Goal: Information Seeking & Learning: Learn about a topic

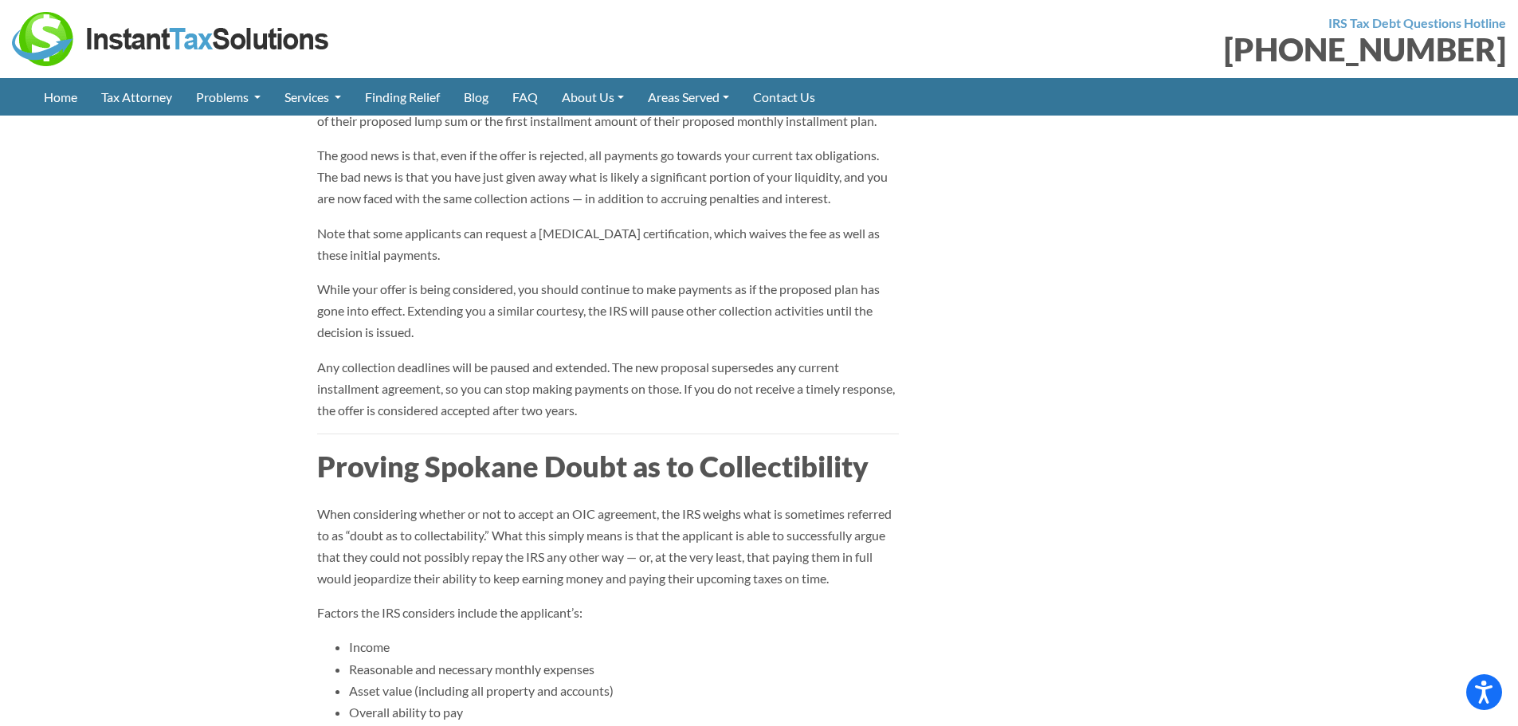
scroll to position [1913, 0]
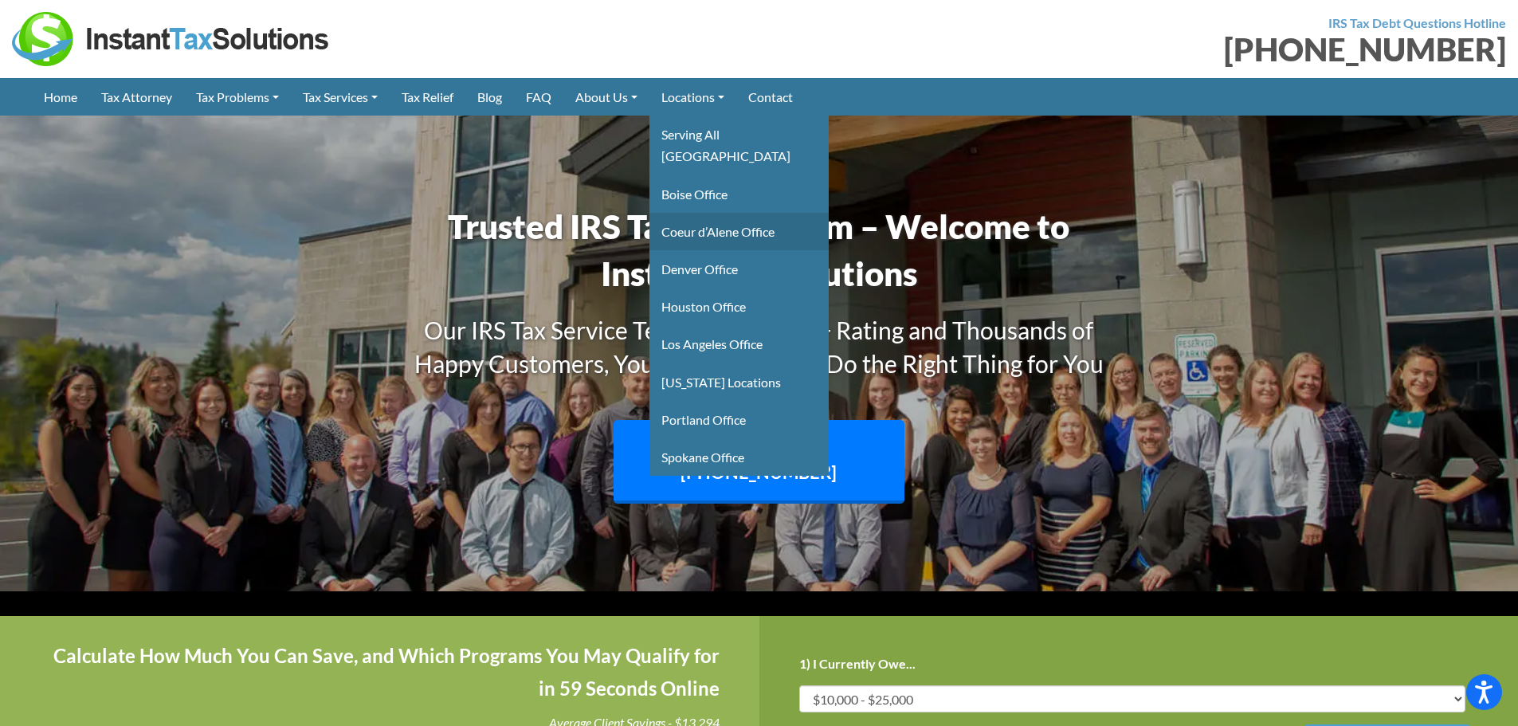
click at [725, 214] on link "Coeur d’Alene Office" at bounding box center [739, 231] width 179 height 37
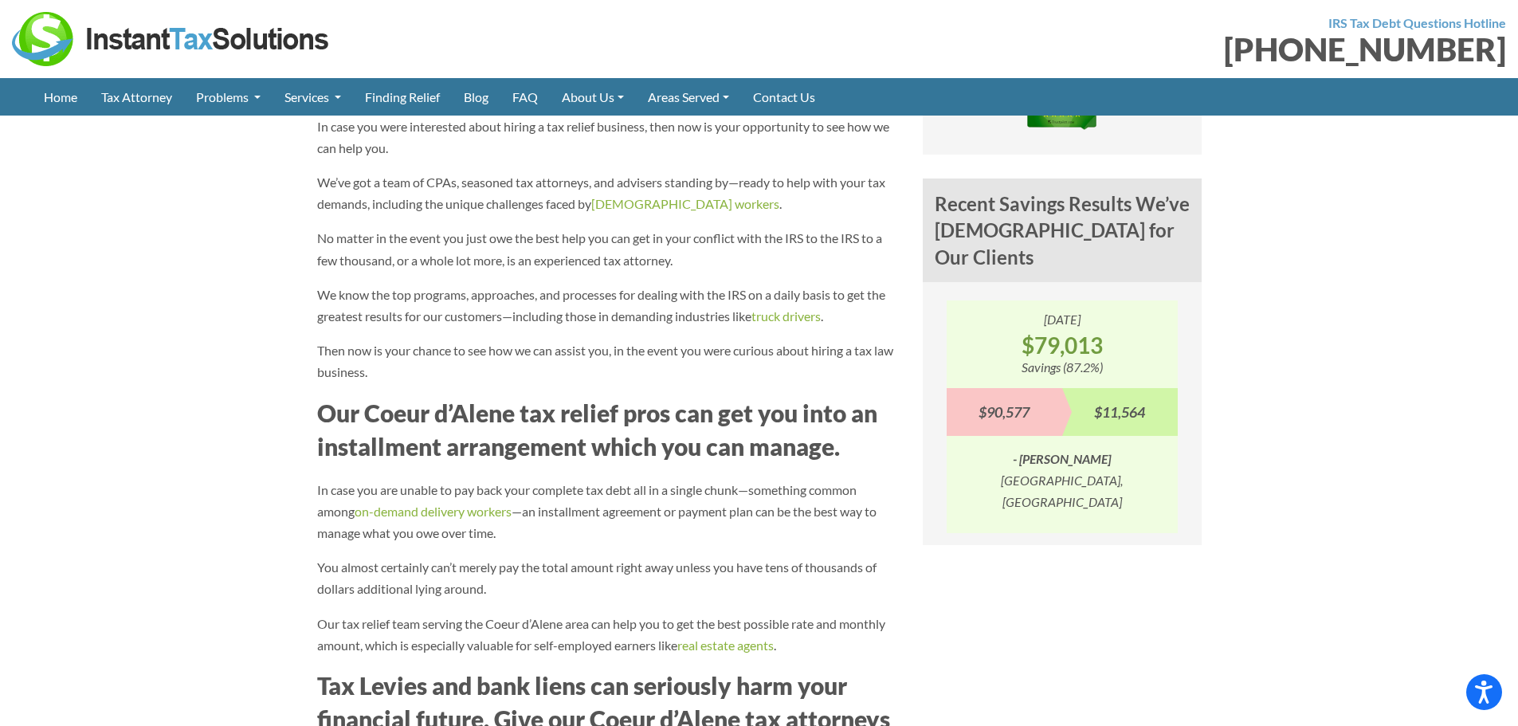
scroll to position [1514, 0]
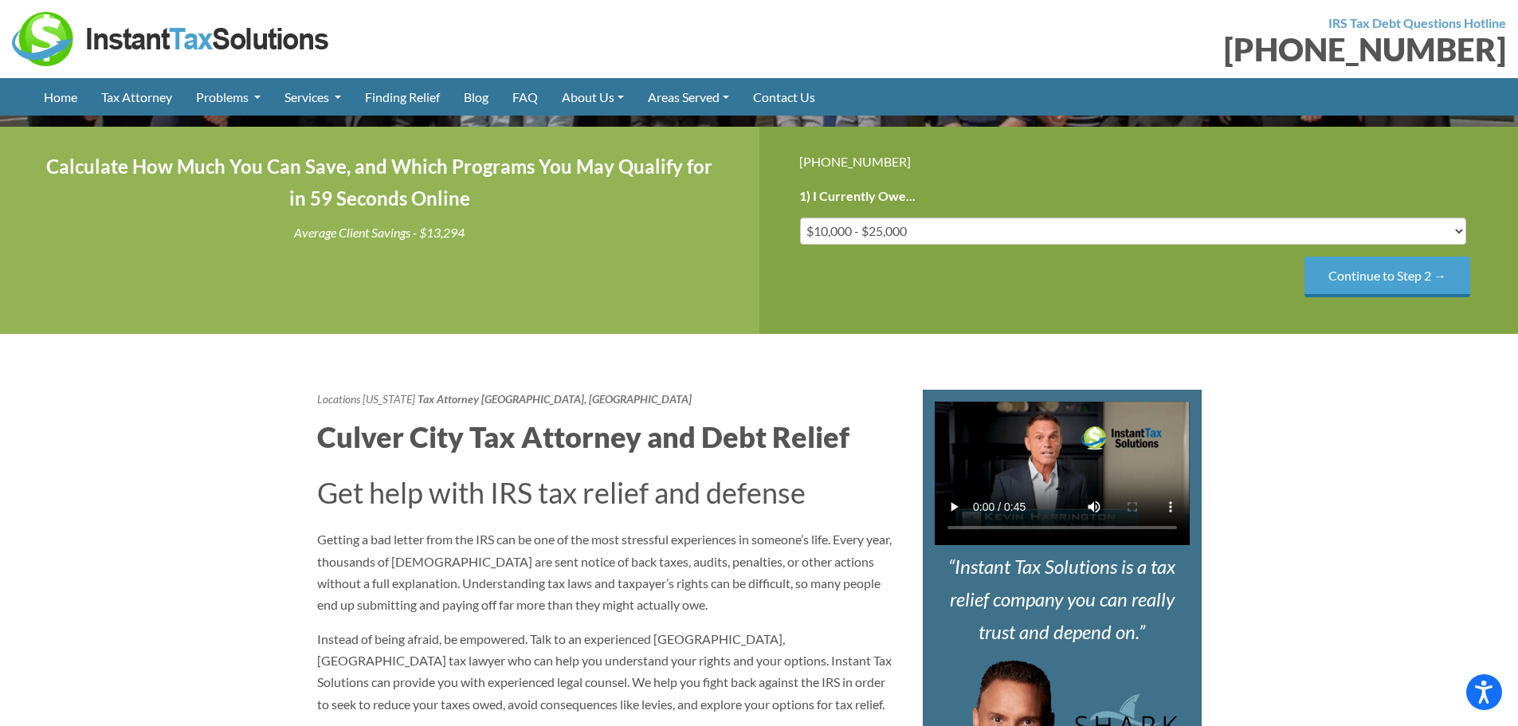
scroll to position [239, 0]
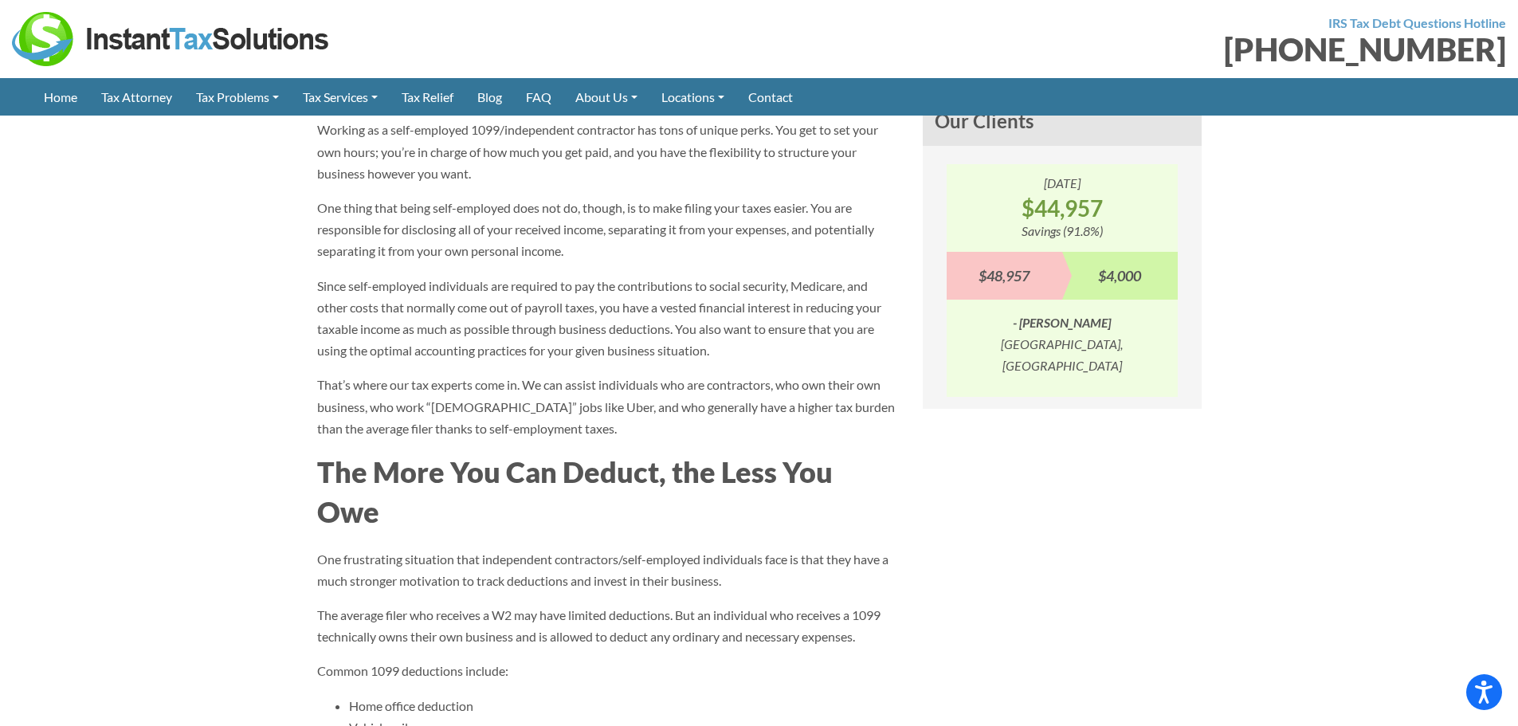
scroll to position [1355, 0]
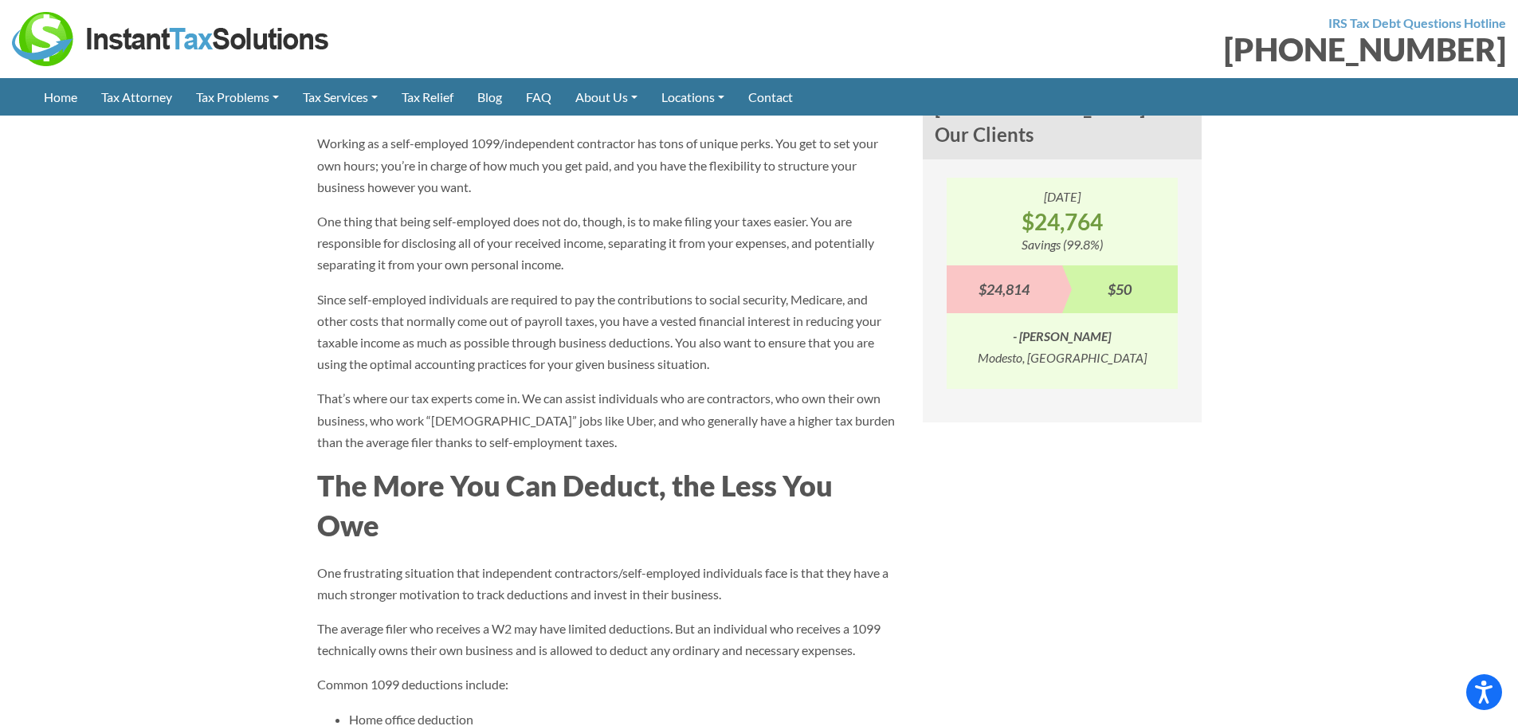
click at [432, 400] on p "That’s where our tax experts come in. We can assist individuals who are contrac…" at bounding box center [608, 419] width 582 height 65
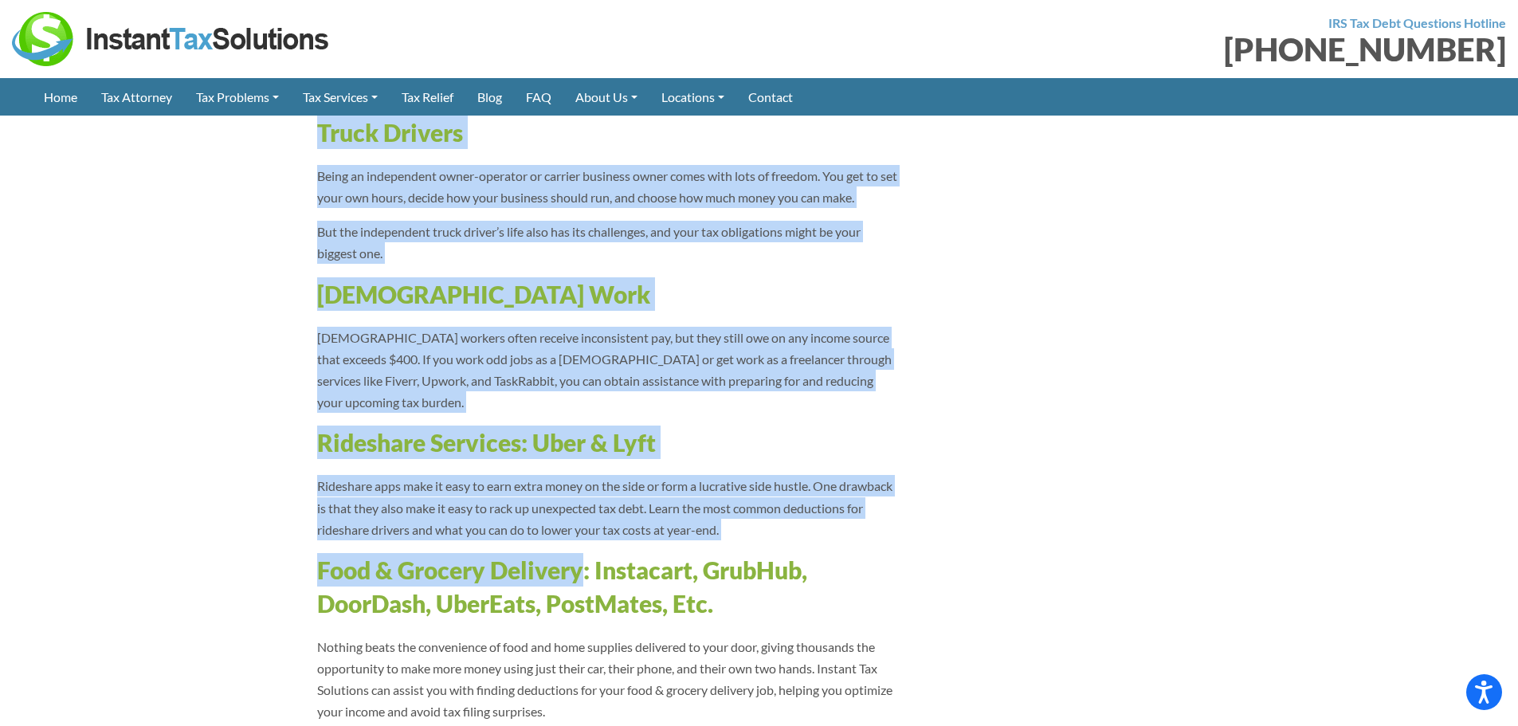
scroll to position [2870, 0]
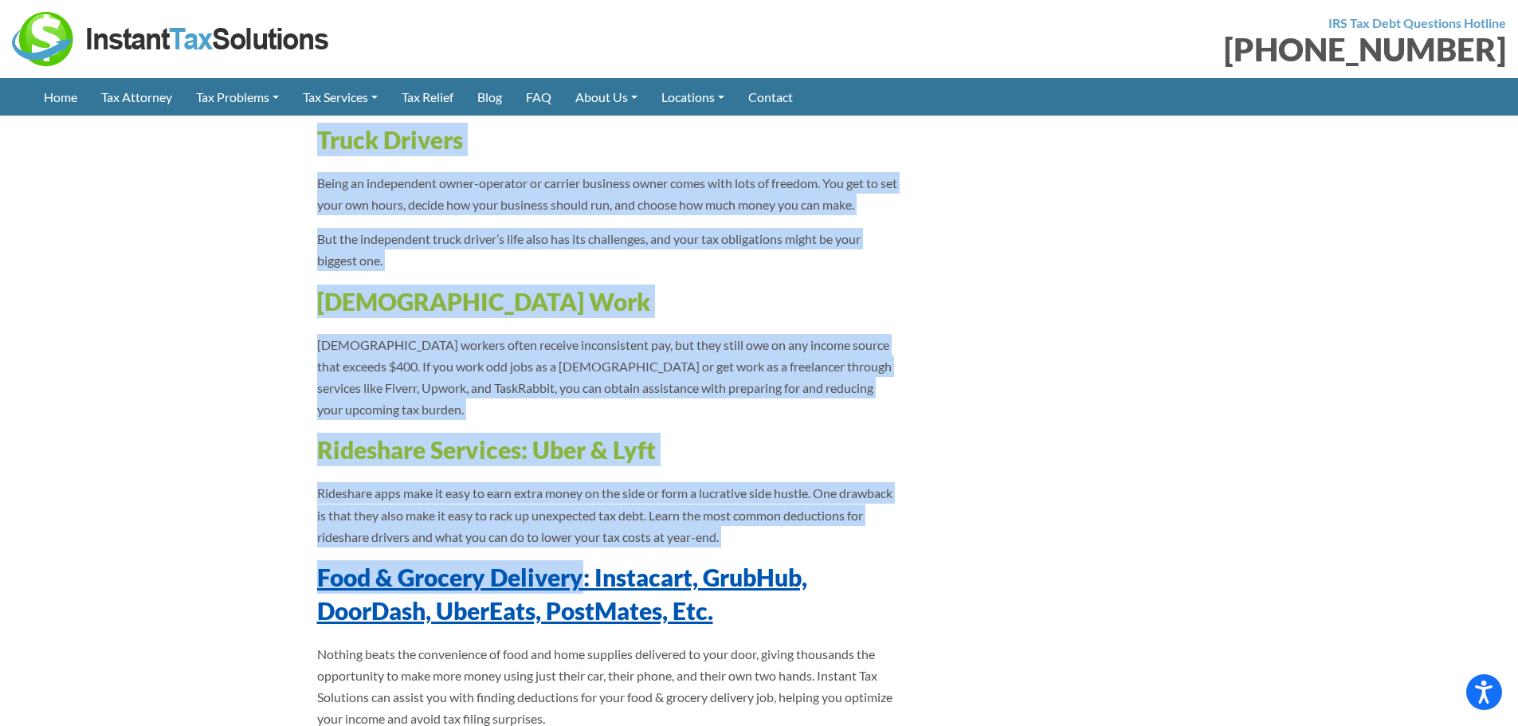
drag, startPoint x: 319, startPoint y: 270, endPoint x: 579, endPoint y: 463, distance: 323.6
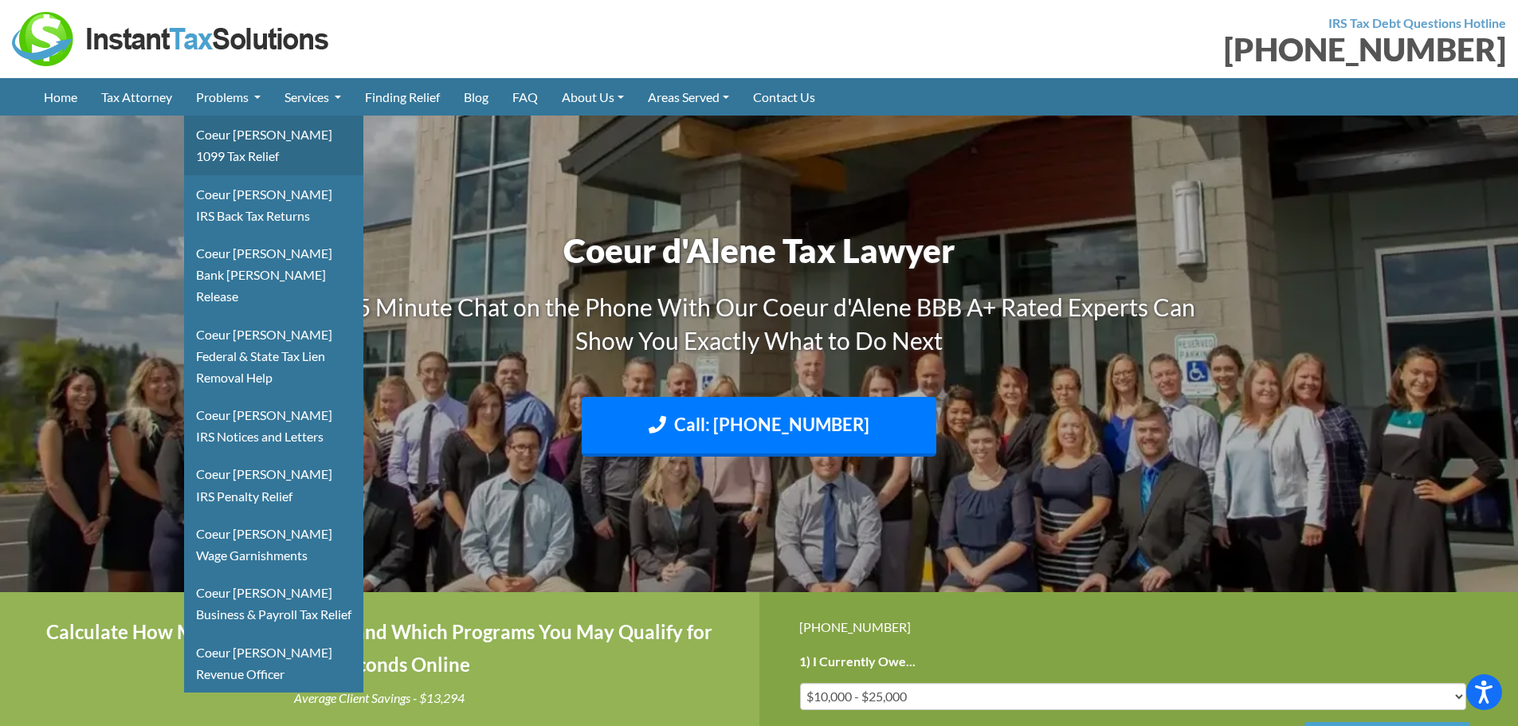
click at [251, 147] on link "Coeur [PERSON_NAME] 1099 Tax Relief" at bounding box center [273, 145] width 179 height 59
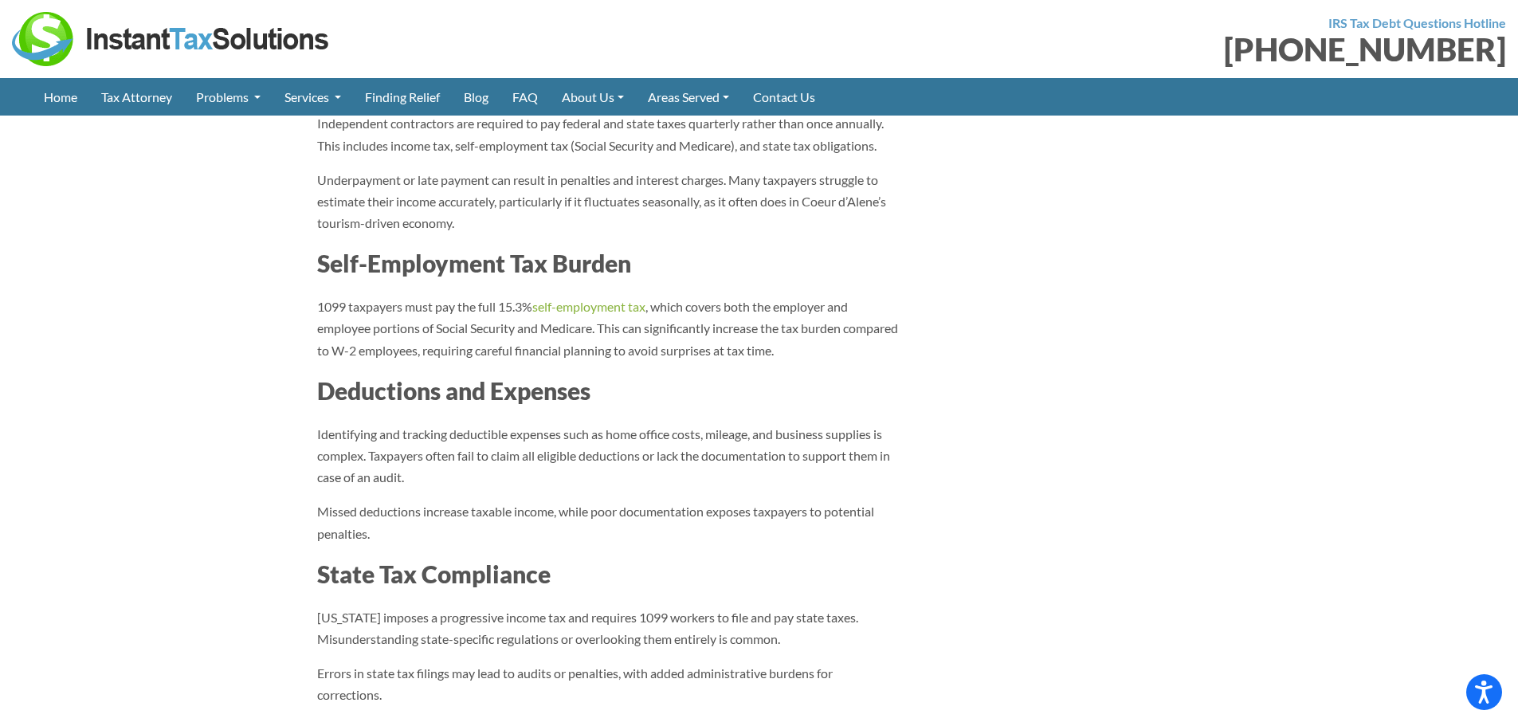
scroll to position [1833, 0]
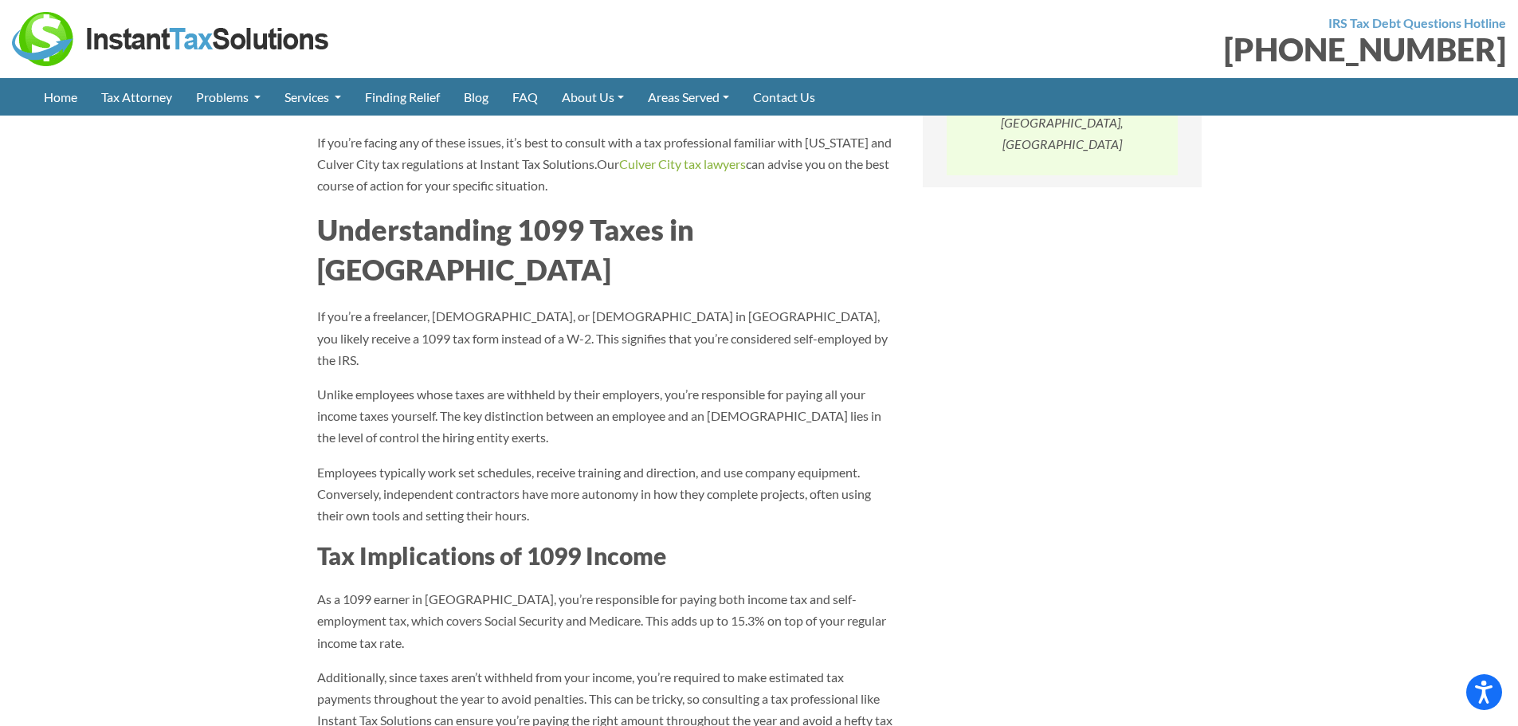
scroll to position [1594, 0]
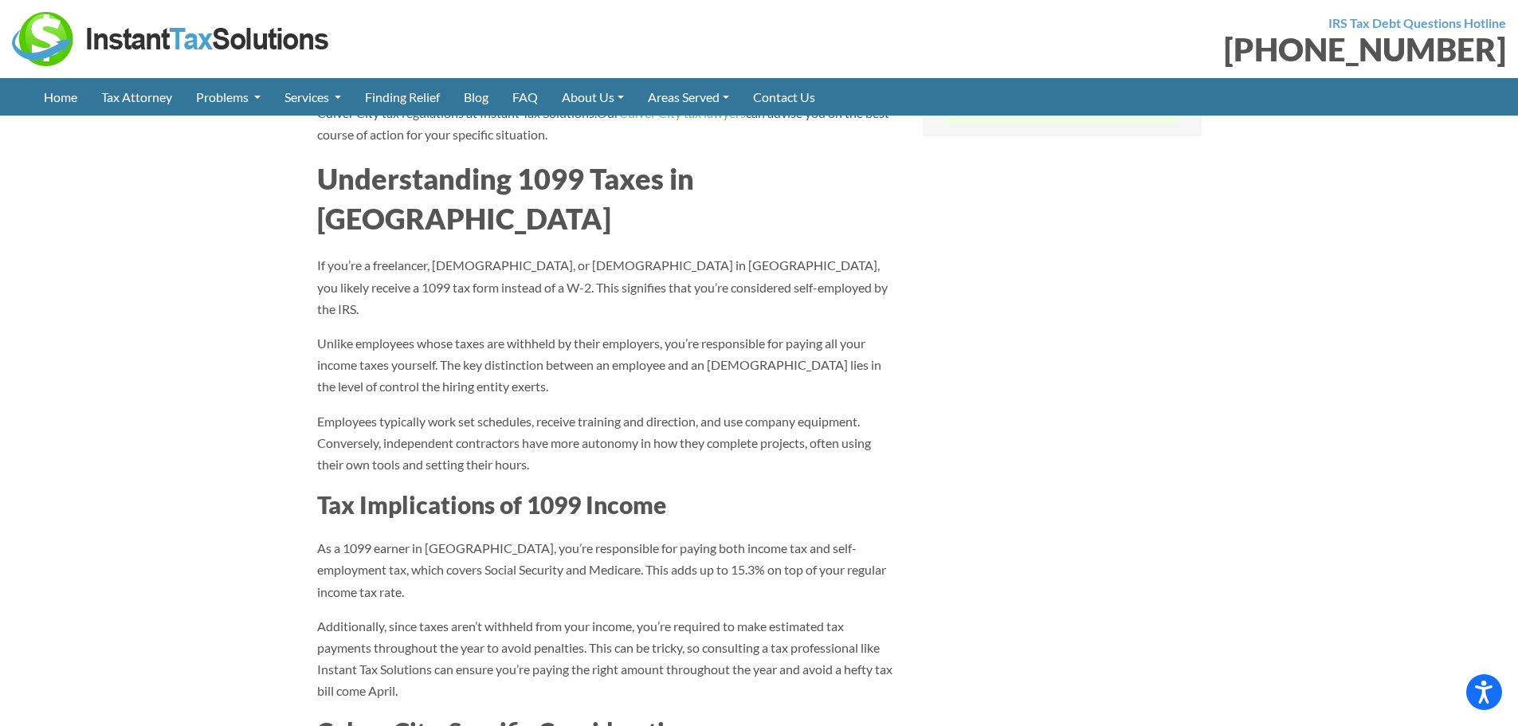
click at [503, 411] on p "Employees typically work set schedules, receive training and direction, and use…" at bounding box center [608, 443] width 582 height 65
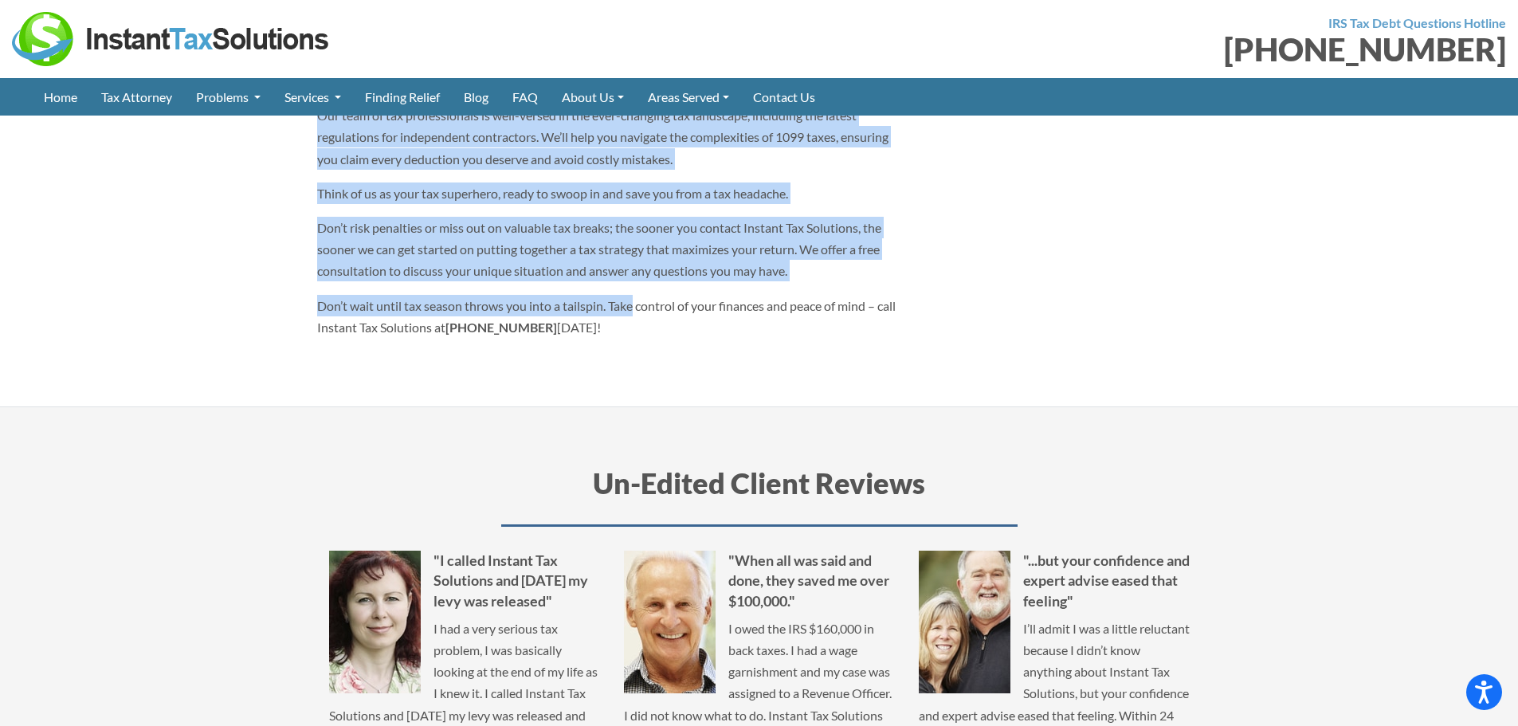
scroll to position [5101, 0]
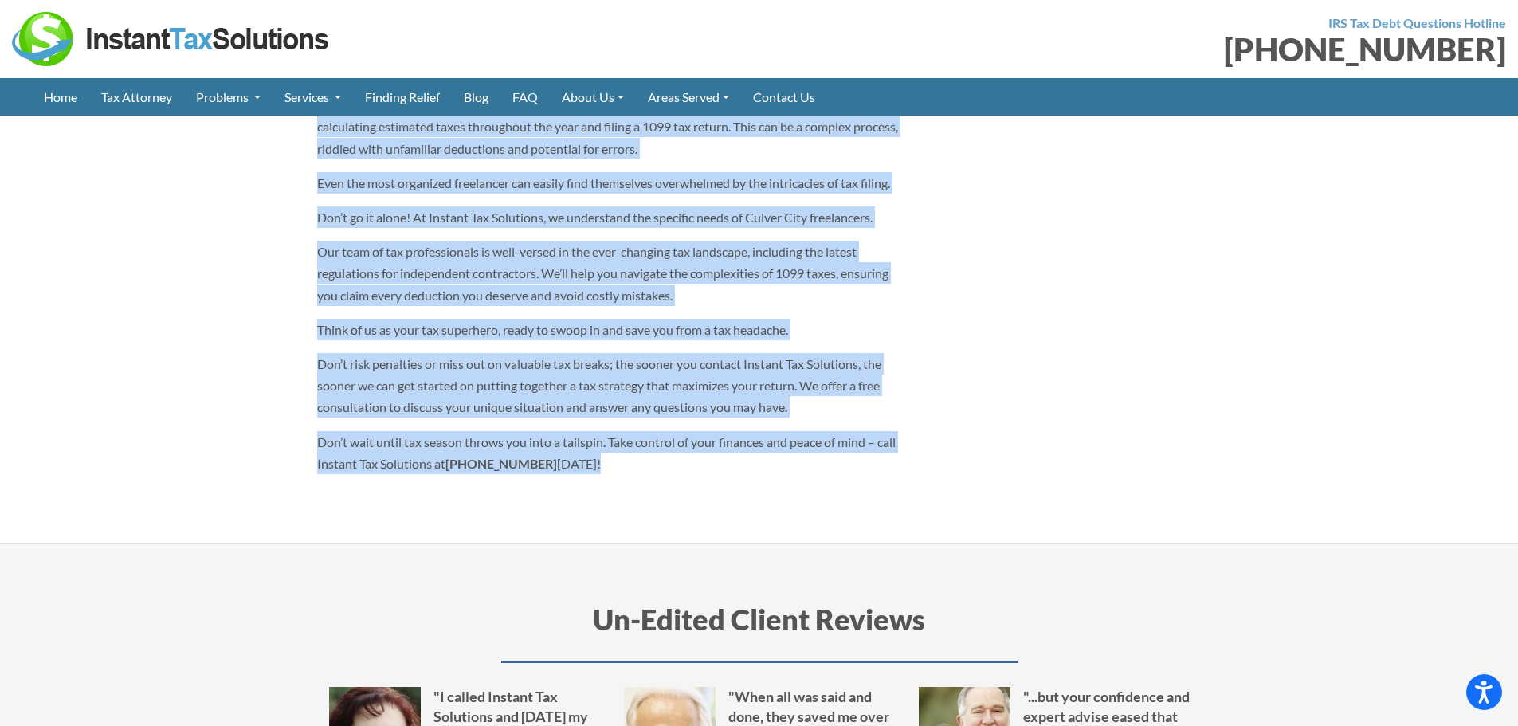
drag, startPoint x: 316, startPoint y: 140, endPoint x: 648, endPoint y: 382, distance: 410.2
copy article "Culver City 1099 Tax Relief Culver City, with its booming entertainment and tec…"
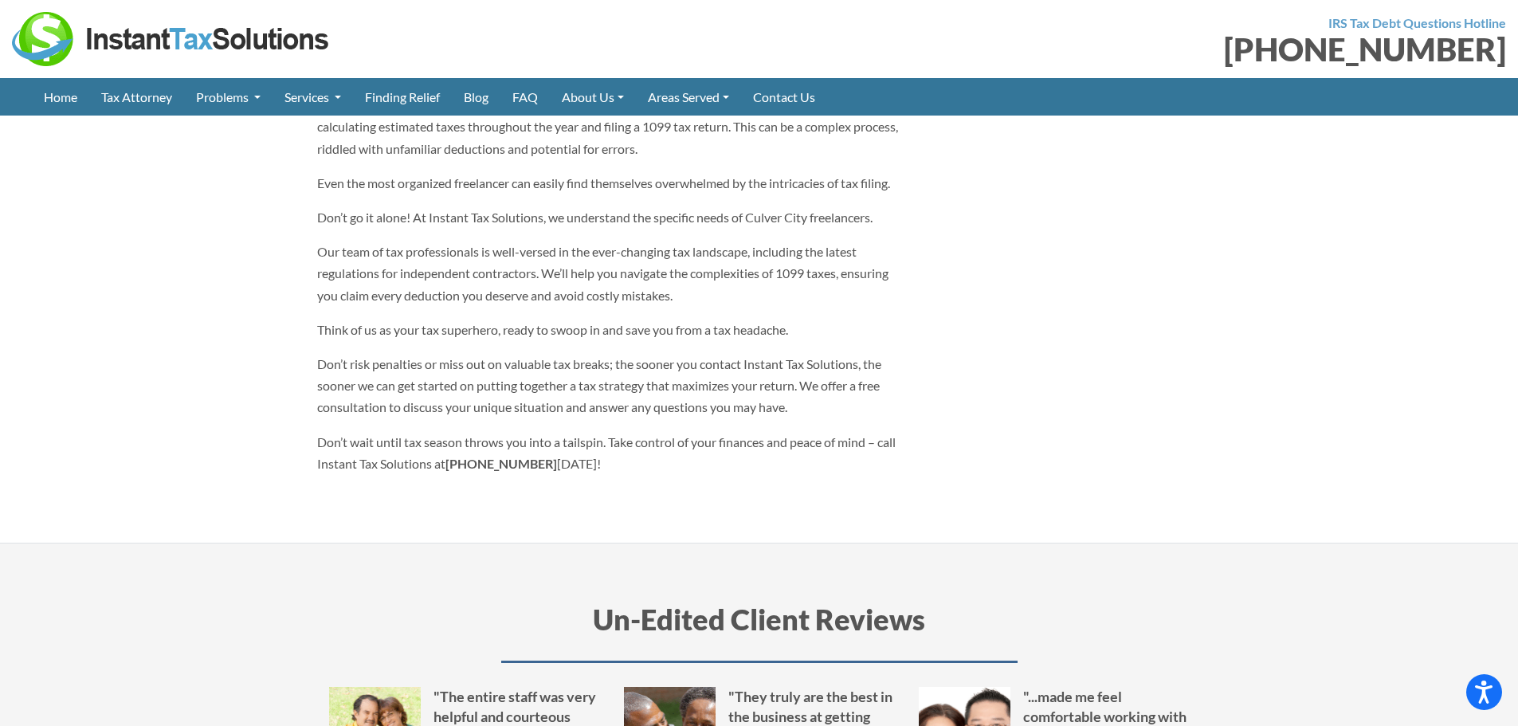
scroll to position [4109, 0]
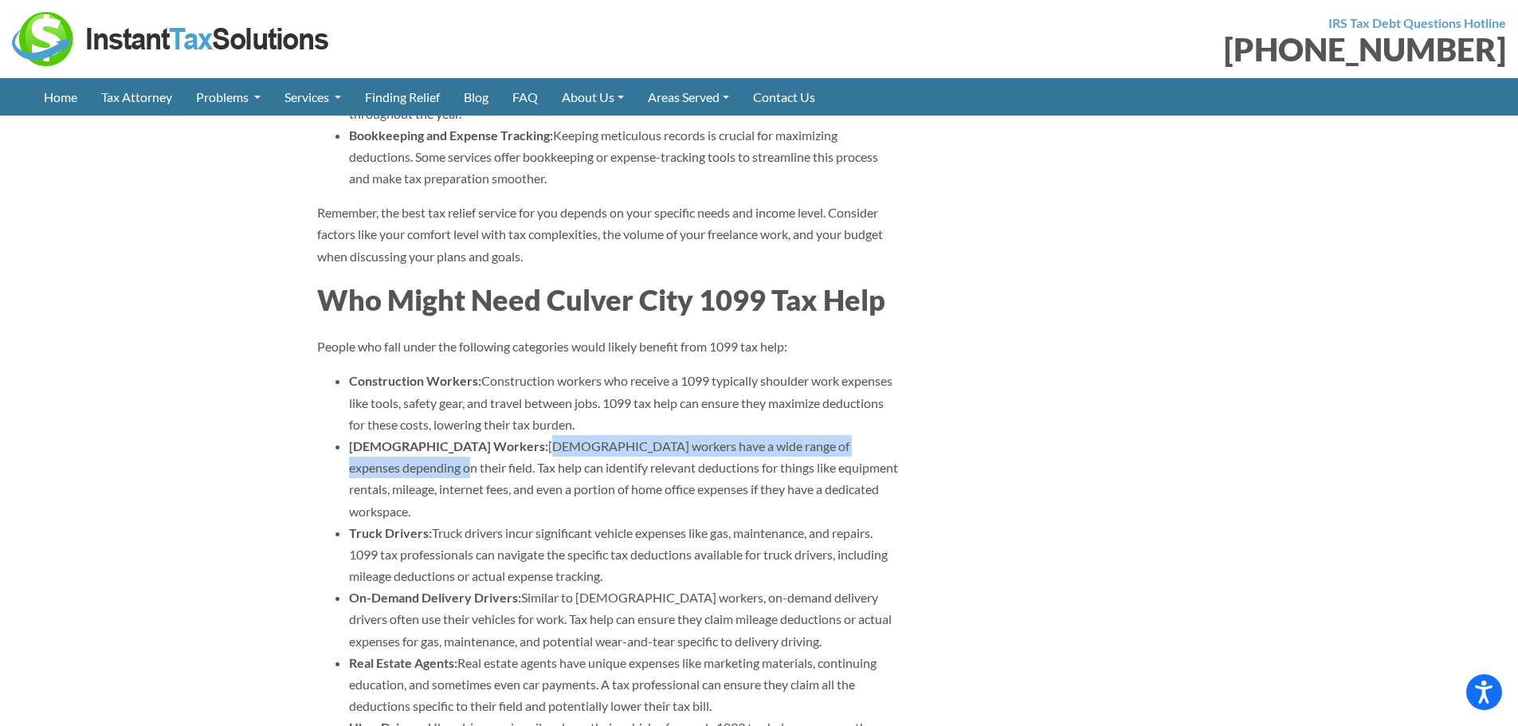
drag, startPoint x: 799, startPoint y: 363, endPoint x: 423, endPoint y: 362, distance: 376.2
click at [426, 435] on li "Gig Workers: Gig workers have a wide range of expenses depending on their field…" at bounding box center [624, 478] width 550 height 87
click at [415, 370] on li "Construction Workers: Construction workers who receive a 1099 typically shoulde…" at bounding box center [624, 402] width 550 height 65
click at [341, 375] on ul "Construction Workers: Construction workers who receive a 1099 typically shoulde…" at bounding box center [608, 576] width 582 height 412
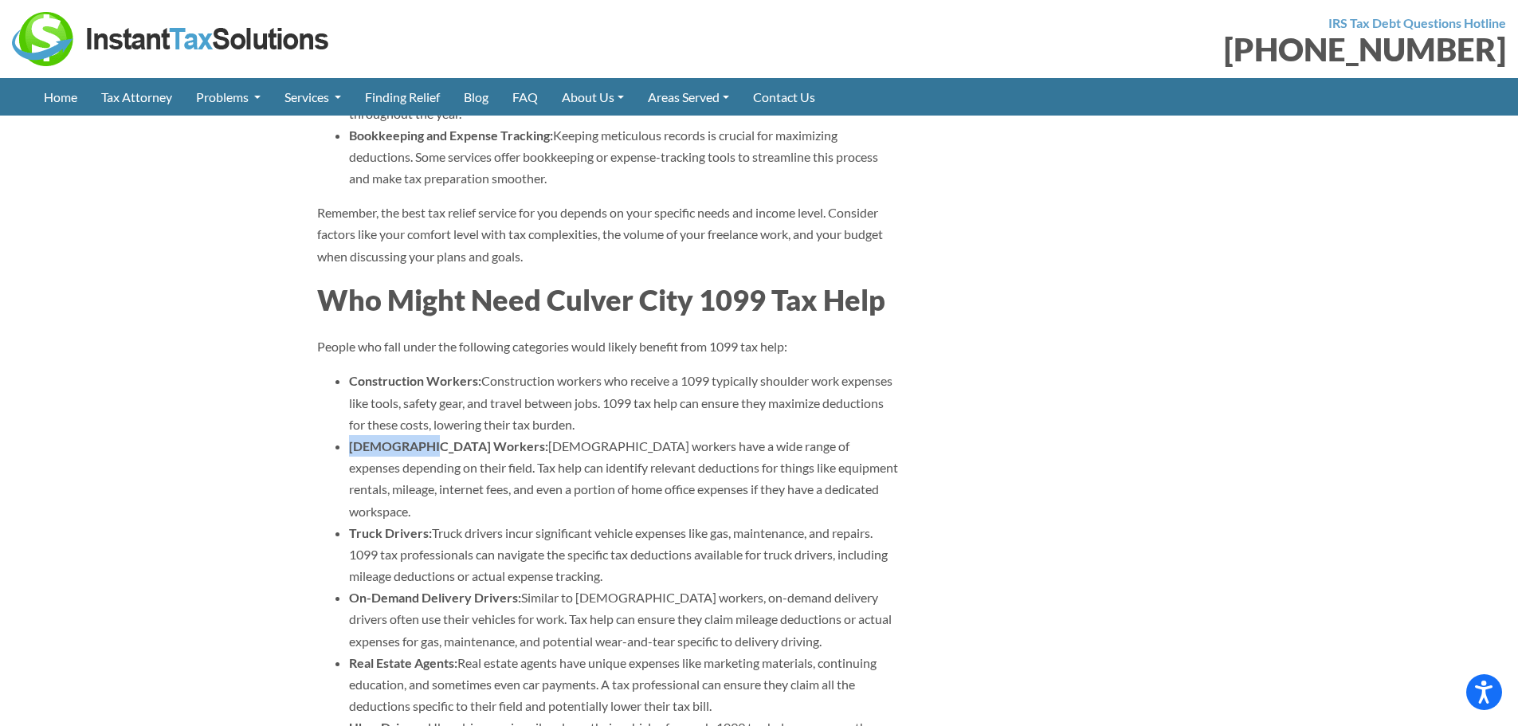
drag, startPoint x: 349, startPoint y: 364, endPoint x: 418, endPoint y: 366, distance: 69.4
click at [418, 438] on strong "Gig Workers:" at bounding box center [448, 445] width 199 height 15
copy strong "Gig Workers"
click at [592, 370] on li "Construction Workers: Construction workers who receive a 1099 typically shoulde…" at bounding box center [624, 402] width 550 height 65
click at [438, 435] on li "Gig Workers: Gig workers have a wide range of expenses depending on their field…" at bounding box center [624, 478] width 550 height 87
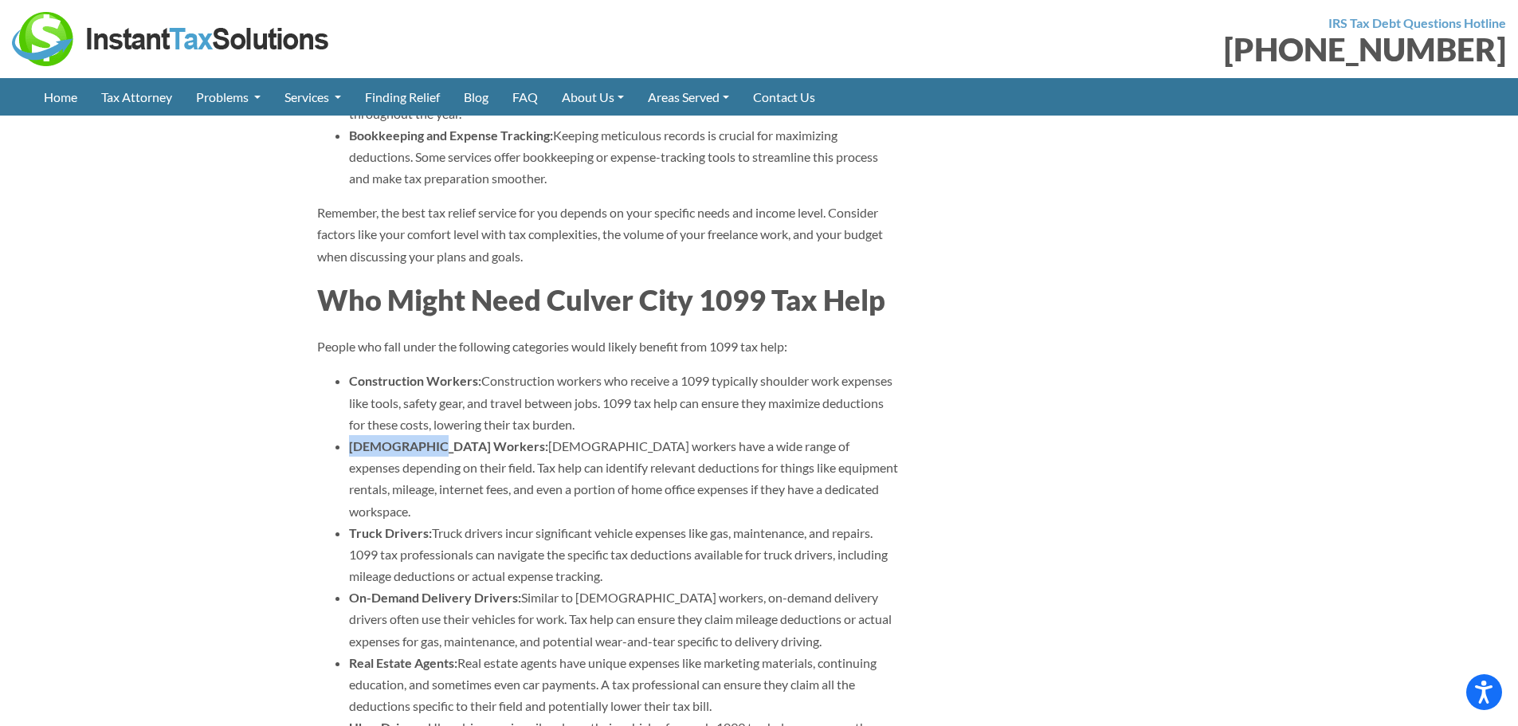
drag, startPoint x: 423, startPoint y: 362, endPoint x: 345, endPoint y: 368, distance: 78.4
click at [345, 370] on ul "Construction Workers: Construction workers who receive a 1099 typically shoulde…" at bounding box center [608, 576] width 582 height 412
click at [529, 435] on li "Gig Workers: Gig workers have a wide range of expenses depending on their field…" at bounding box center [624, 478] width 550 height 87
drag, startPoint x: 349, startPoint y: 296, endPoint x: 473, endPoint y: 295, distance: 124.3
click at [473, 373] on strong "Construction Workers:" at bounding box center [415, 380] width 132 height 15
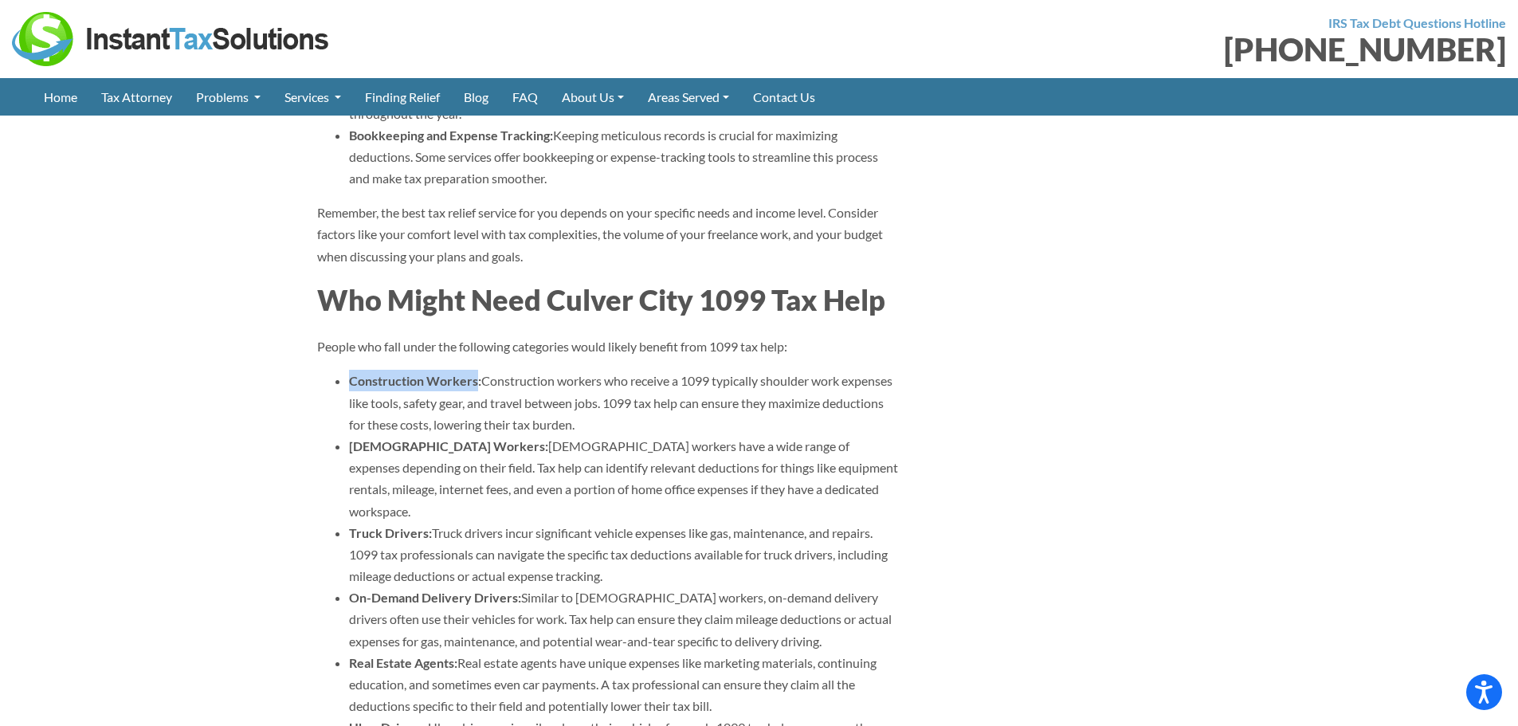
copy strong "Construction Workers"
drag, startPoint x: 348, startPoint y: 496, endPoint x: 514, endPoint y: 501, distance: 165.9
click at [514, 587] on li "On-Demand Delivery Drivers: Similar to gig workers, on-demand delivery drivers …" at bounding box center [624, 619] width 550 height 65
copy strong "On-Demand Delivery Drivers"
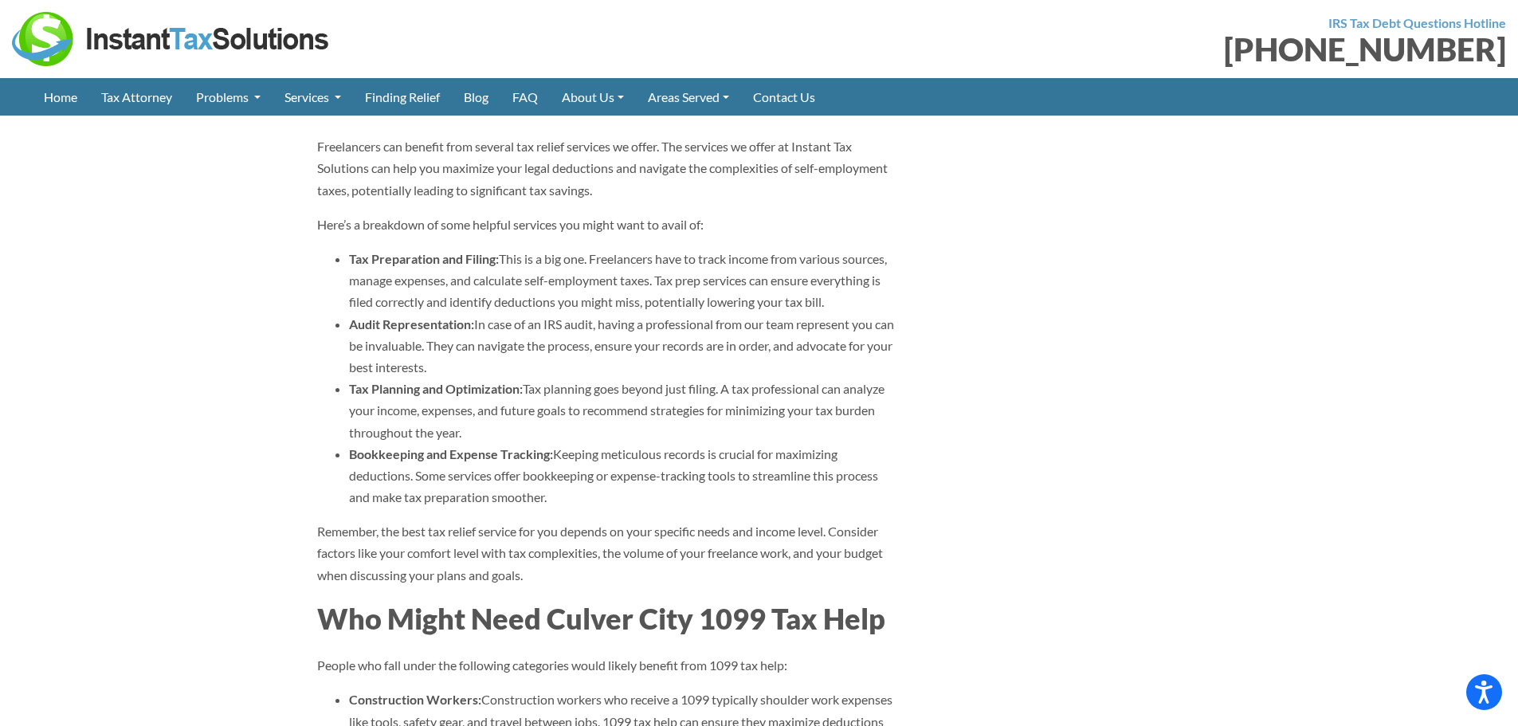
scroll to position [1334, 0]
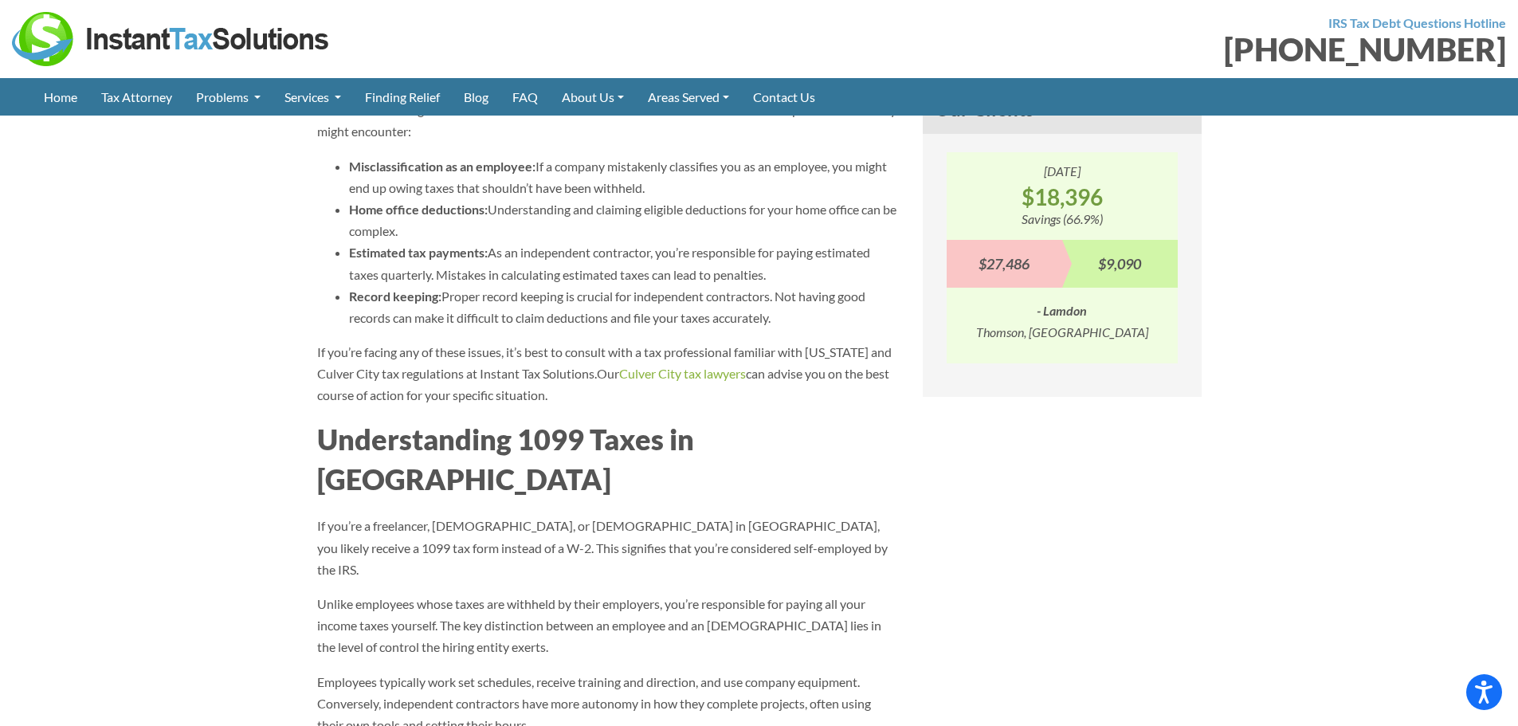
click at [665, 441] on h2 "Understanding 1099 Taxes in Culver City" at bounding box center [608, 459] width 582 height 81
drag, startPoint x: 544, startPoint y: 430, endPoint x: 542, endPoint y: 438, distance: 8.1
click at [544, 430] on h2 "Understanding 1099 Taxes in Culver City" at bounding box center [608, 459] width 582 height 81
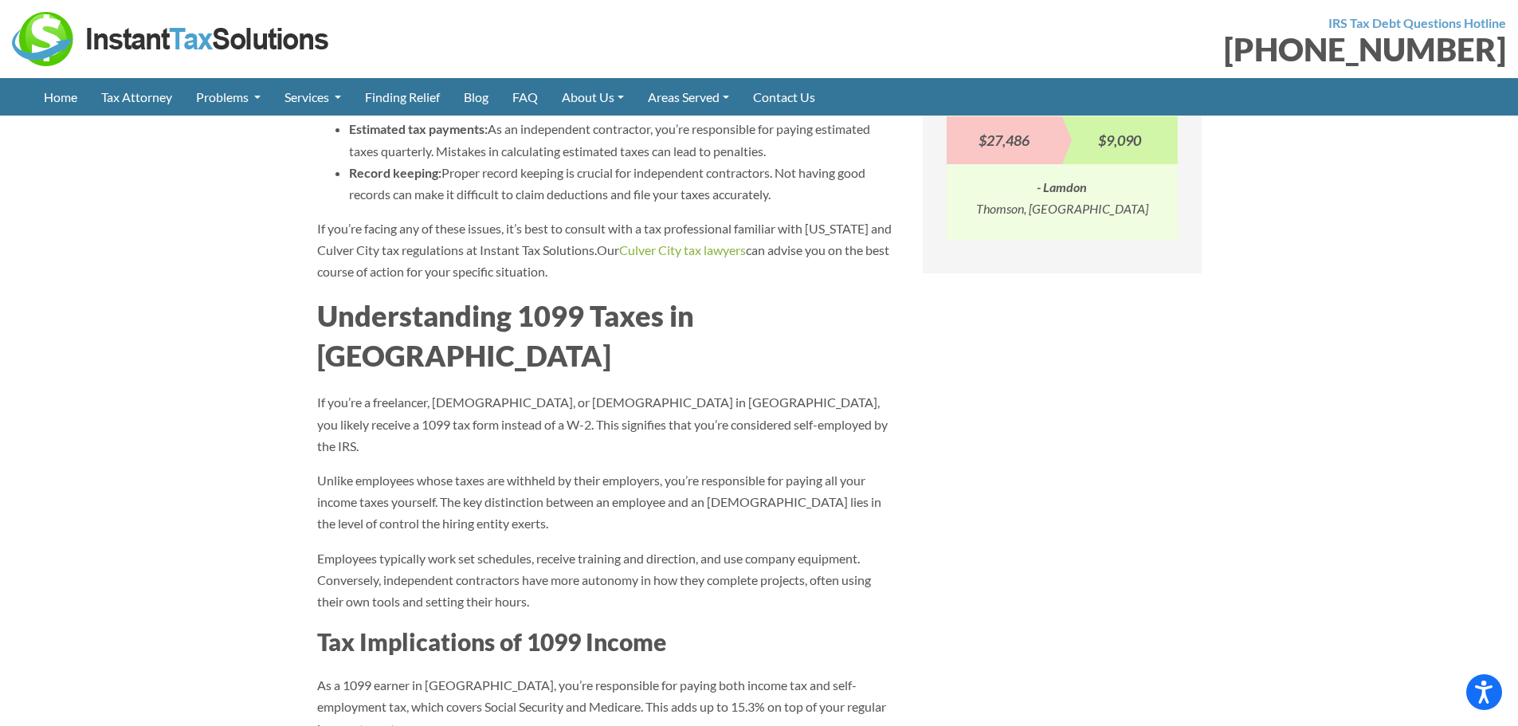
scroll to position [4109, 0]
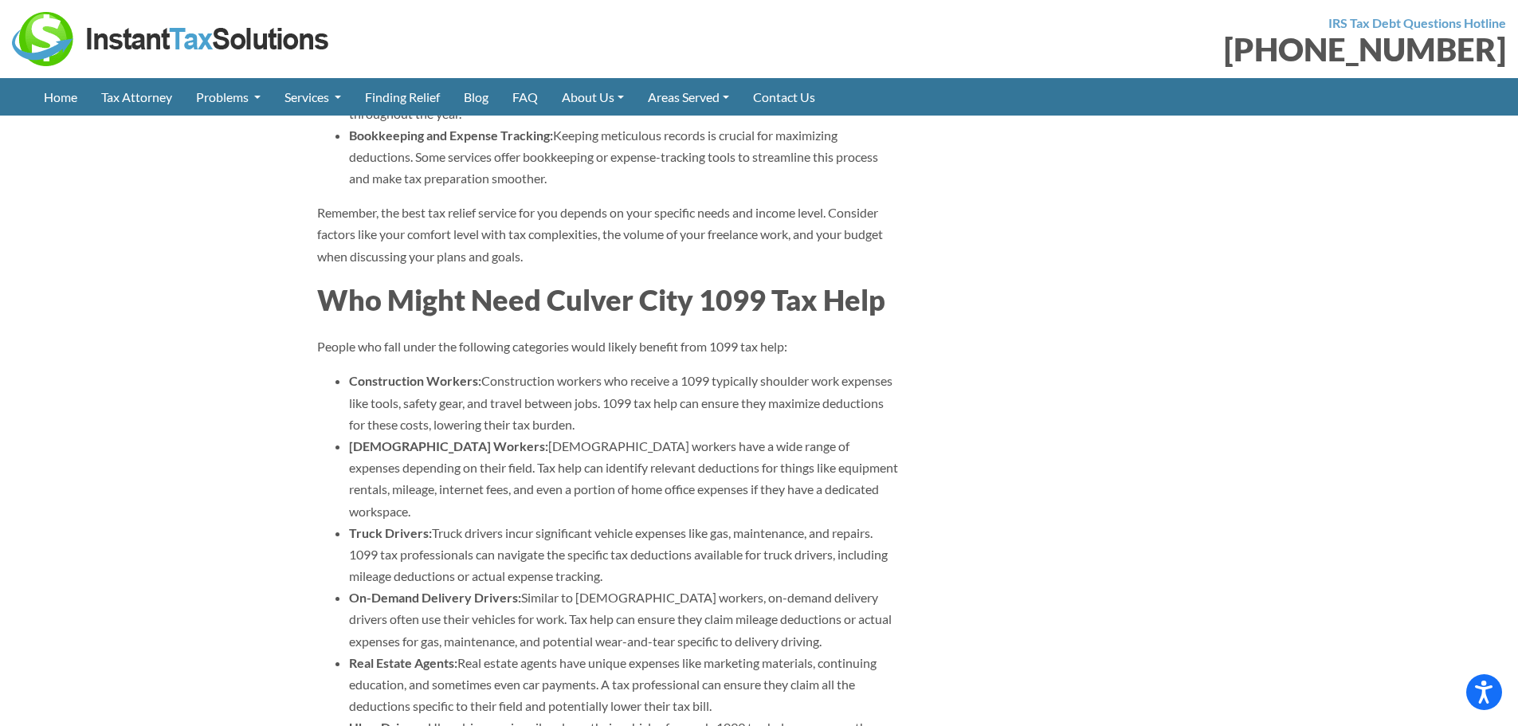
click at [547, 435] on li "Gig Workers: Gig workers have a wide range of expenses depending on their field…" at bounding box center [624, 478] width 550 height 87
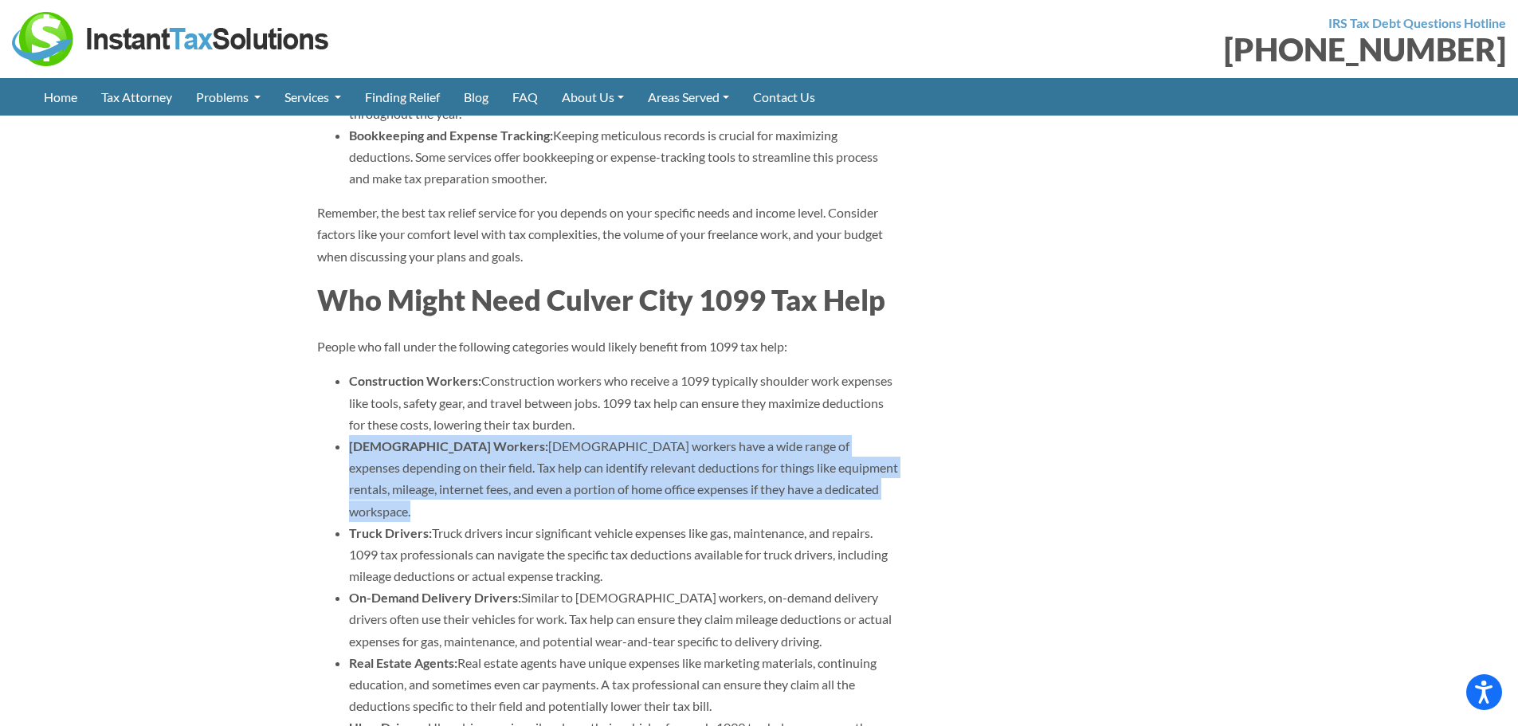
click at [547, 435] on li "Gig Workers: Gig workers have a wide range of expenses depending on their field…" at bounding box center [624, 478] width 550 height 87
copy ul "Gig Workers: Gig workers have a wide range of expenses depending on their field…"
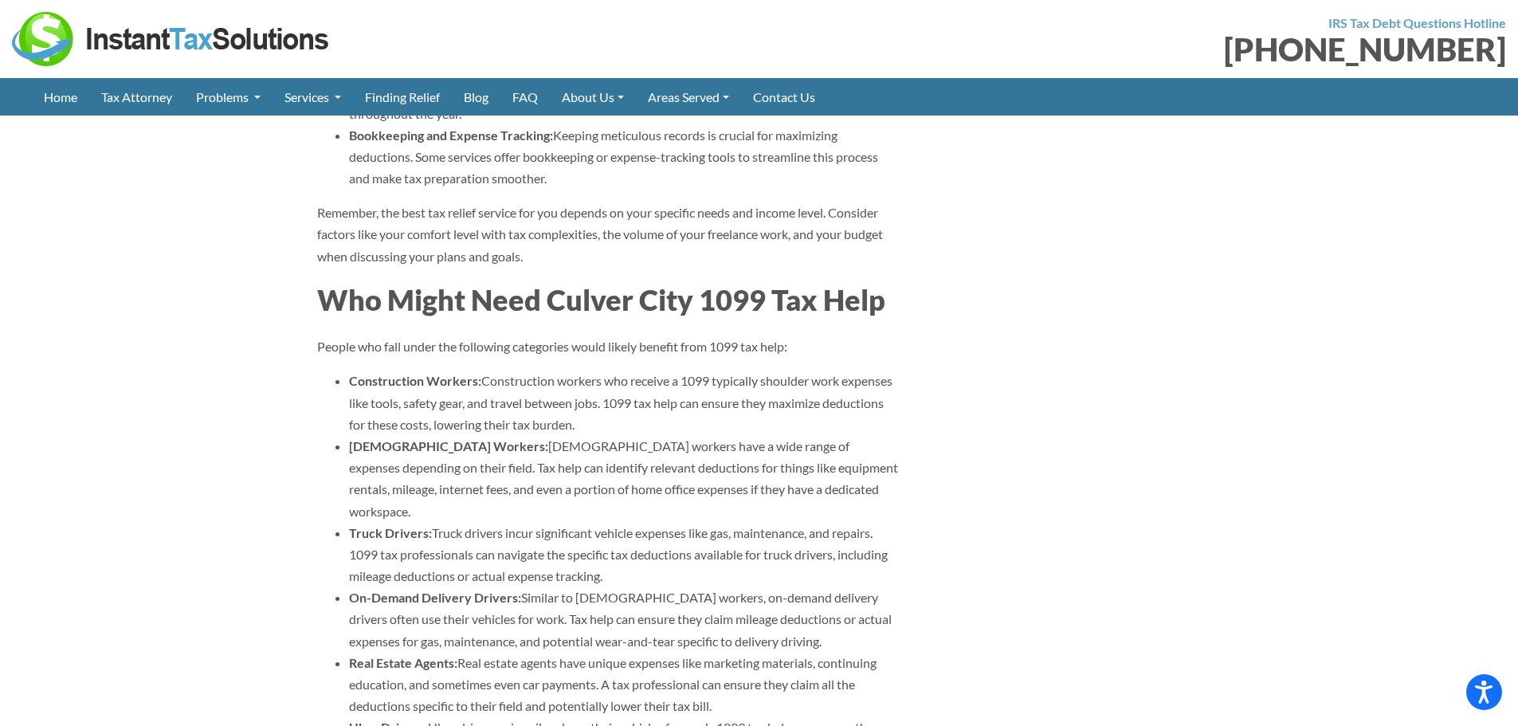
click at [567, 587] on li "On-Demand Delivery Drivers: Similar to gig workers, on-demand delivery drivers …" at bounding box center [624, 619] width 550 height 65
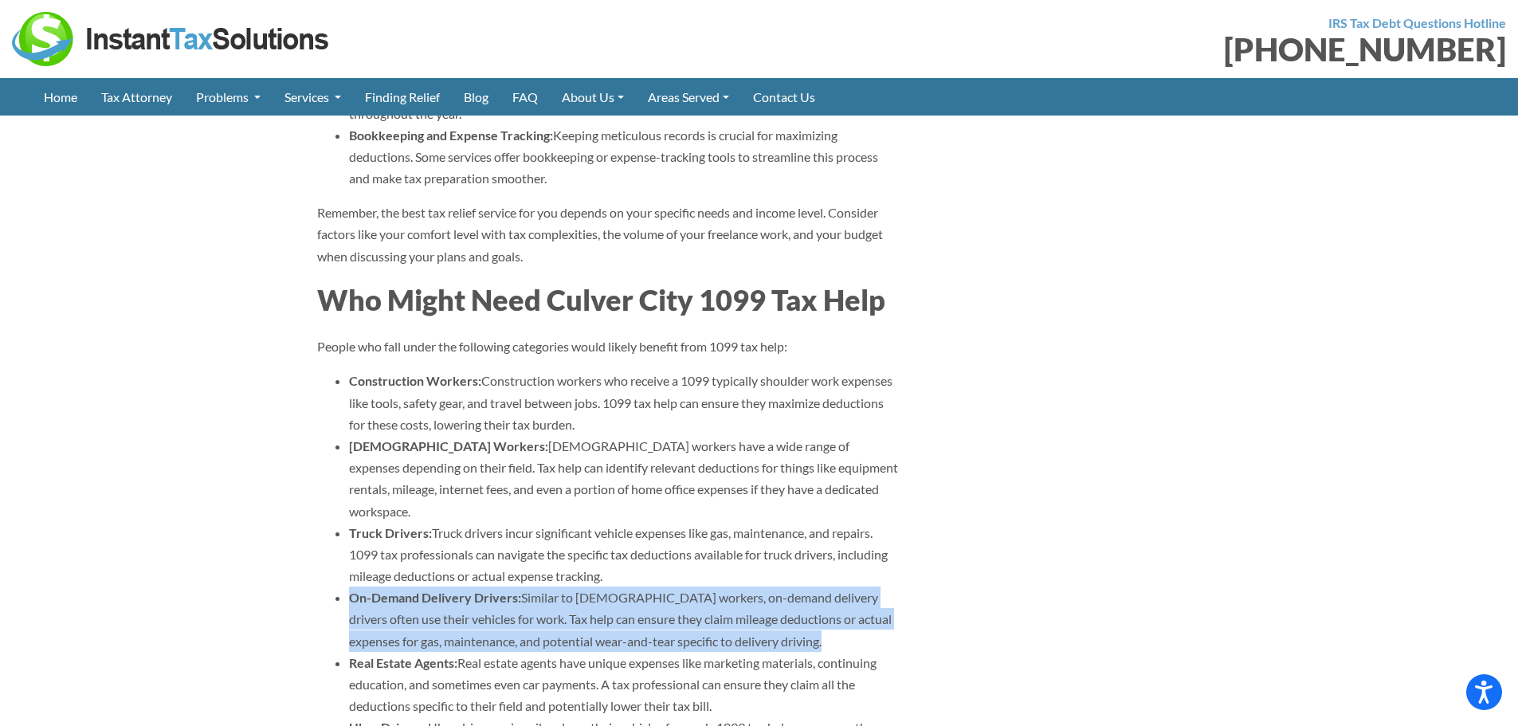
click at [567, 587] on li "On-Demand Delivery Drivers: Similar to gig workers, on-demand delivery drivers …" at bounding box center [624, 619] width 550 height 65
copy ul "On-Demand Delivery Drivers: Similar to gig workers, on-demand delivery drivers …"
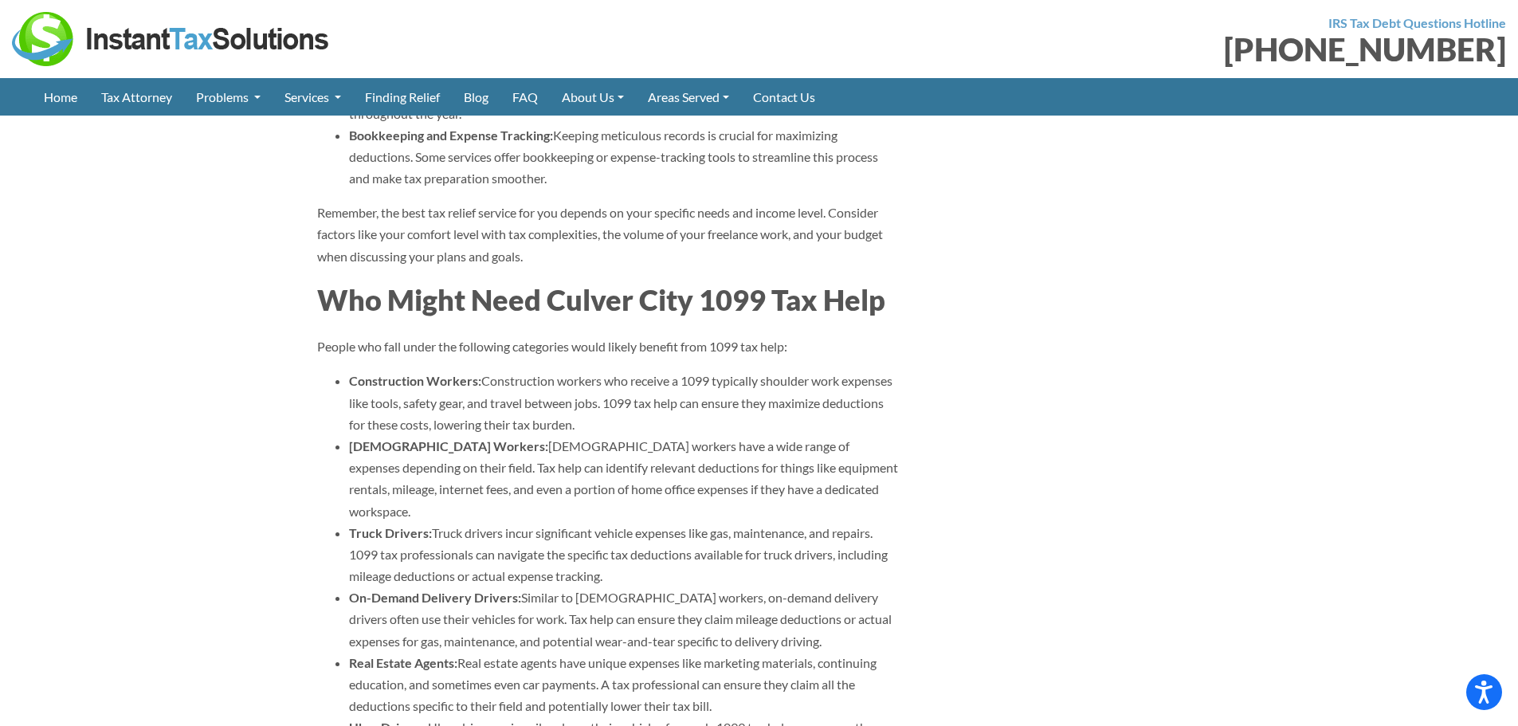
click at [487, 435] on li "Gig Workers: Gig workers have a wide range of expenses depending on their field…" at bounding box center [624, 478] width 550 height 87
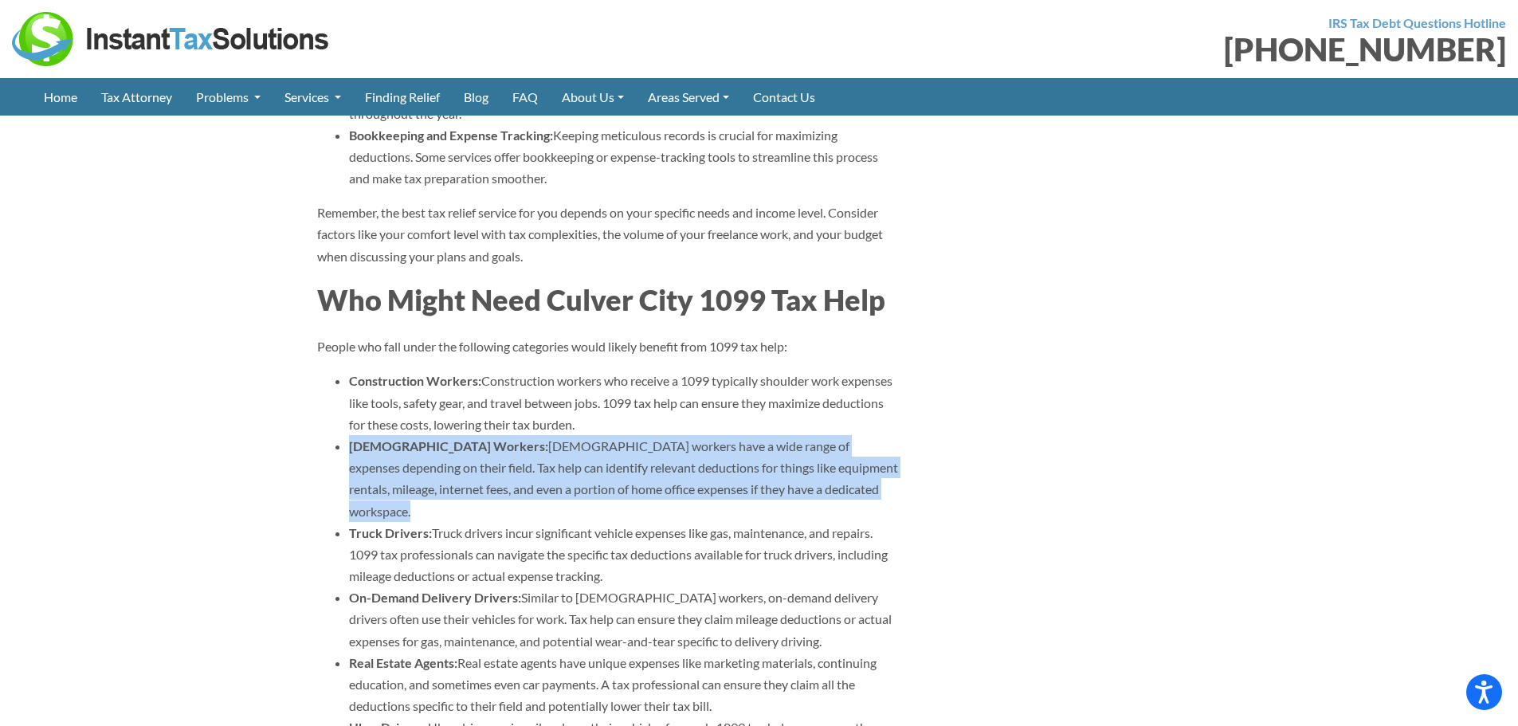
click at [487, 435] on li "Gig Workers: Gig workers have a wide range of expenses depending on their field…" at bounding box center [624, 478] width 550 height 87
copy ul "Gig Workers: Gig workers have a wide range of expenses depending on their field…"
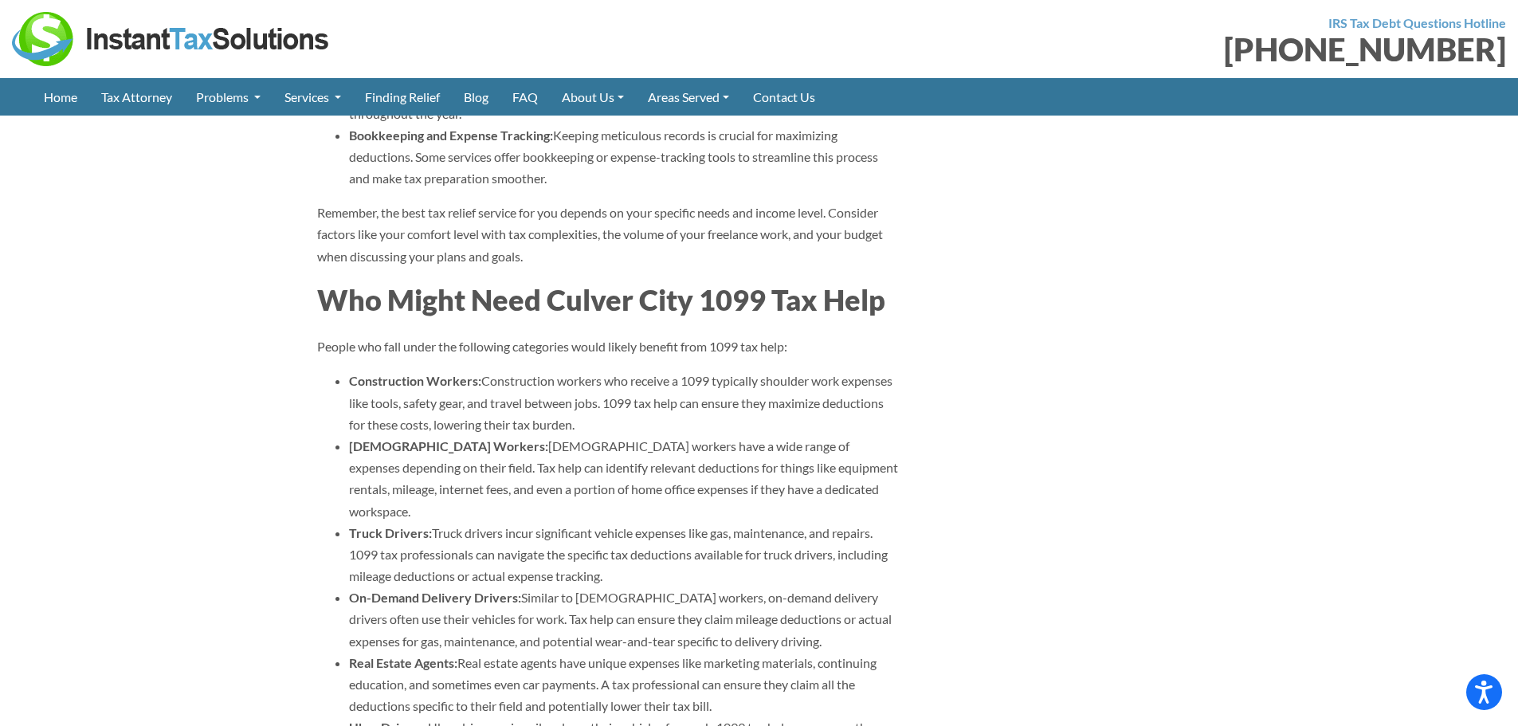
click at [411, 590] on strong "On-Demand Delivery Drivers:" at bounding box center [435, 597] width 172 height 15
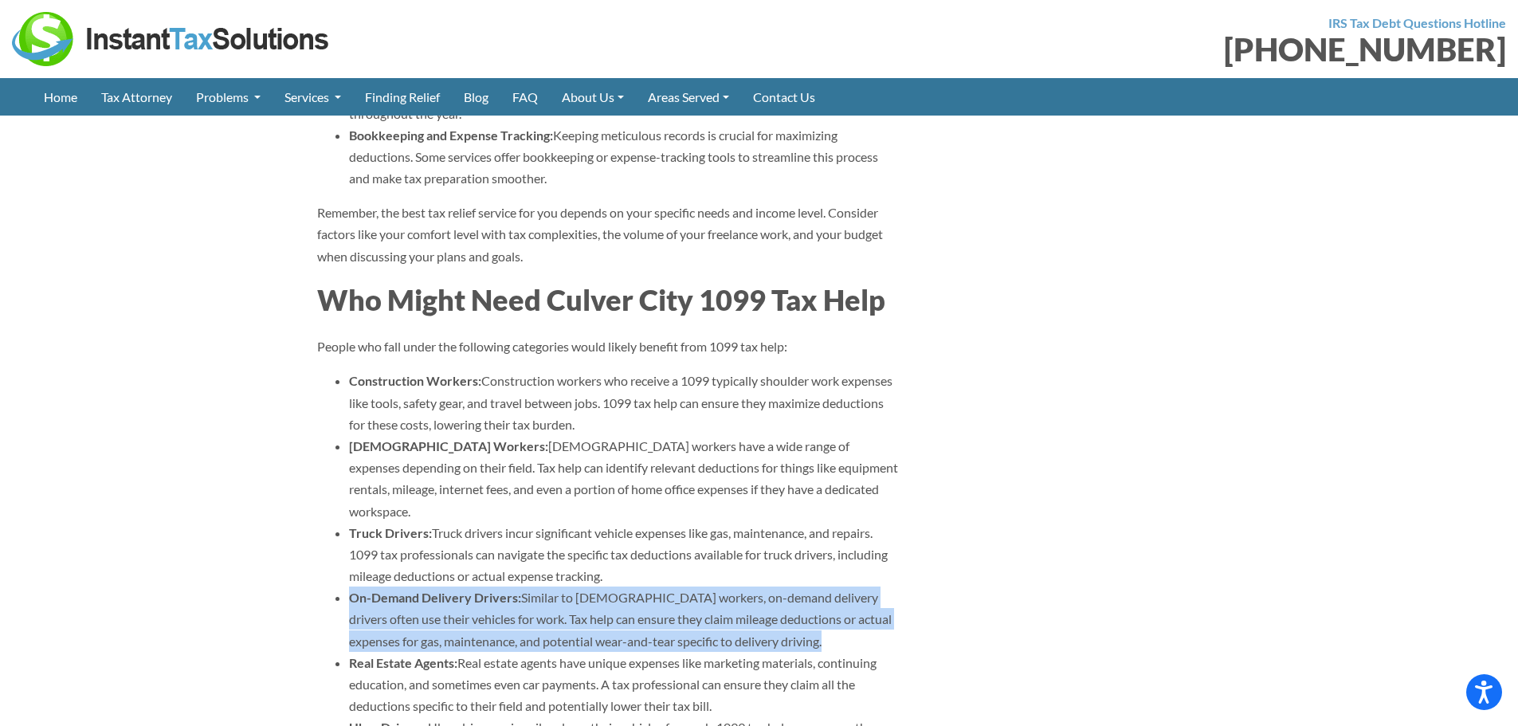
click at [411, 590] on strong "On-Demand Delivery Drivers:" at bounding box center [435, 597] width 172 height 15
copy ul "On-Demand Delivery Drivers: Similar to gig workers, on-demand delivery drivers …"
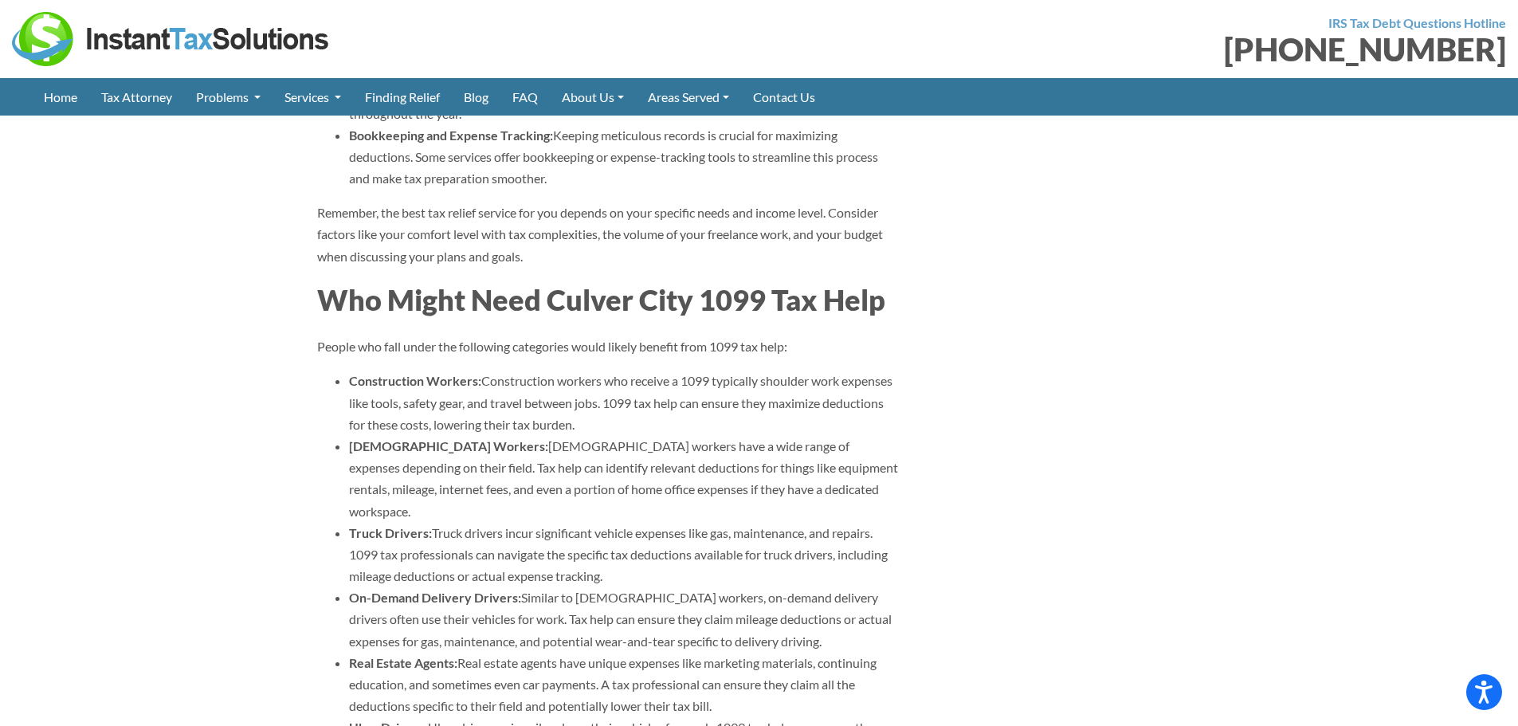
click at [756, 435] on li "Gig Workers: Gig workers have a wide range of expenses depending on their field…" at bounding box center [624, 478] width 550 height 87
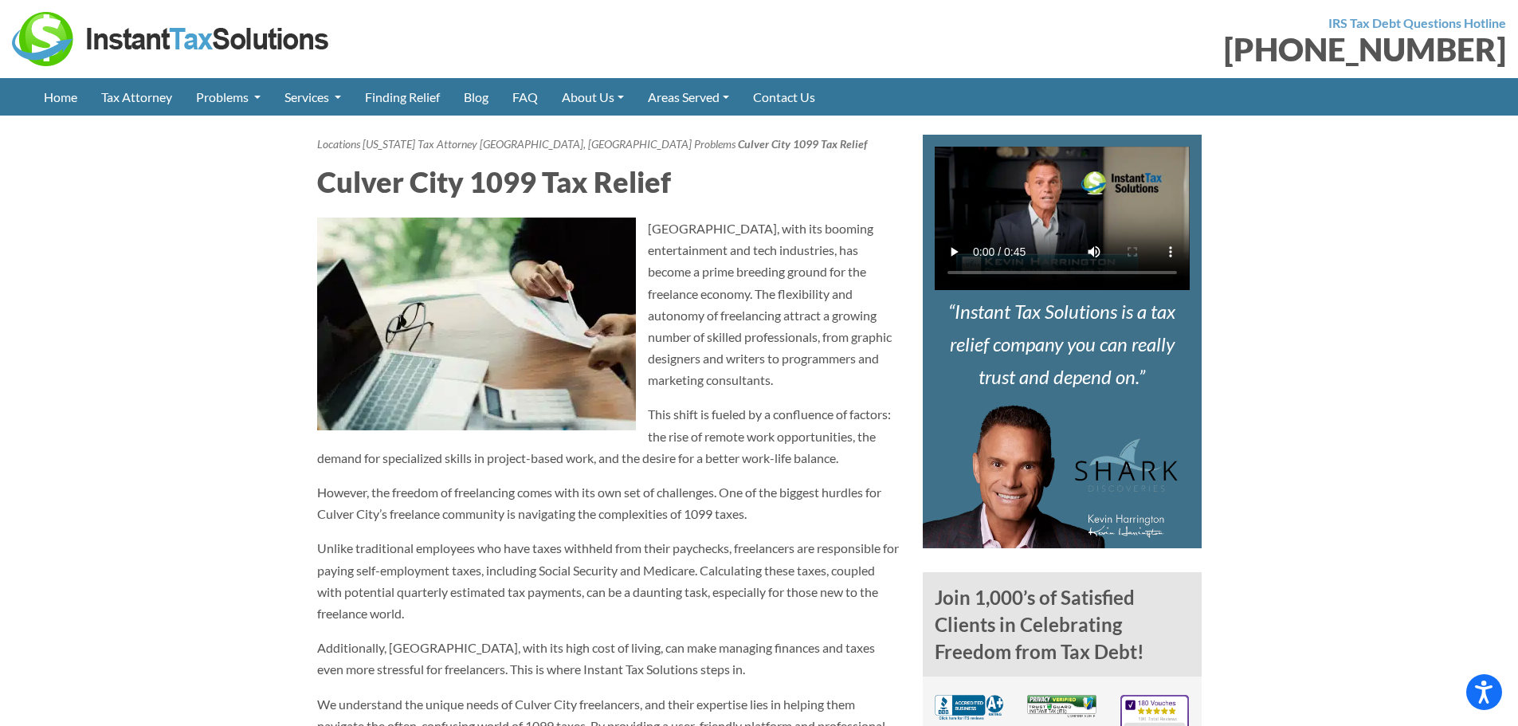
scroll to position [1334, 0]
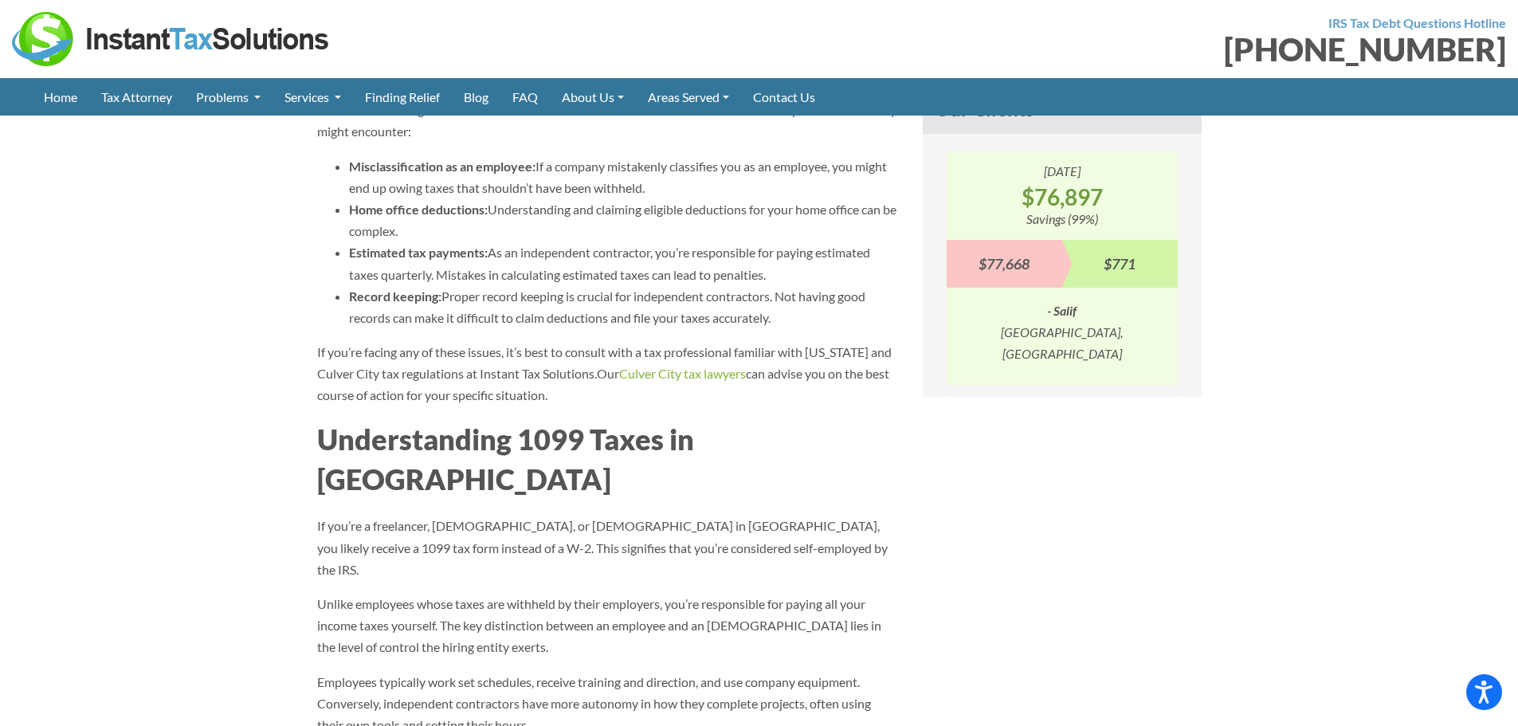
click at [402, 343] on p "If you’re facing any of these issues, it’s best to consult with a tax professio…" at bounding box center [608, 373] width 582 height 65
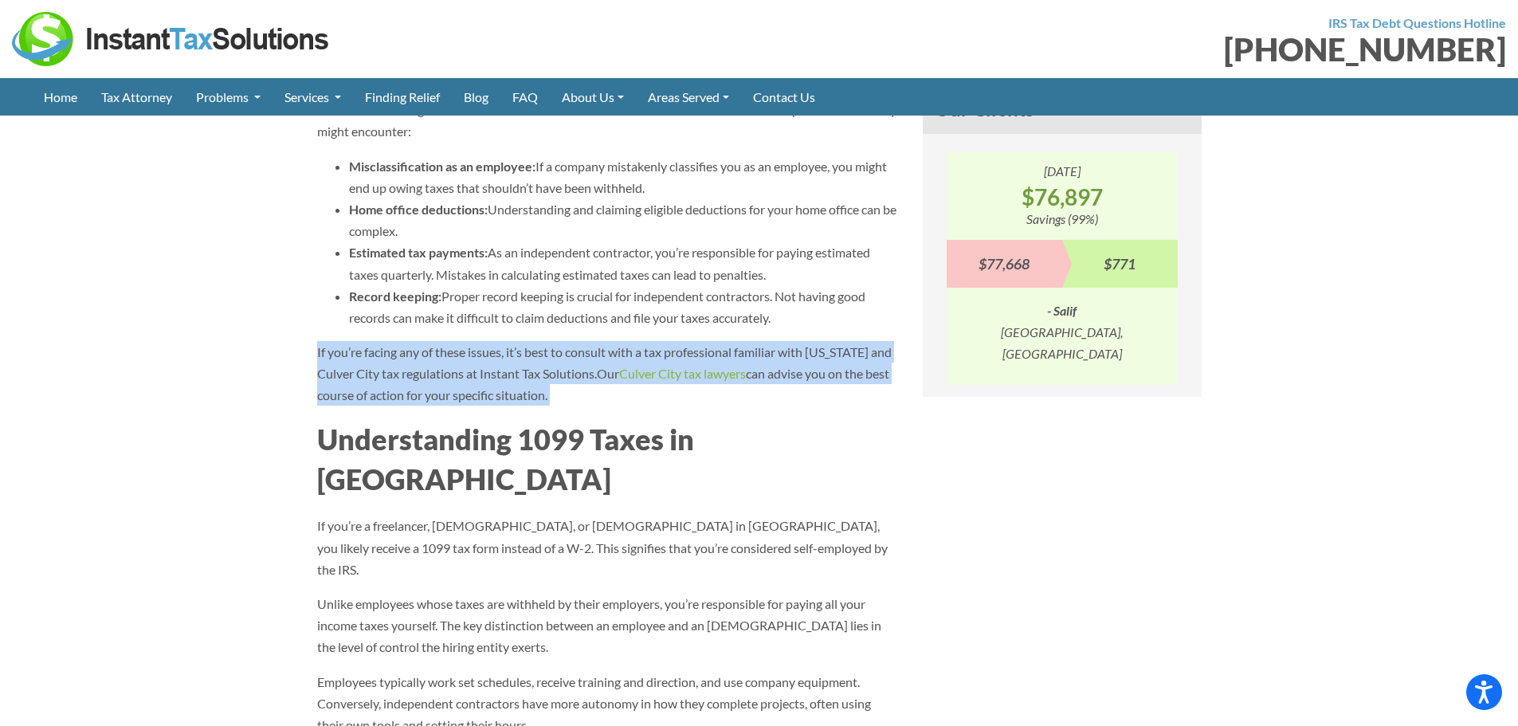
click at [402, 343] on p "If you’re facing any of these issues, it’s best to consult with a tax professio…" at bounding box center [608, 373] width 582 height 65
copy div "If you’re facing any of these issues, it’s best to consult with a tax professio…"
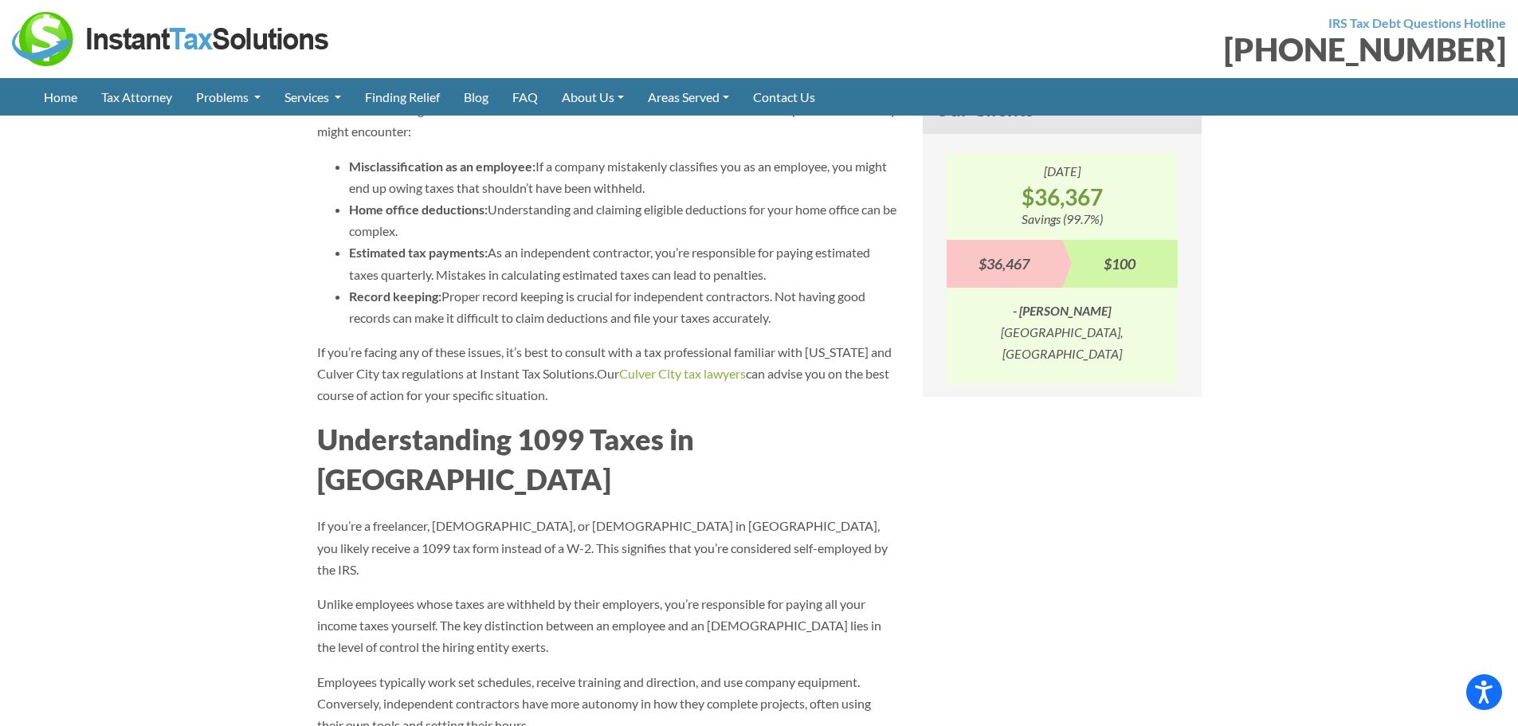
click at [803, 435] on h2 "Understanding 1099 Taxes in Culver City" at bounding box center [608, 459] width 582 height 81
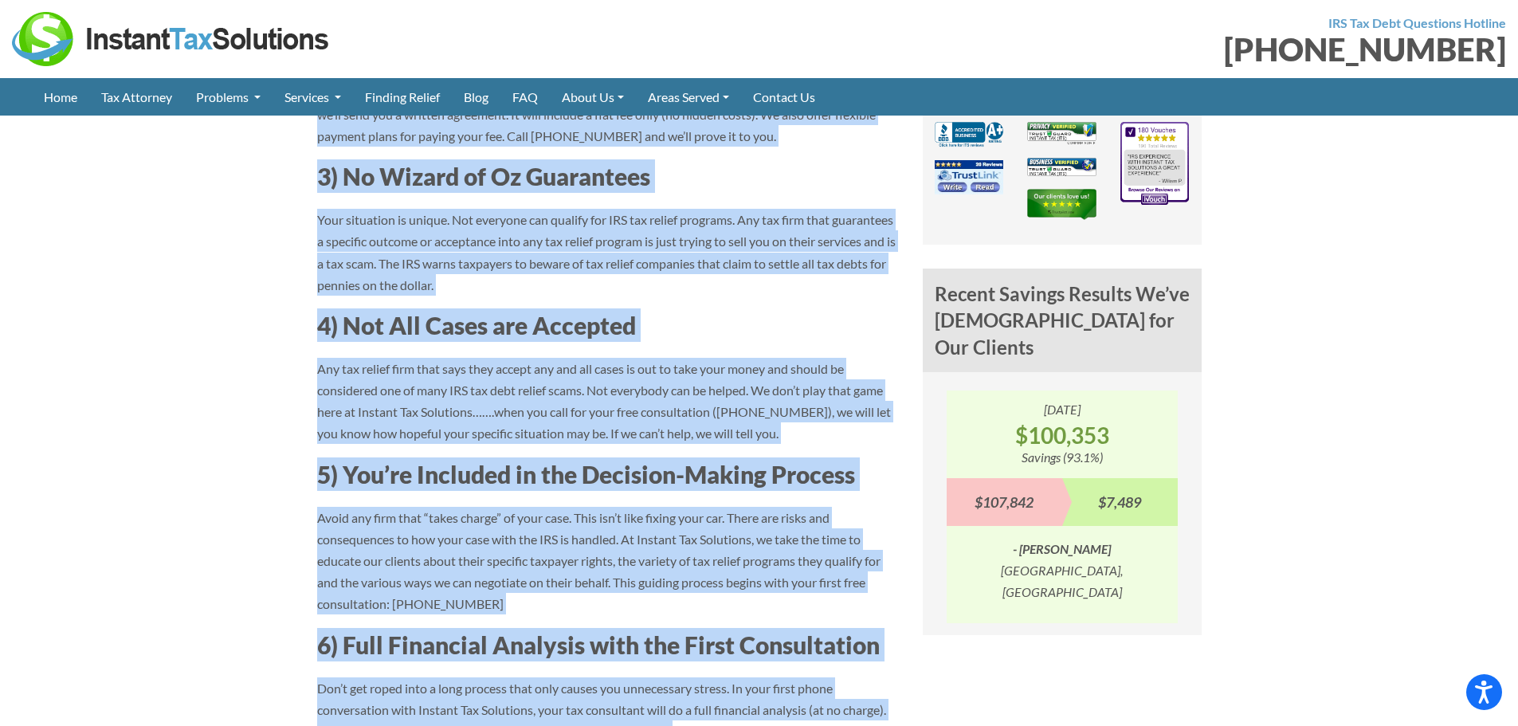
scroll to position [1514, 0]
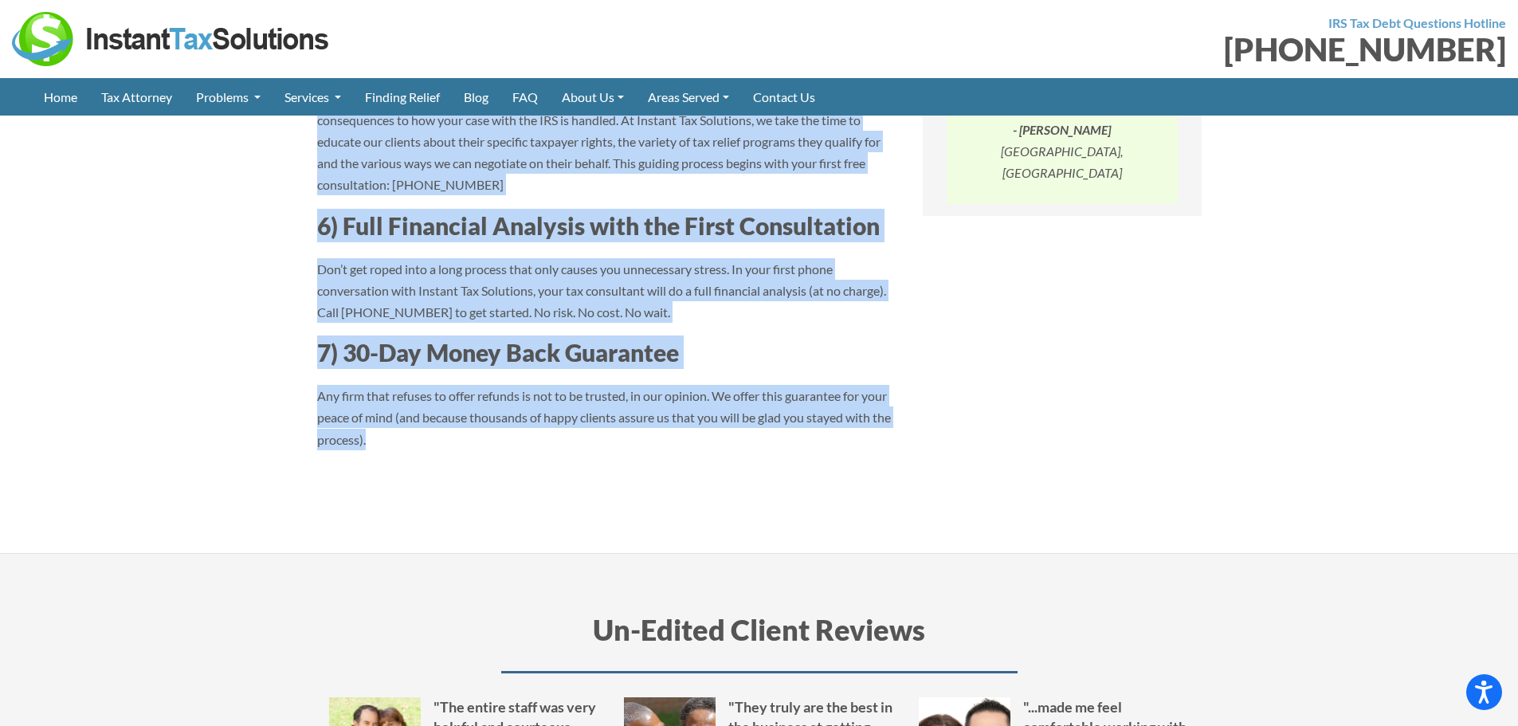
drag, startPoint x: 313, startPoint y: 204, endPoint x: 692, endPoint y: 414, distance: 433.2
copy article "8 Lore ip Dolor Sit Ametc ad Elitse Doei Temporincidid, utlab etd magnaa en adm…"
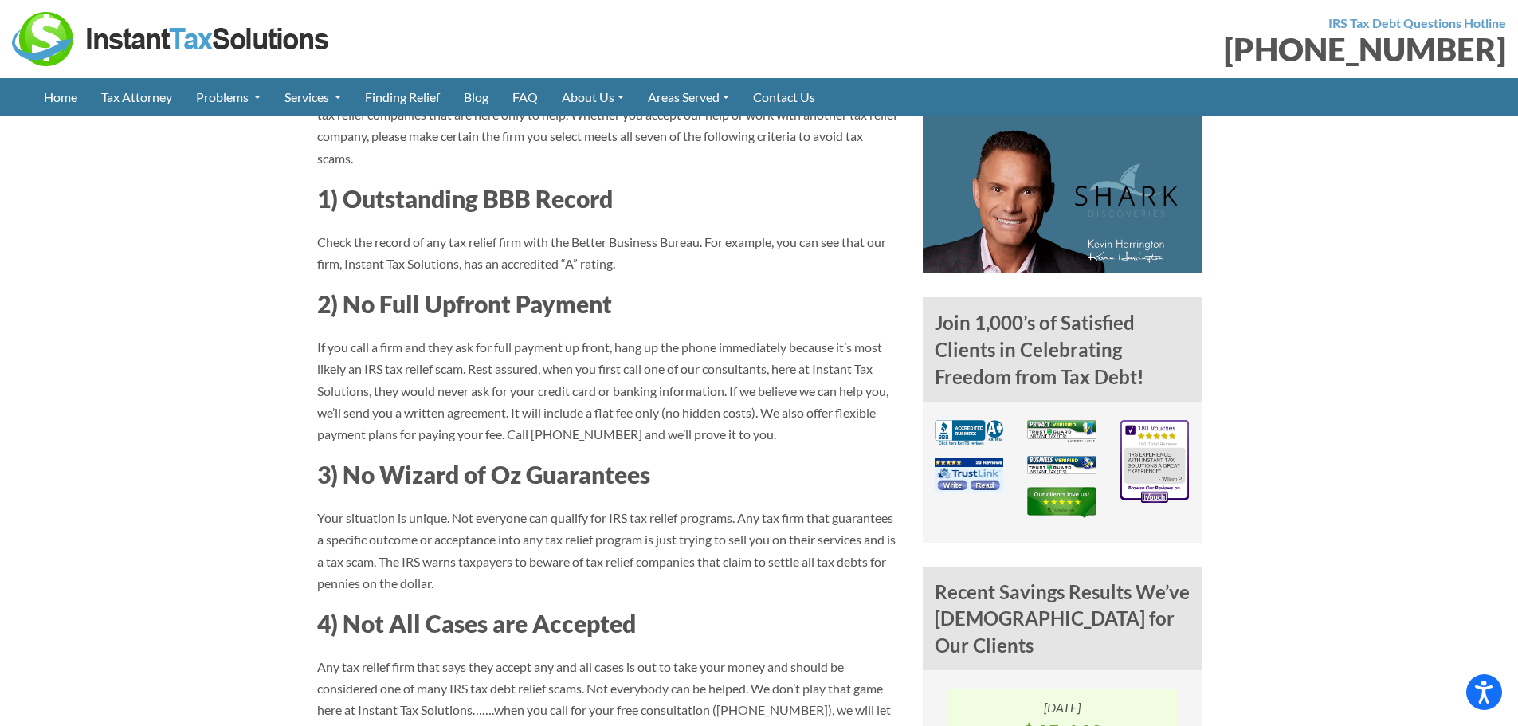
scroll to position [319, 0]
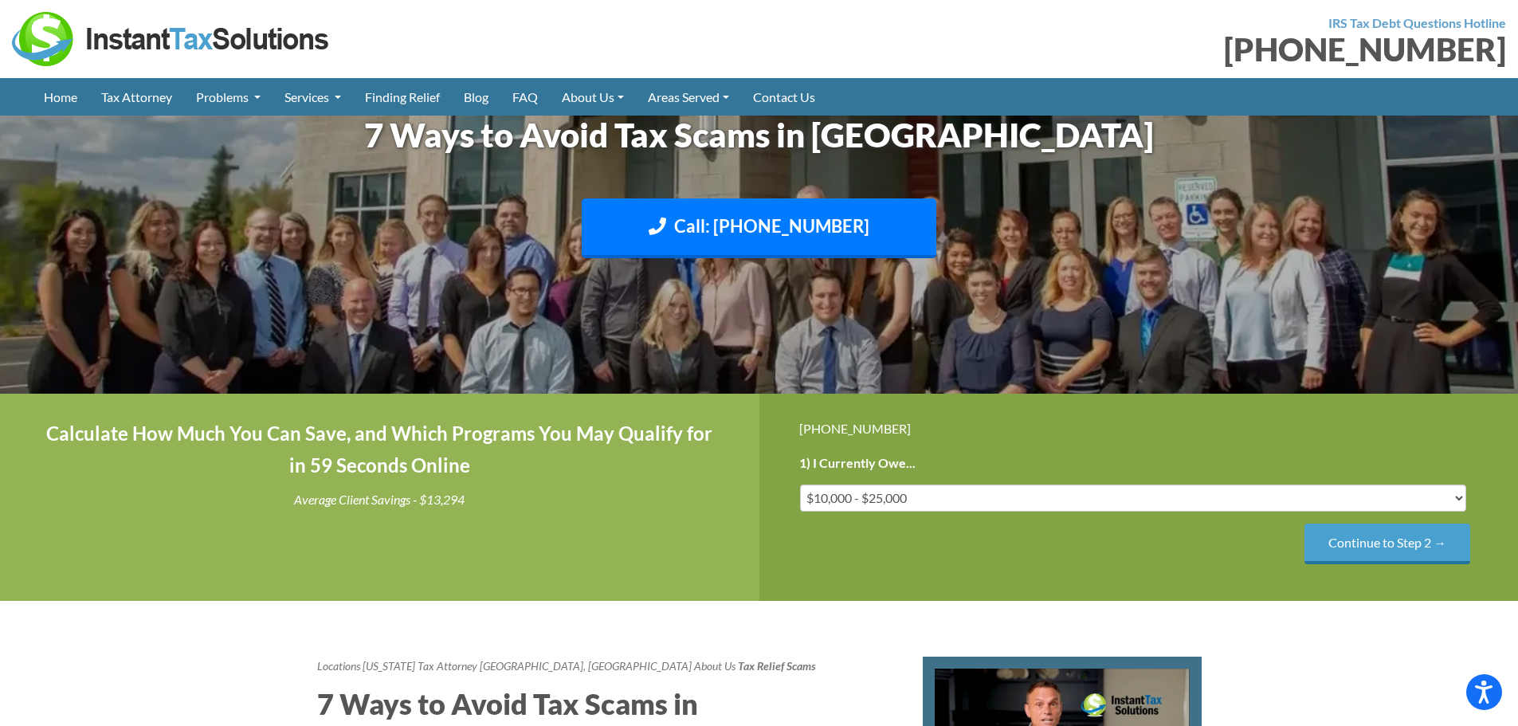
scroll to position [399, 0]
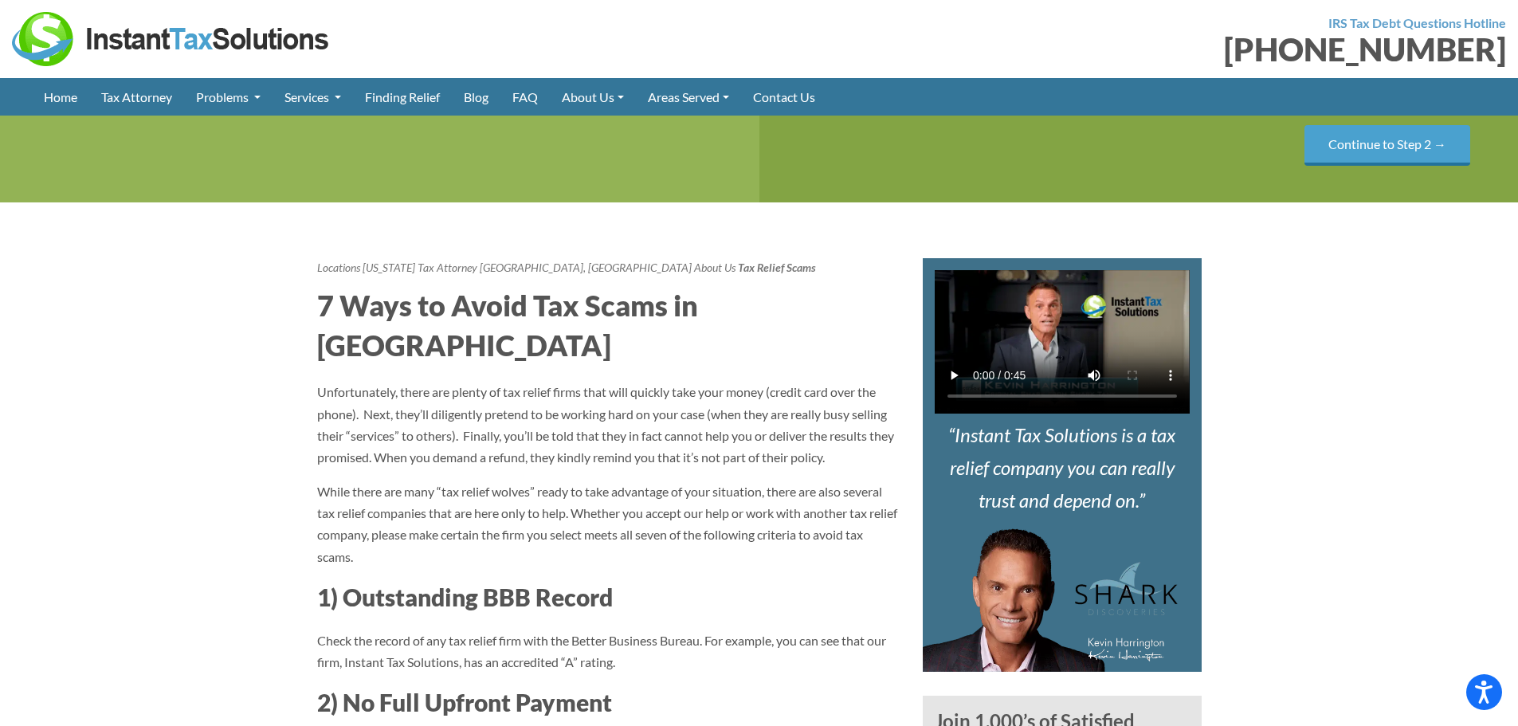
click at [418, 381] on p "Unfortunately, there are plenty of tax relief firms that will quickly take your…" at bounding box center [608, 424] width 582 height 87
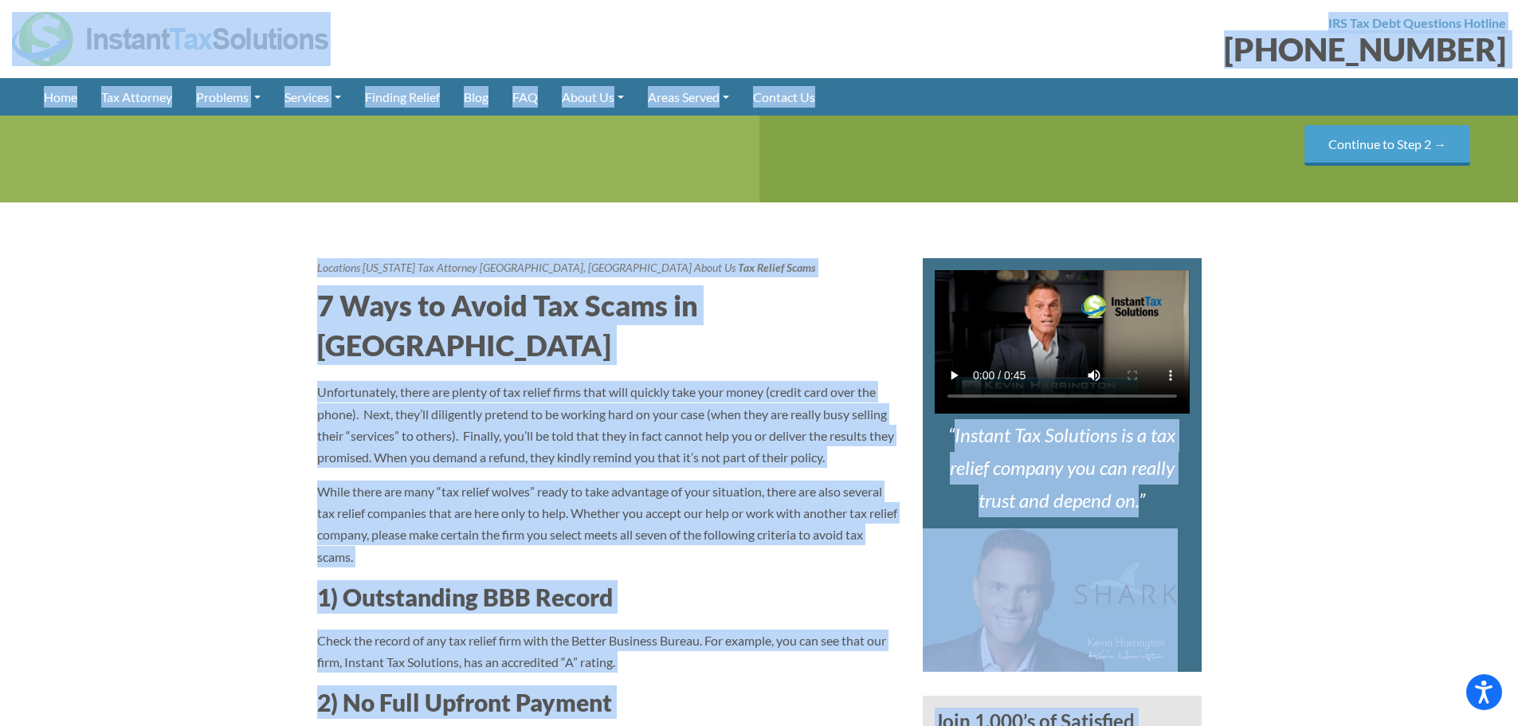
copy body "Press Alt+1 for screen-reader mode, Alt+0 to cancel Accessibility Screen-Reader…"
click at [705, 387] on p "Unfortunately, there are plenty of tax relief firms that will quickly take your…" at bounding box center [608, 424] width 582 height 87
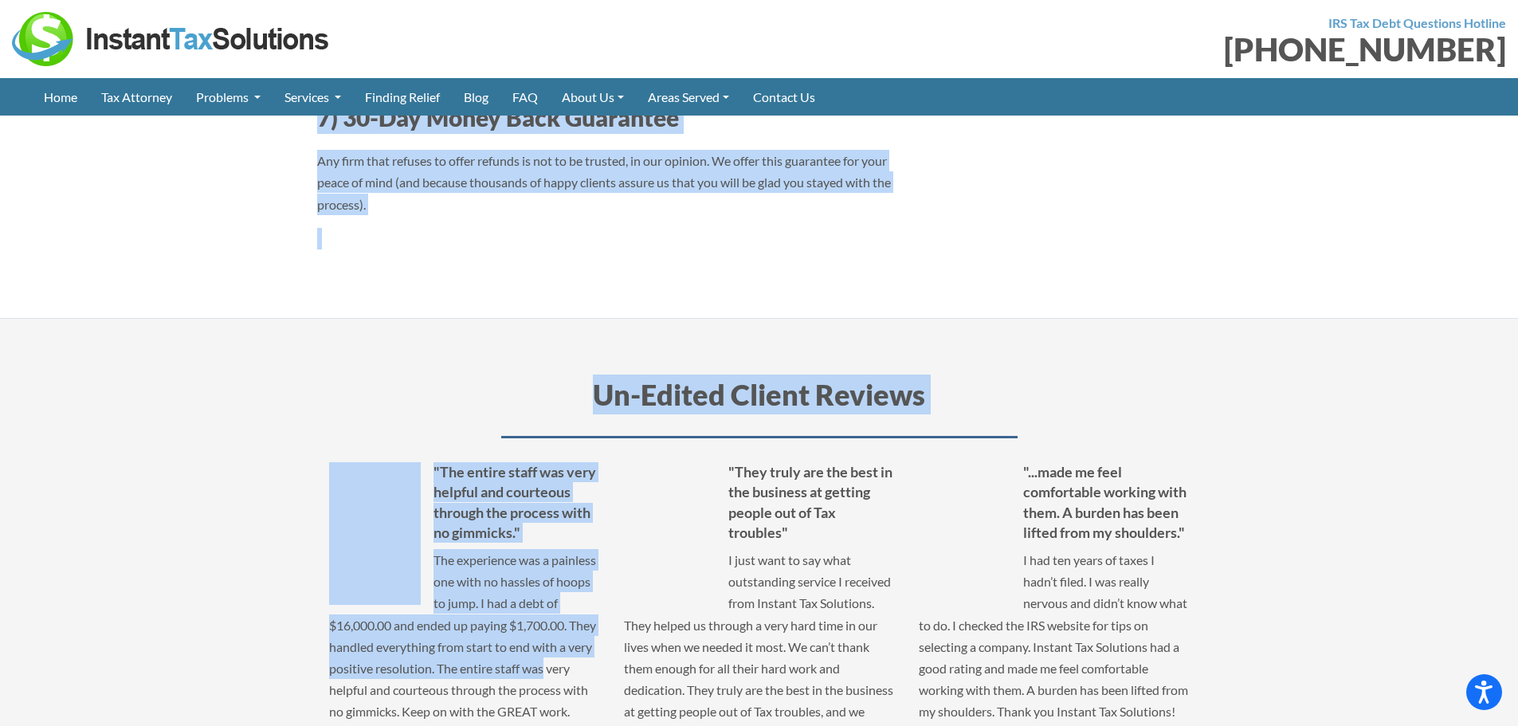
scroll to position [1754, 0]
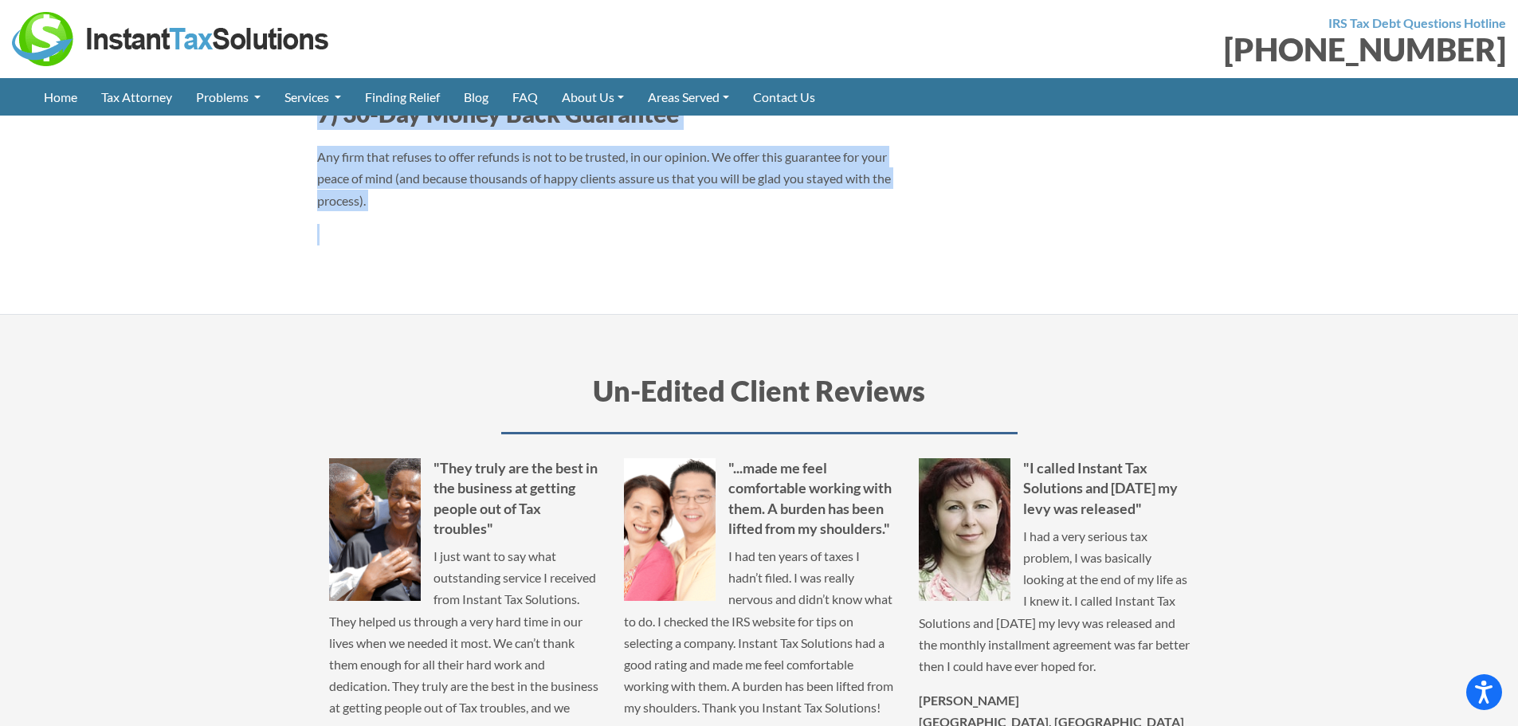
drag, startPoint x: 295, startPoint y: 293, endPoint x: 717, endPoint y: 218, distance: 428.4
copy article "7 Ways to Avoid Tax Scams in Culver City Unfortunately, there are plenty of tax…"
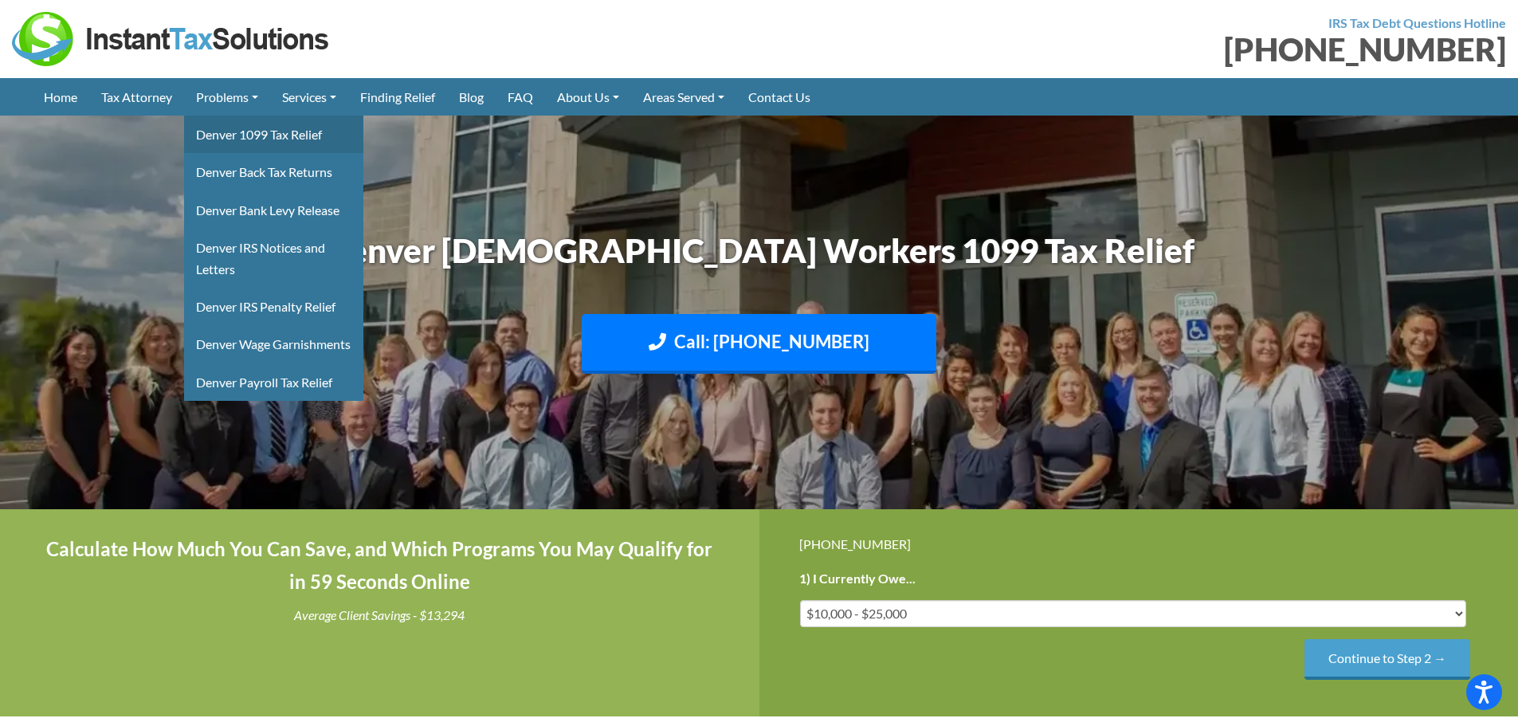
click at [246, 143] on link "Denver 1099 Tax Relief" at bounding box center [273, 134] width 179 height 37
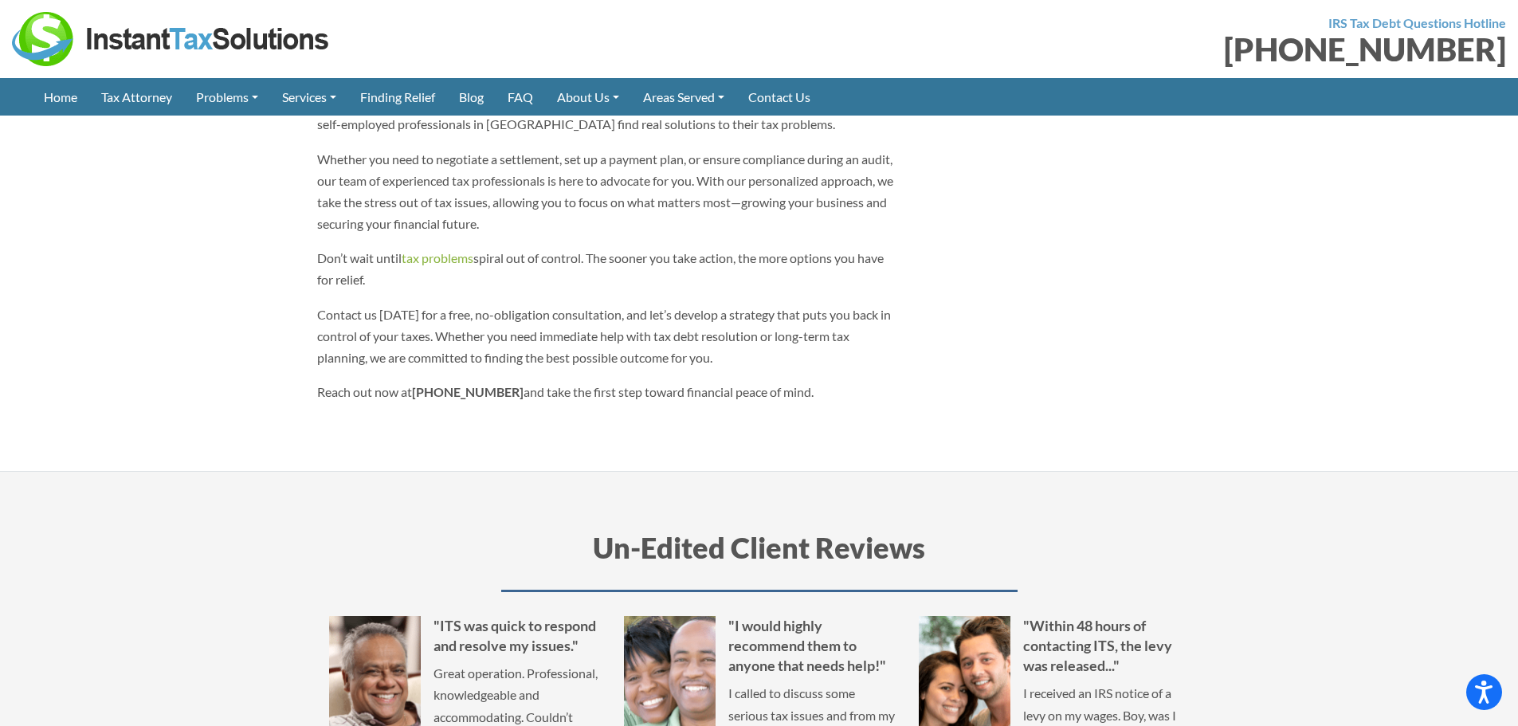
scroll to position [817, 0]
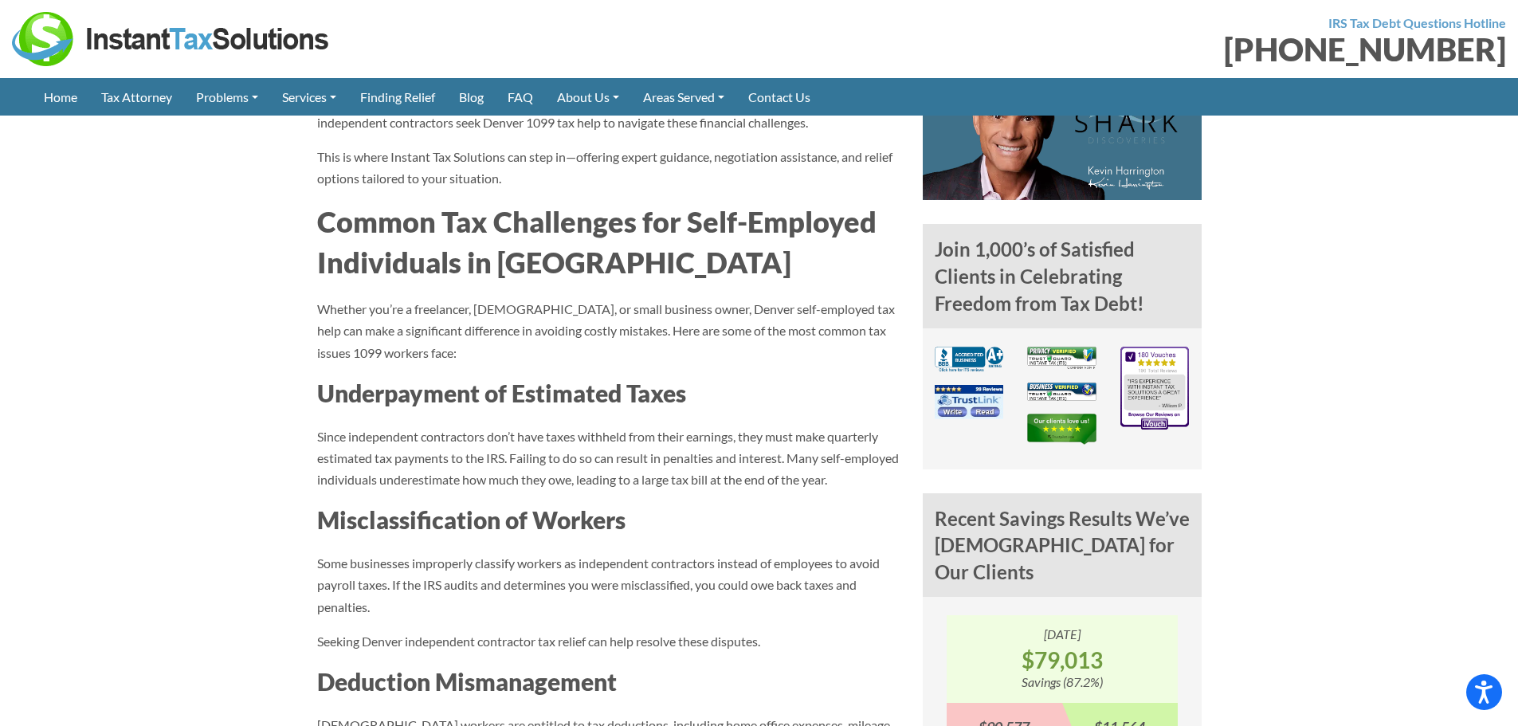
click at [475, 308] on p "Whether you’re a freelancer, gig worker, or small business owner, Denver self-e…" at bounding box center [608, 330] width 582 height 65
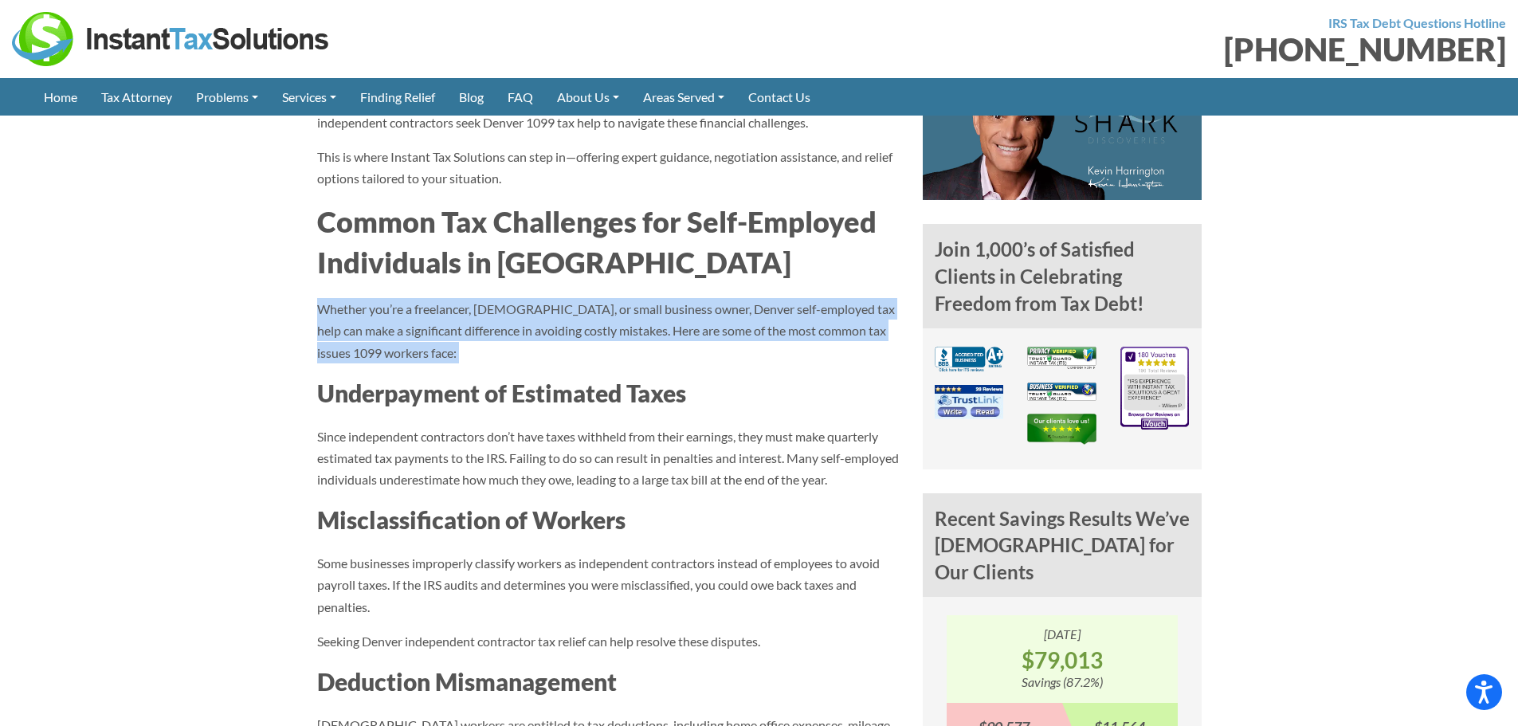
click at [475, 308] on p "Whether you’re a freelancer, gig worker, or small business owner, Denver self-e…" at bounding box center [608, 330] width 582 height 65
click at [654, 313] on p "Whether you’re a freelancer, gig worker, or small business owner, Denver self-e…" at bounding box center [608, 330] width 582 height 65
drag, startPoint x: 316, startPoint y: 306, endPoint x: 629, endPoint y: 332, distance: 313.5
click at [629, 332] on p "Whether you’re a freelancer, [DEMOGRAPHIC_DATA], or small business owner, Denve…" at bounding box center [608, 330] width 582 height 65
copy p "Whether you’re a freelancer, gig worker, or small business owner, Denver self-e…"
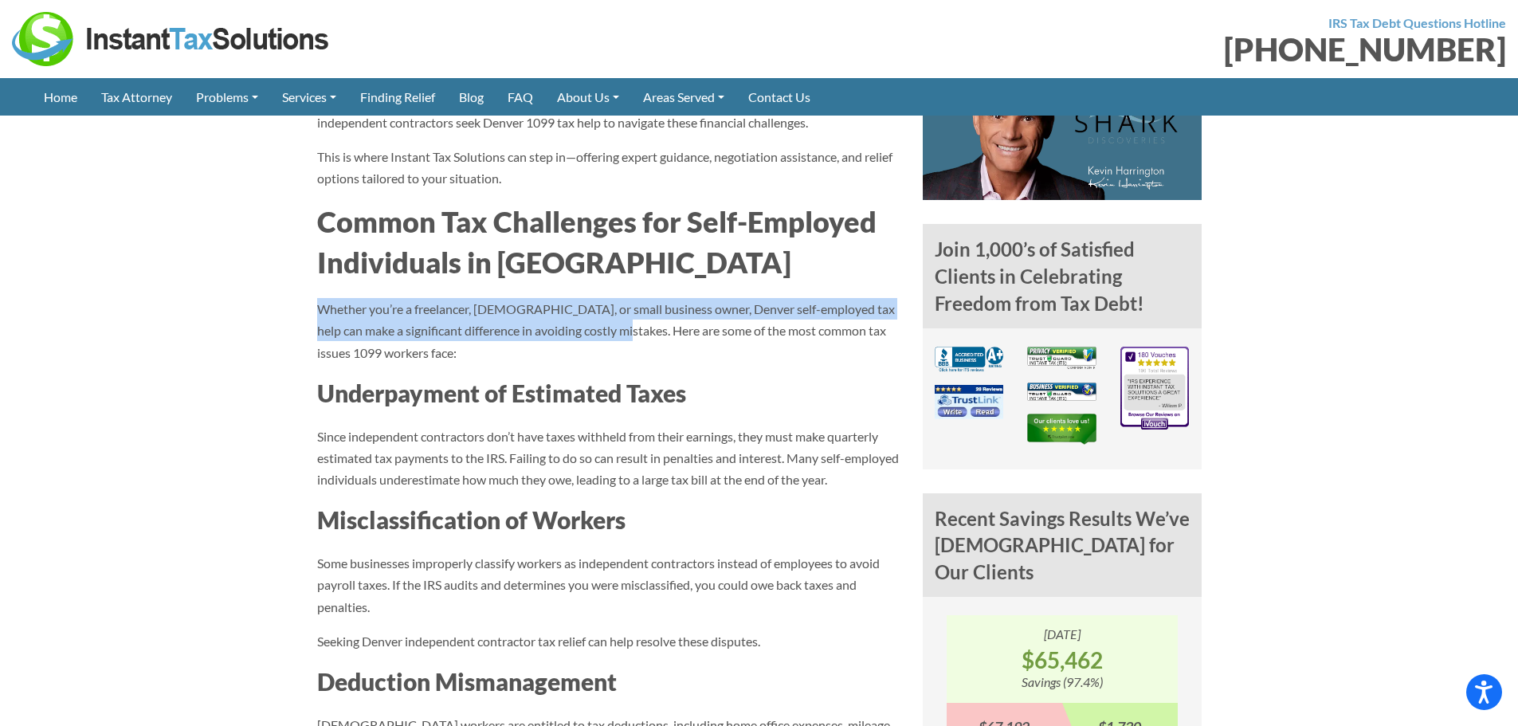
click at [378, 303] on p "Whether you’re a freelancer, [DEMOGRAPHIC_DATA], or small business owner, Denve…" at bounding box center [608, 330] width 582 height 65
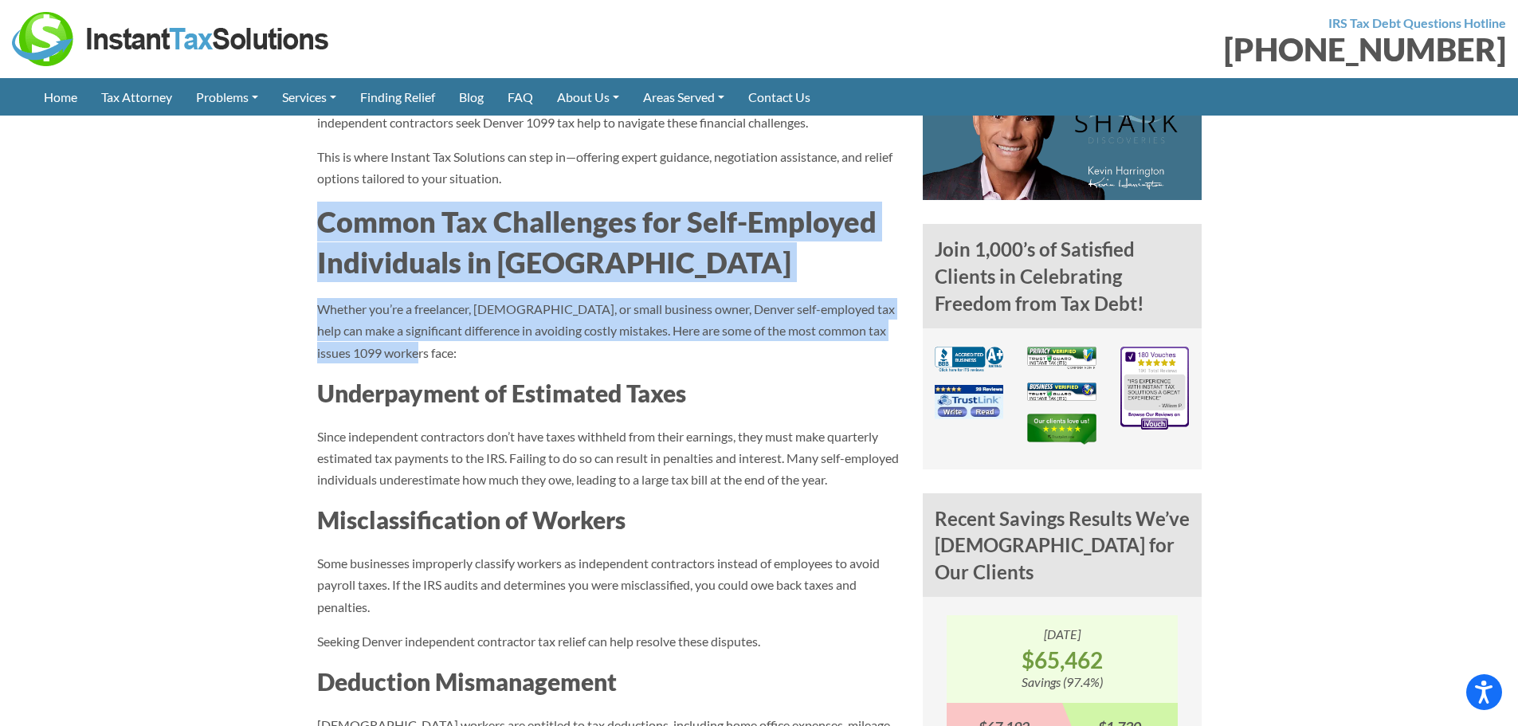
drag, startPoint x: 318, startPoint y: 222, endPoint x: 464, endPoint y: 345, distance: 191.2
copy div "Common Tax Challenges for Self-Employed Individuals in Denver Whether you’re a …"
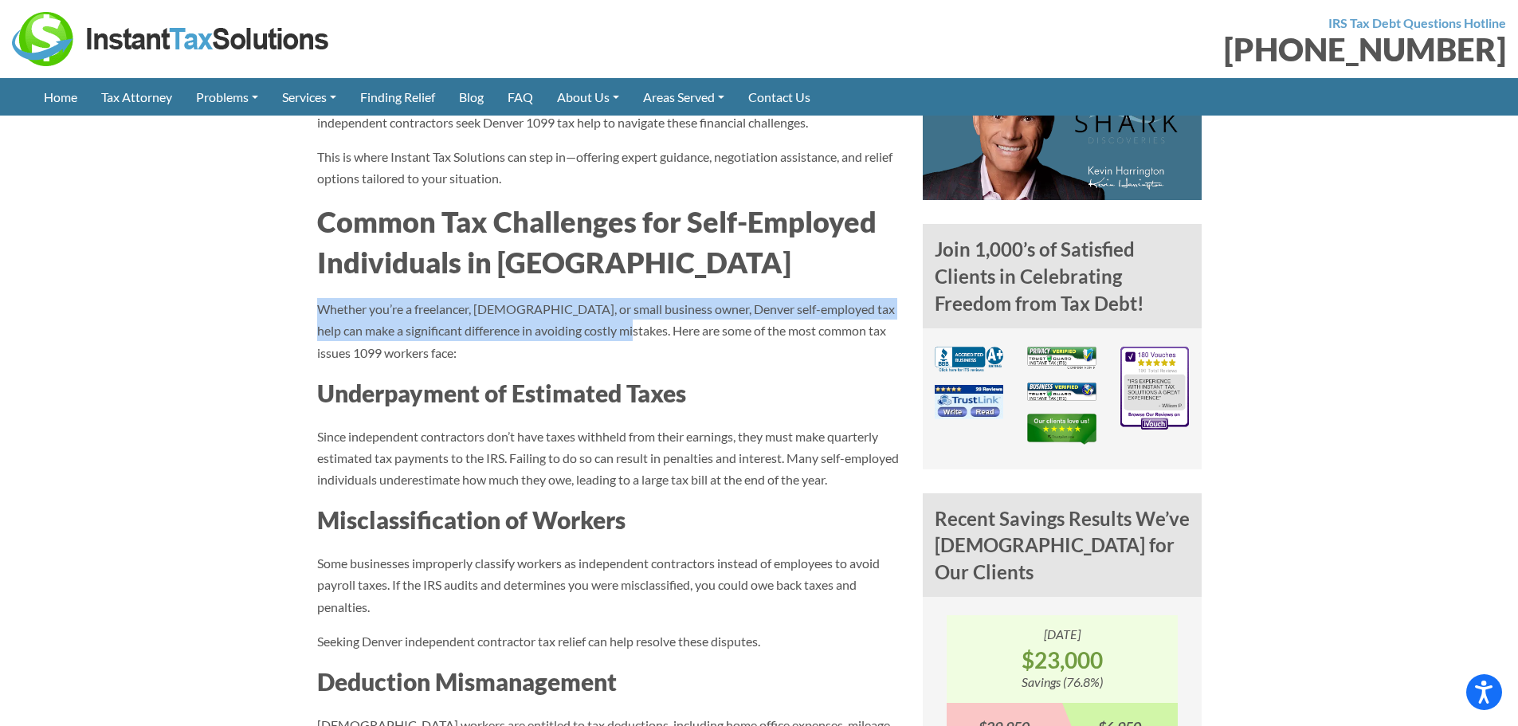
drag, startPoint x: 318, startPoint y: 305, endPoint x: 631, endPoint y: 337, distance: 314.1
click at [631, 337] on p "Whether you’re a freelancer, gig worker, or small business owner, Denver self-e…" at bounding box center [608, 330] width 582 height 65
copy p "Whether you’re a freelancer, gig worker, or small business owner, Denver self-e…"
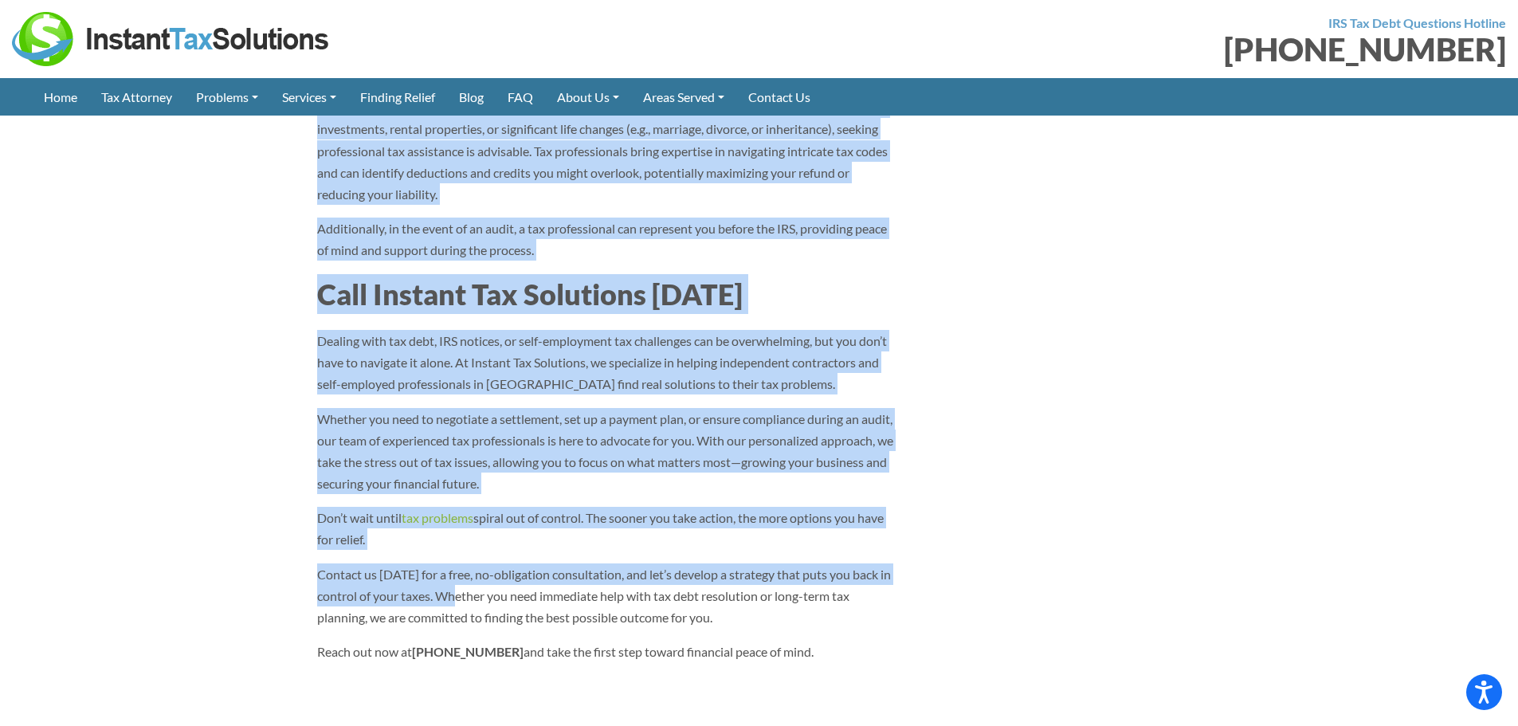
scroll to position [6052, 0]
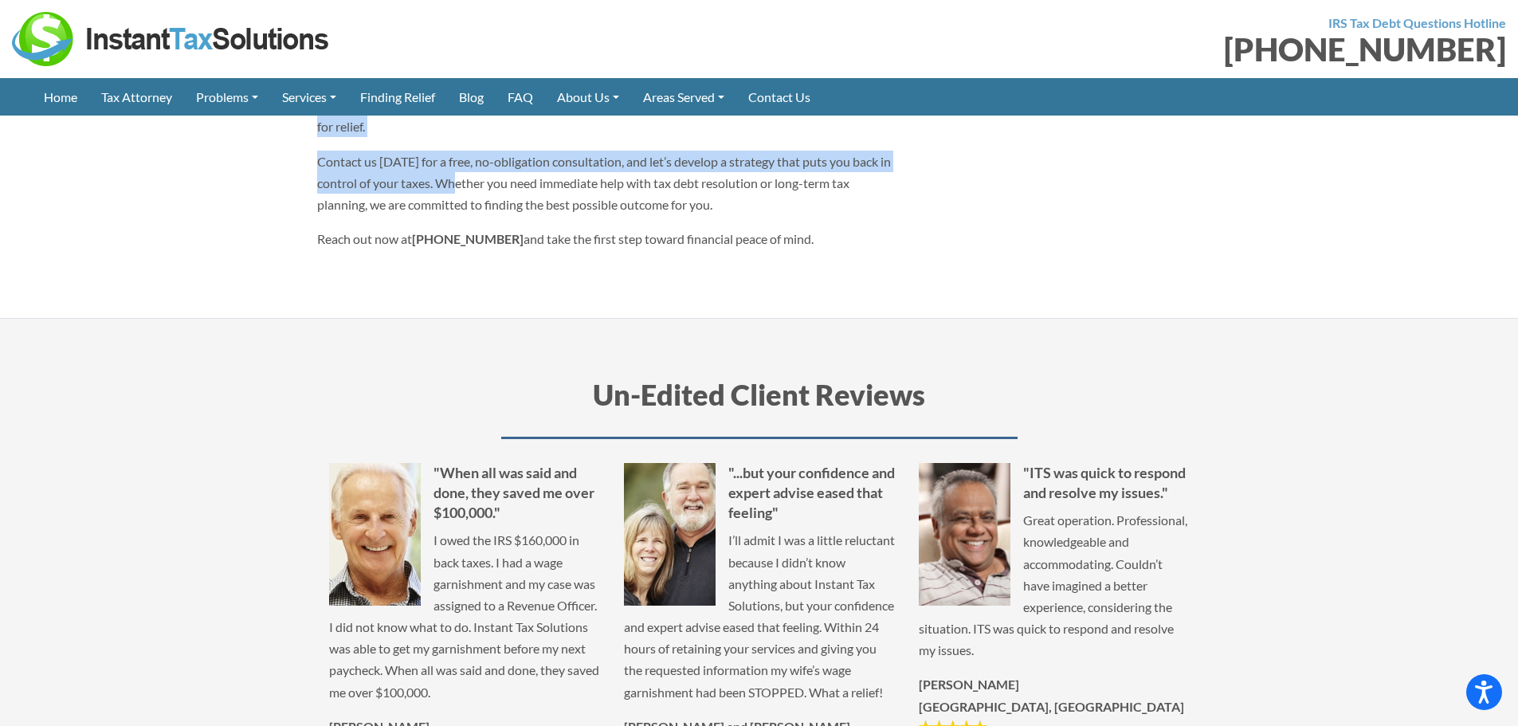
drag, startPoint x: 324, startPoint y: 390, endPoint x: 856, endPoint y: 206, distance: 563.1
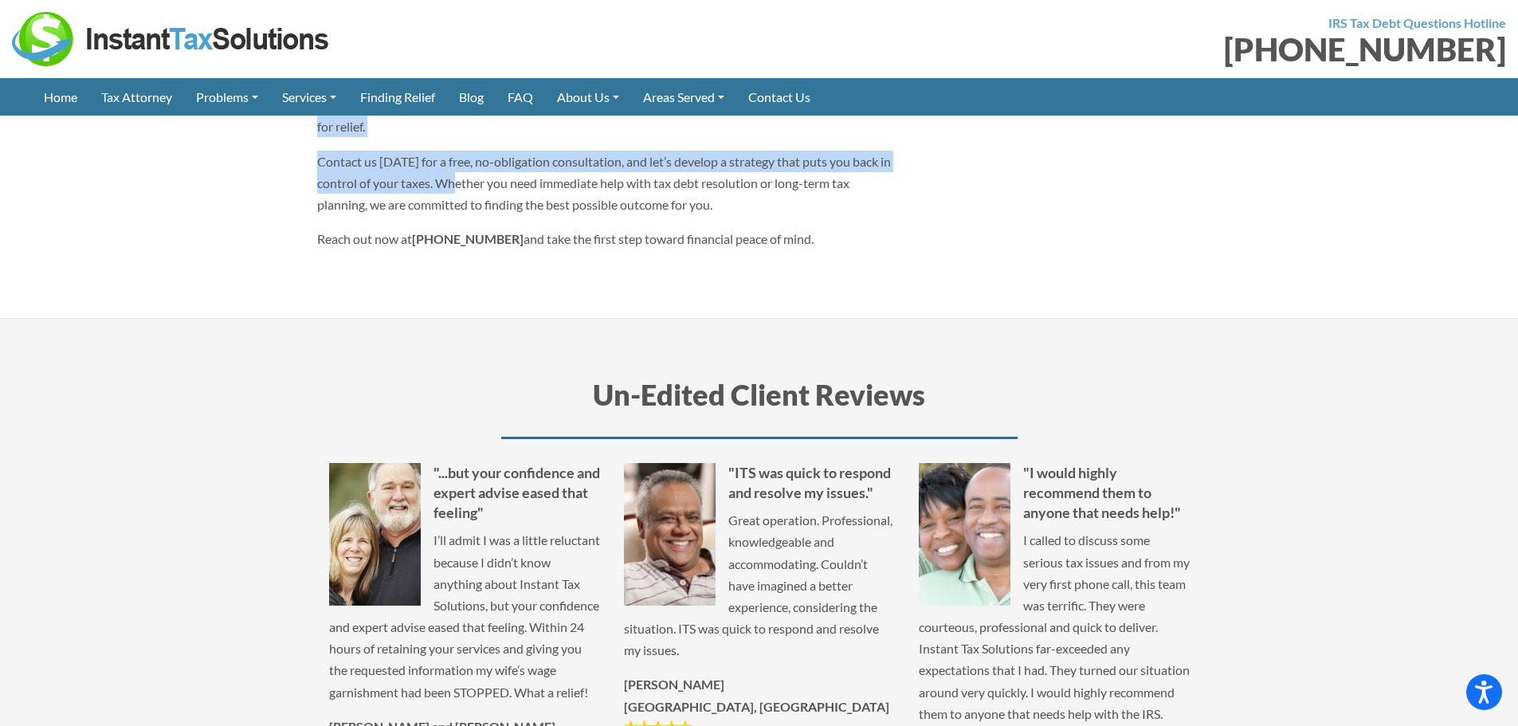
copy article "Denver 1099 Tax Relief For self-employed individuals and independent contractor…"
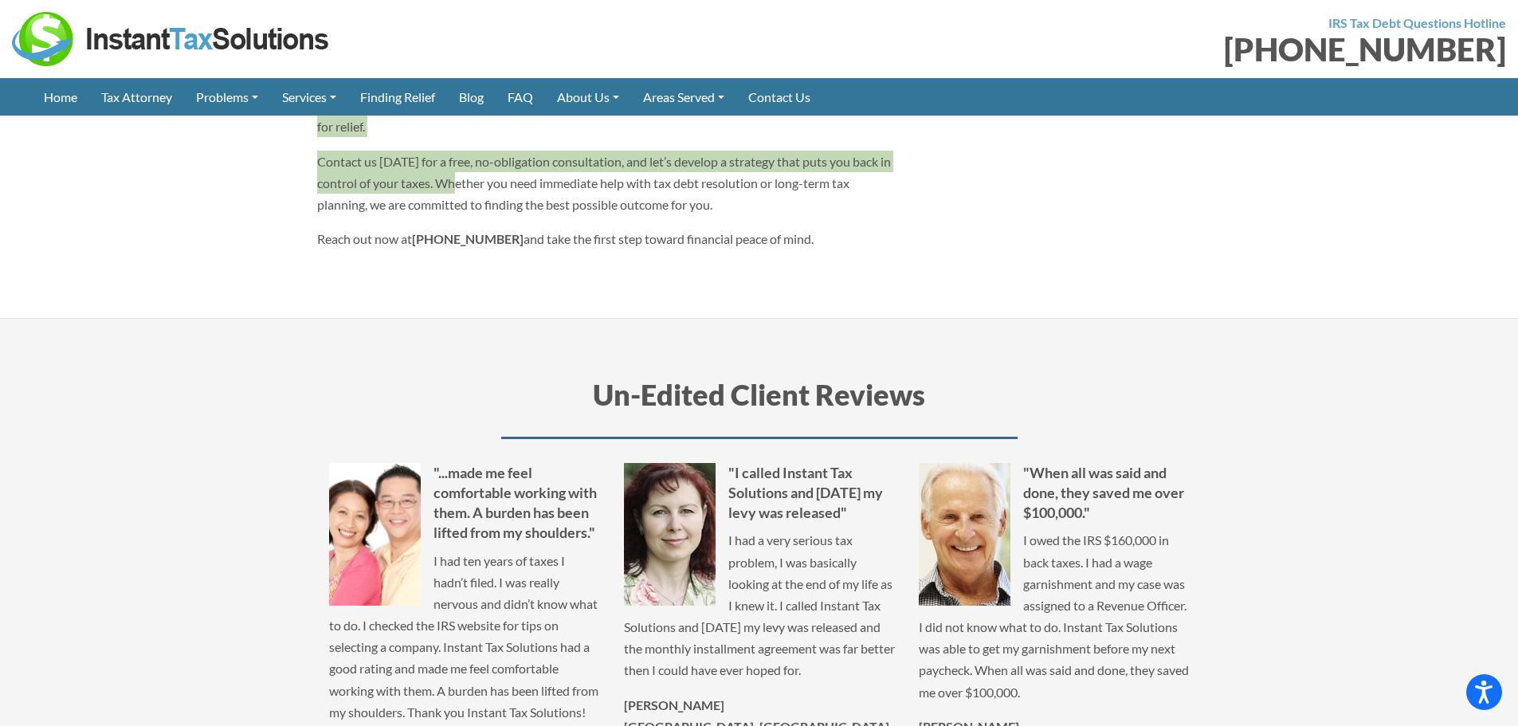
scroll to position [3063, 0]
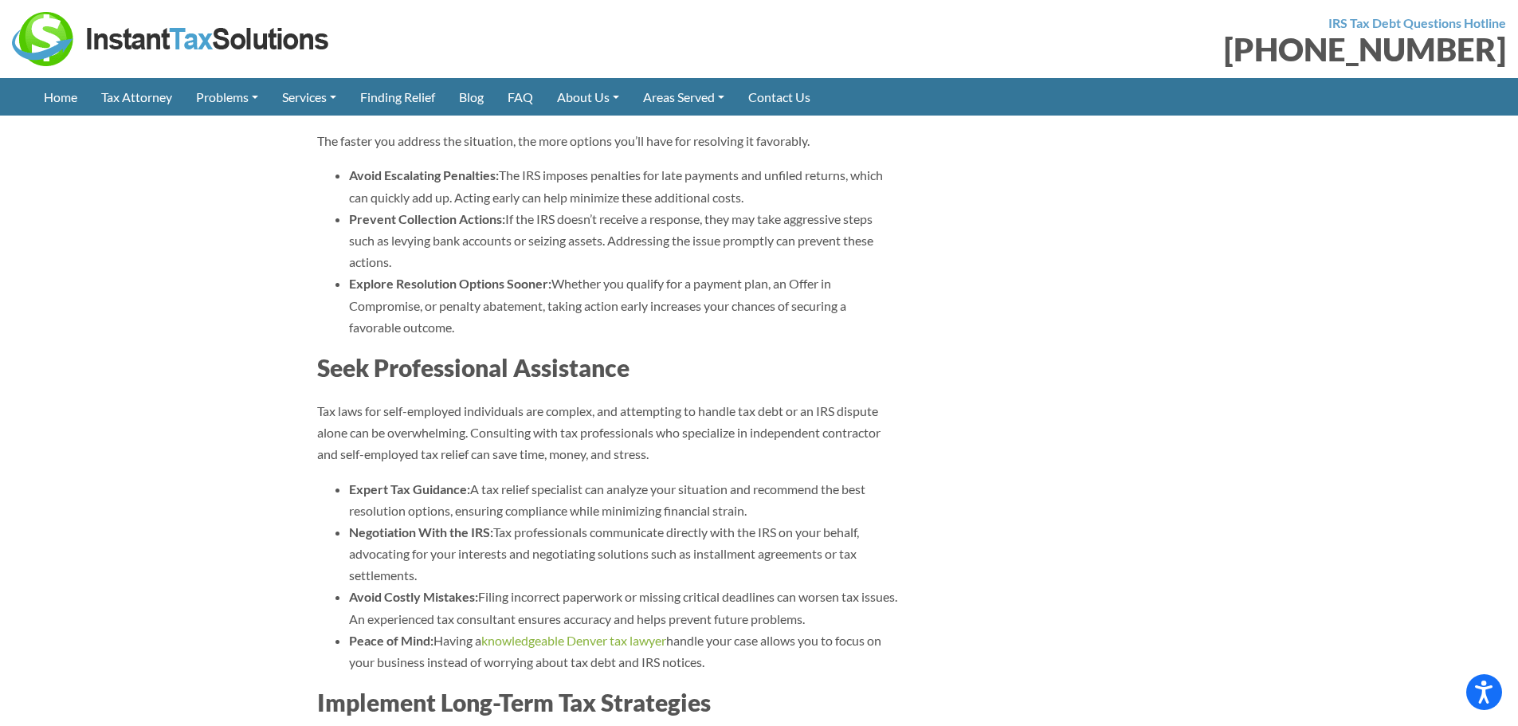
click at [293, 277] on section "Locations Colorado Denver Problems Denver 1099 Tax Relief Denver 1099 Tax Relie…" at bounding box center [759, 422] width 1518 height 5769
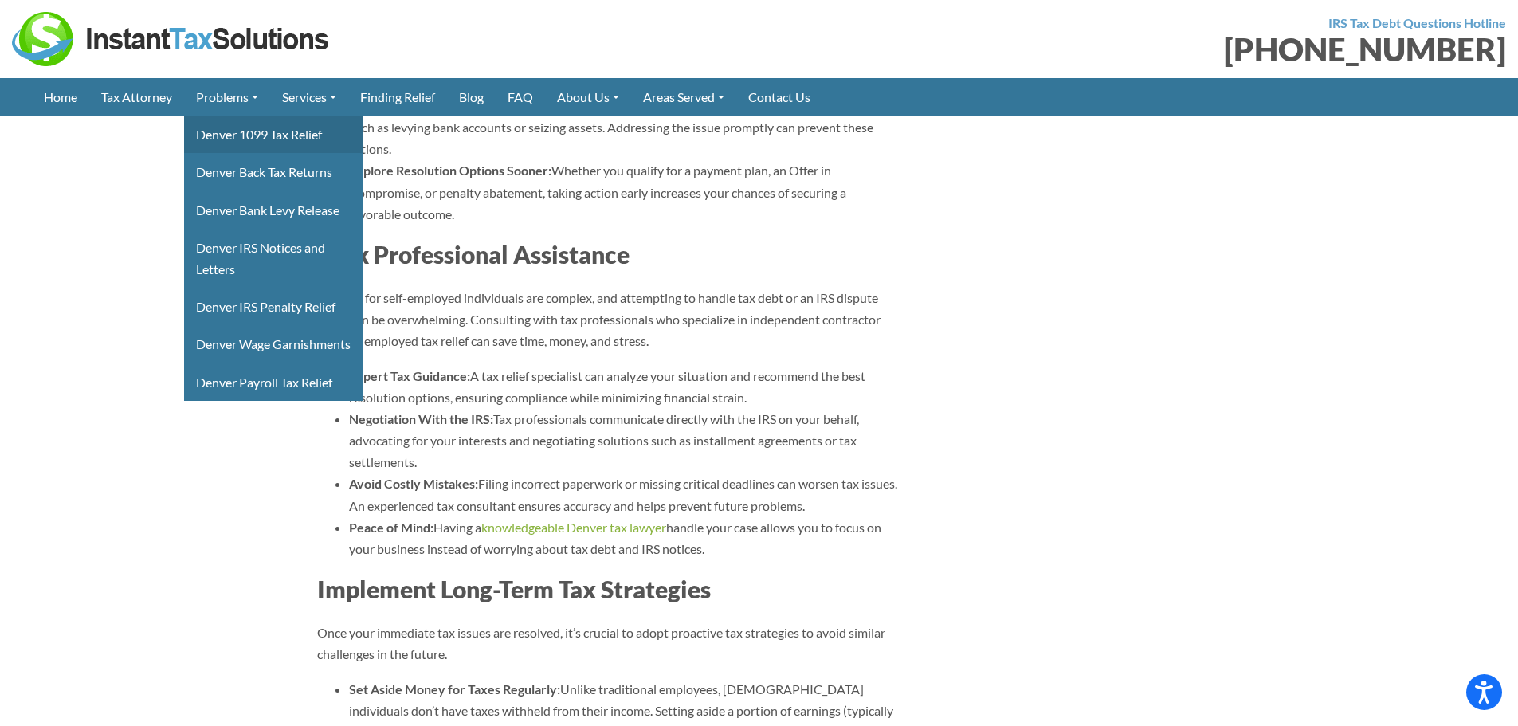
click at [246, 142] on link "Denver 1099 Tax Relief" at bounding box center [273, 134] width 179 height 37
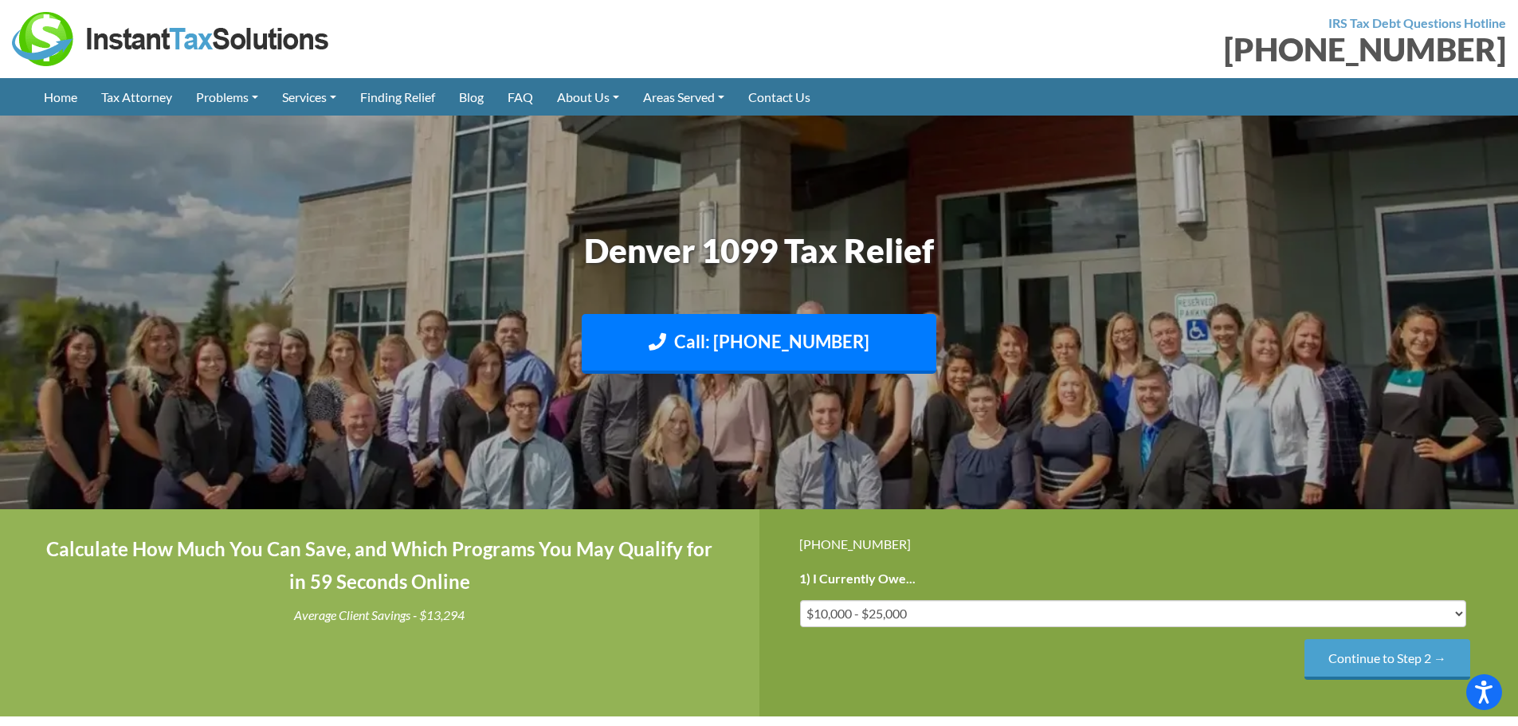
click at [90, 666] on div "Calculate How Much You Can Save, and Which Programs You May Qualify for in 59 S…" at bounding box center [380, 612] width 760 height 207
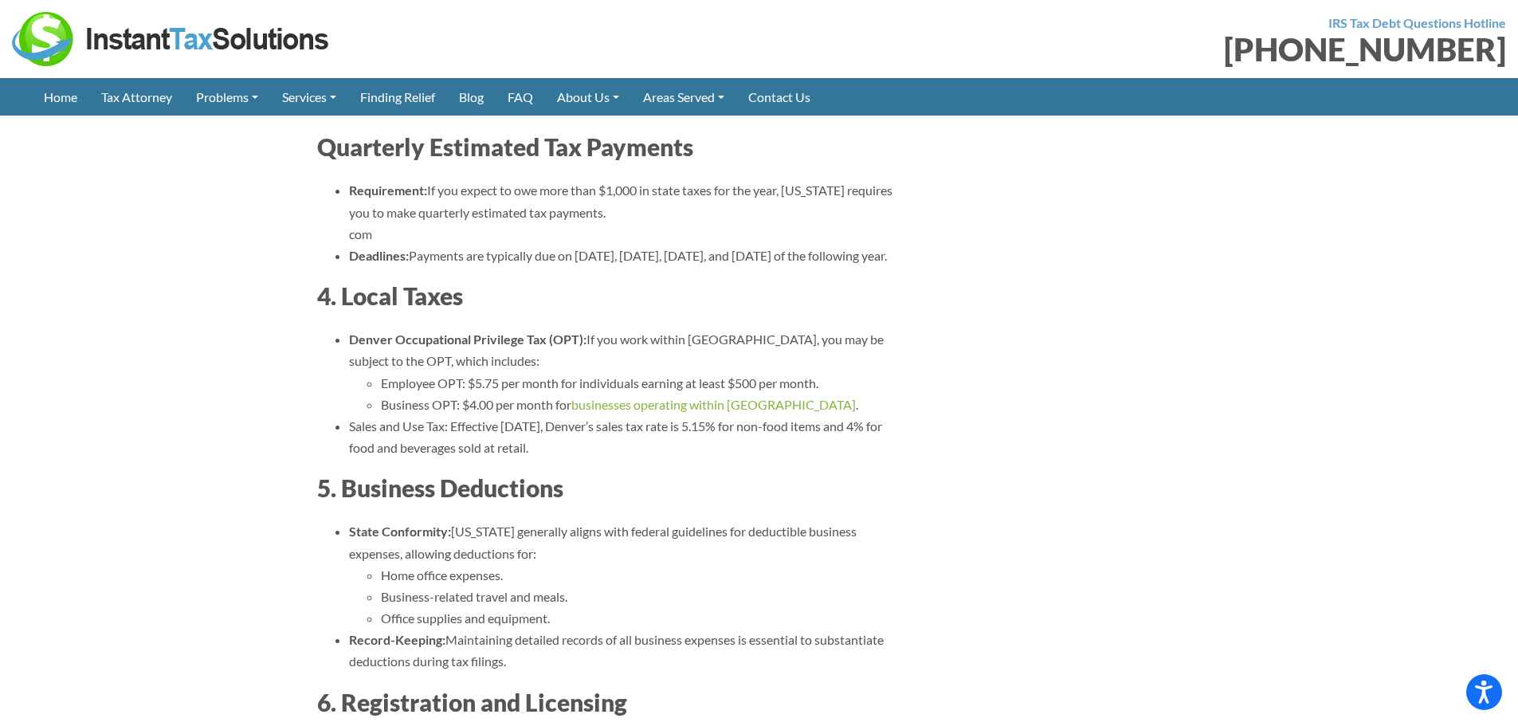
scroll to position [4464, 0]
click at [881, 470] on h3 "5. Business Deductions" at bounding box center [608, 486] width 582 height 33
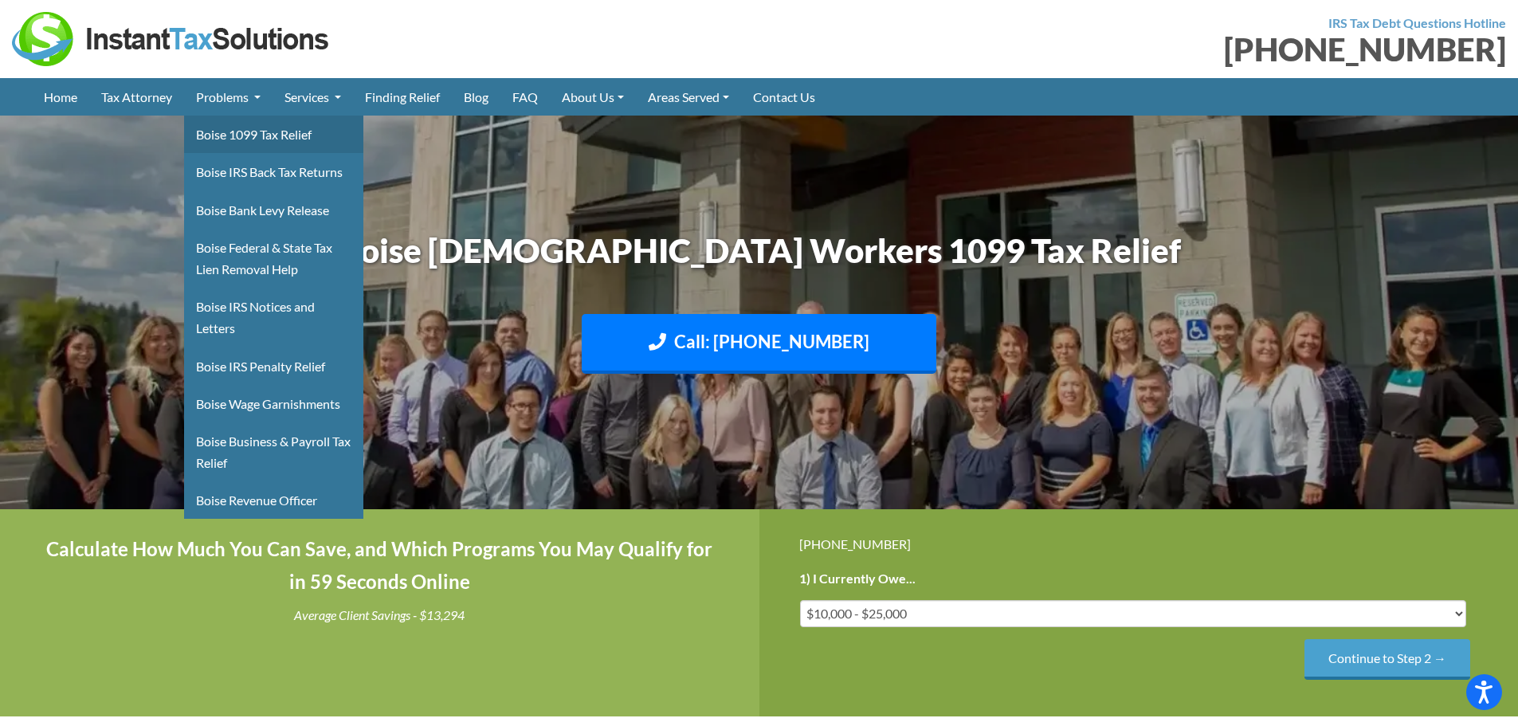
click at [243, 135] on link "Boise 1099 Tax Relief" at bounding box center [273, 134] width 179 height 37
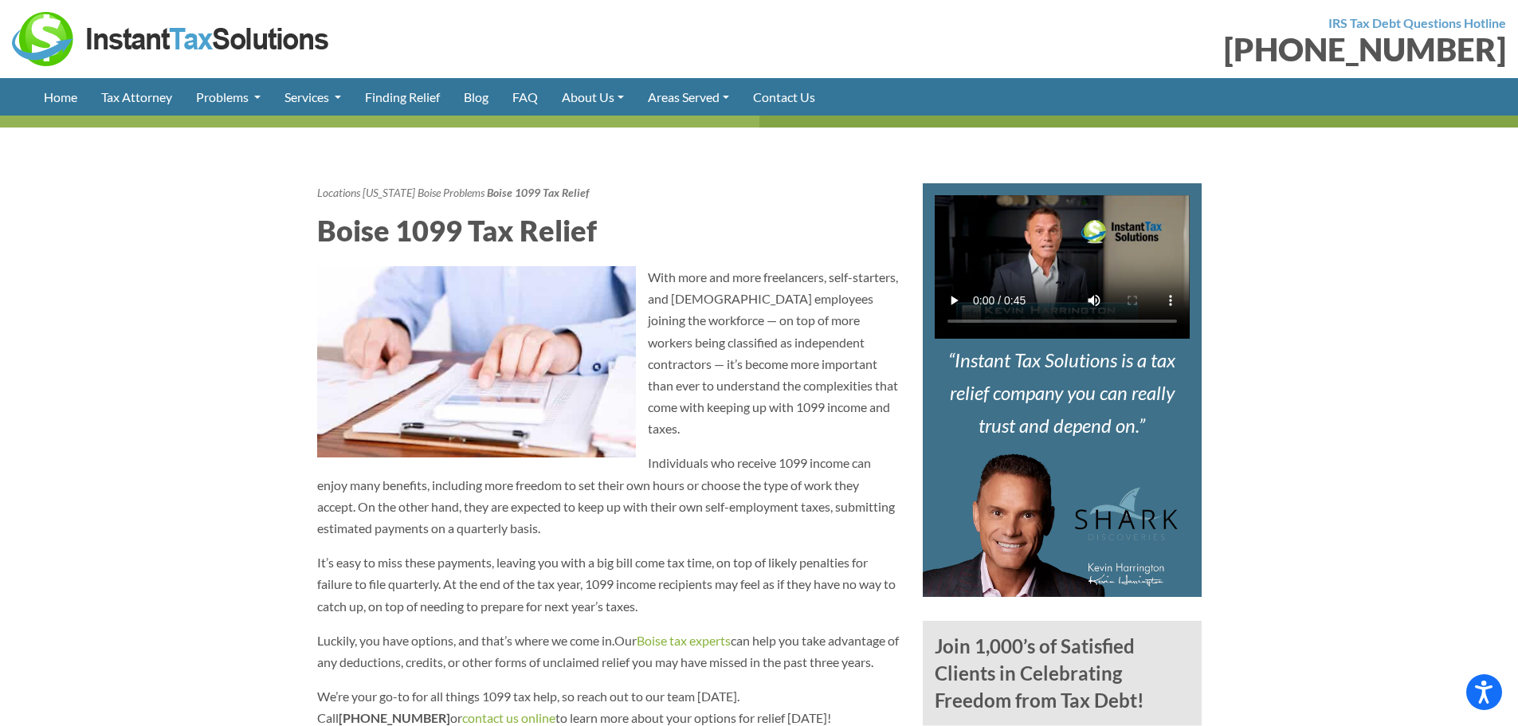
scroll to position [478, 0]
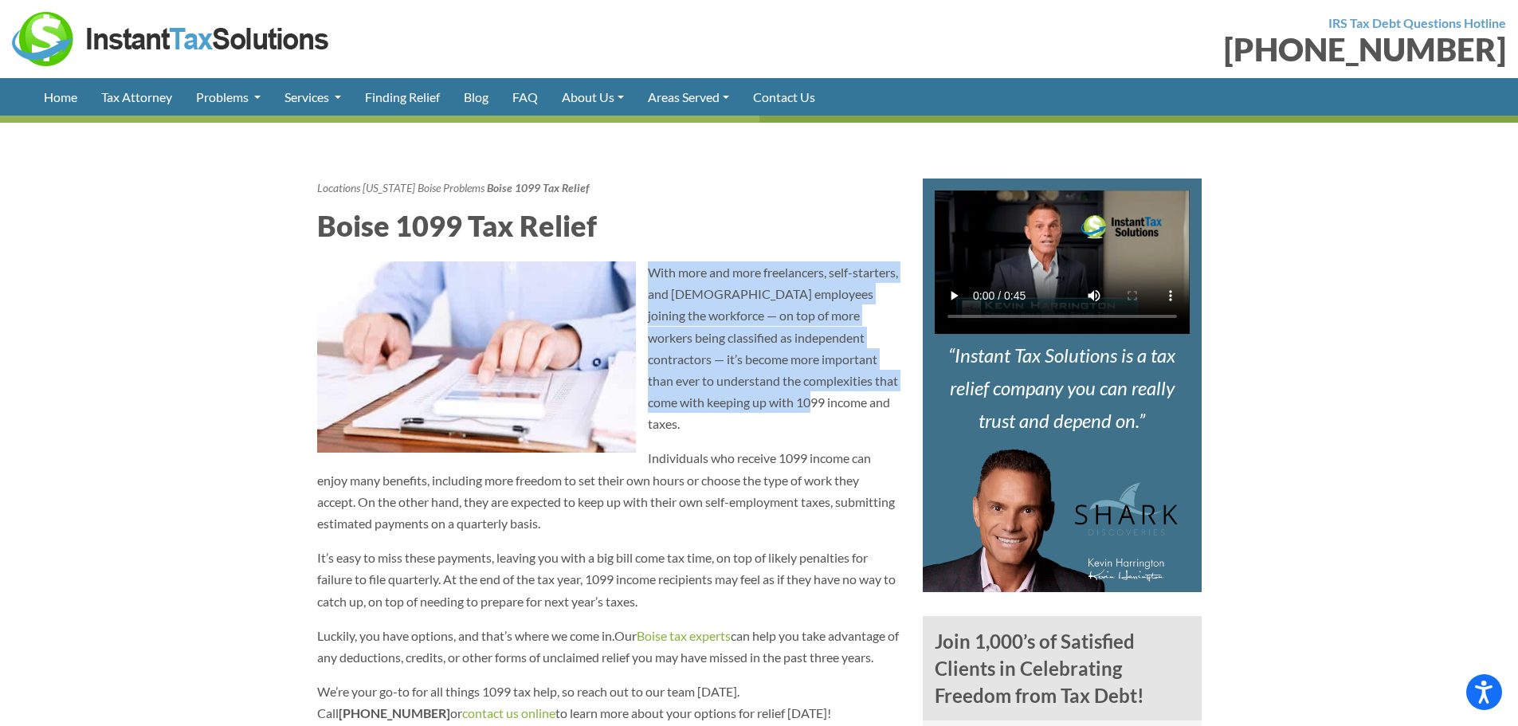
drag, startPoint x: 649, startPoint y: 269, endPoint x: 843, endPoint y: 410, distance: 239.6
click at [843, 410] on p "With more and more freelancers, self-starters, and [DEMOGRAPHIC_DATA] employees…" at bounding box center [608, 348] width 582 height 174
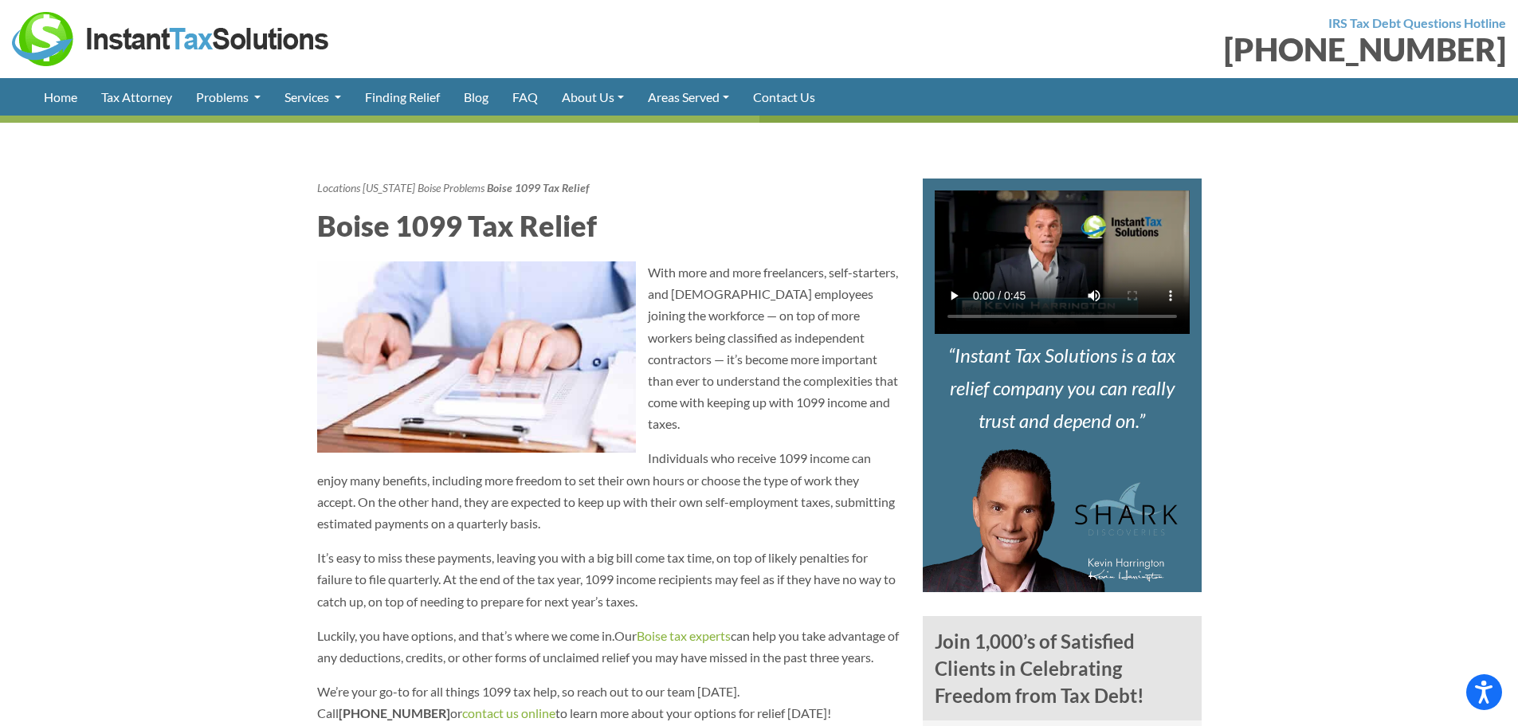
click at [745, 547] on p "It’s easy to miss these payments, leaving you with a big bill come tax time, on…" at bounding box center [608, 579] width 582 height 65
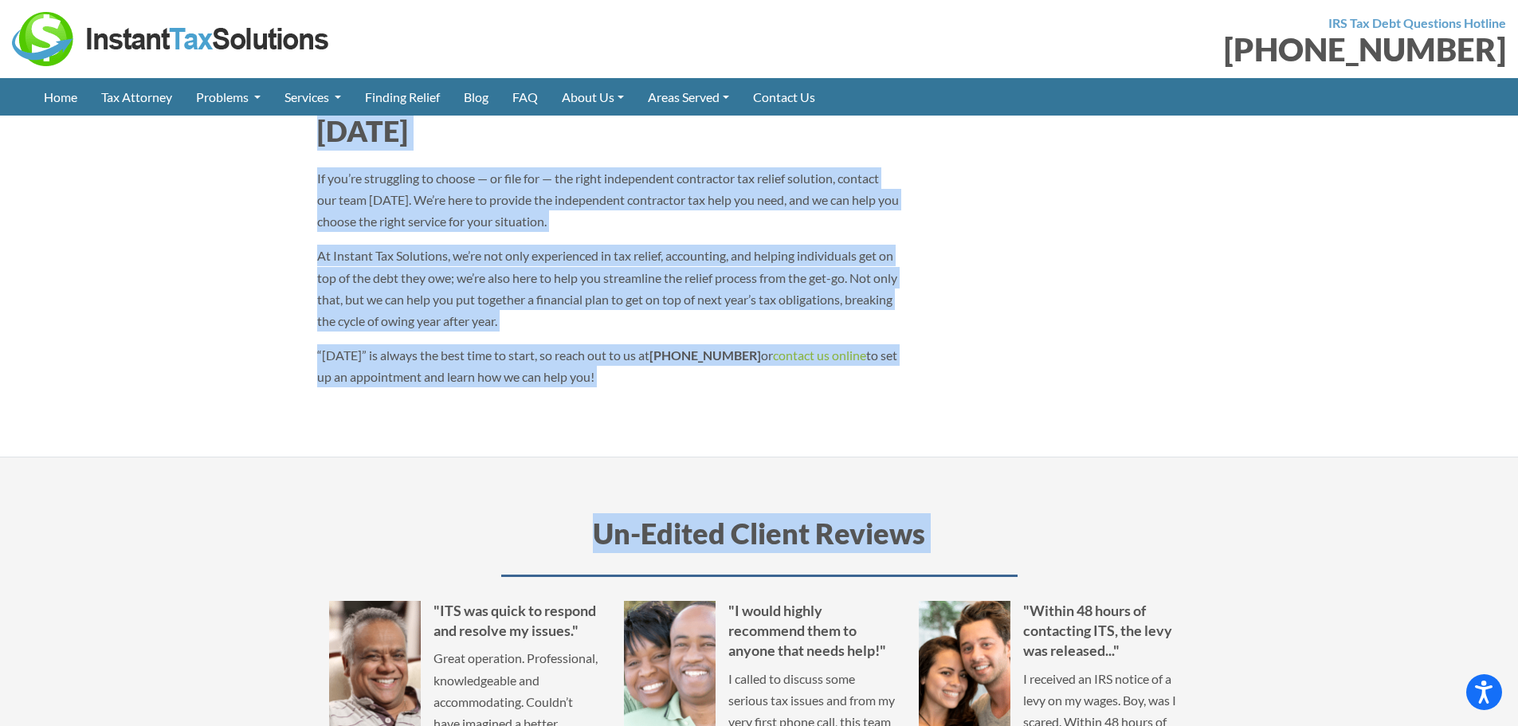
scroll to position [4145, 0]
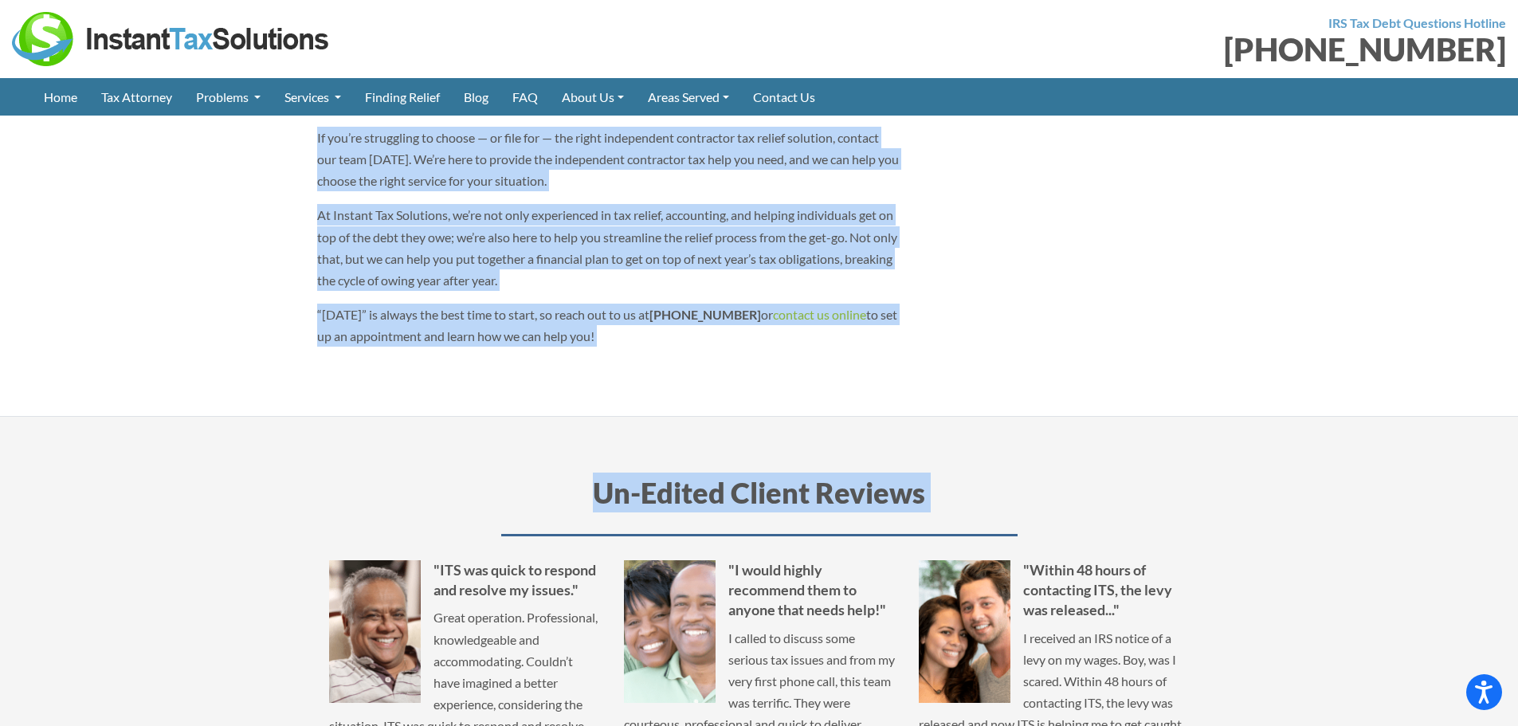
drag, startPoint x: 314, startPoint y: 223, endPoint x: 739, endPoint y: 345, distance: 442.0
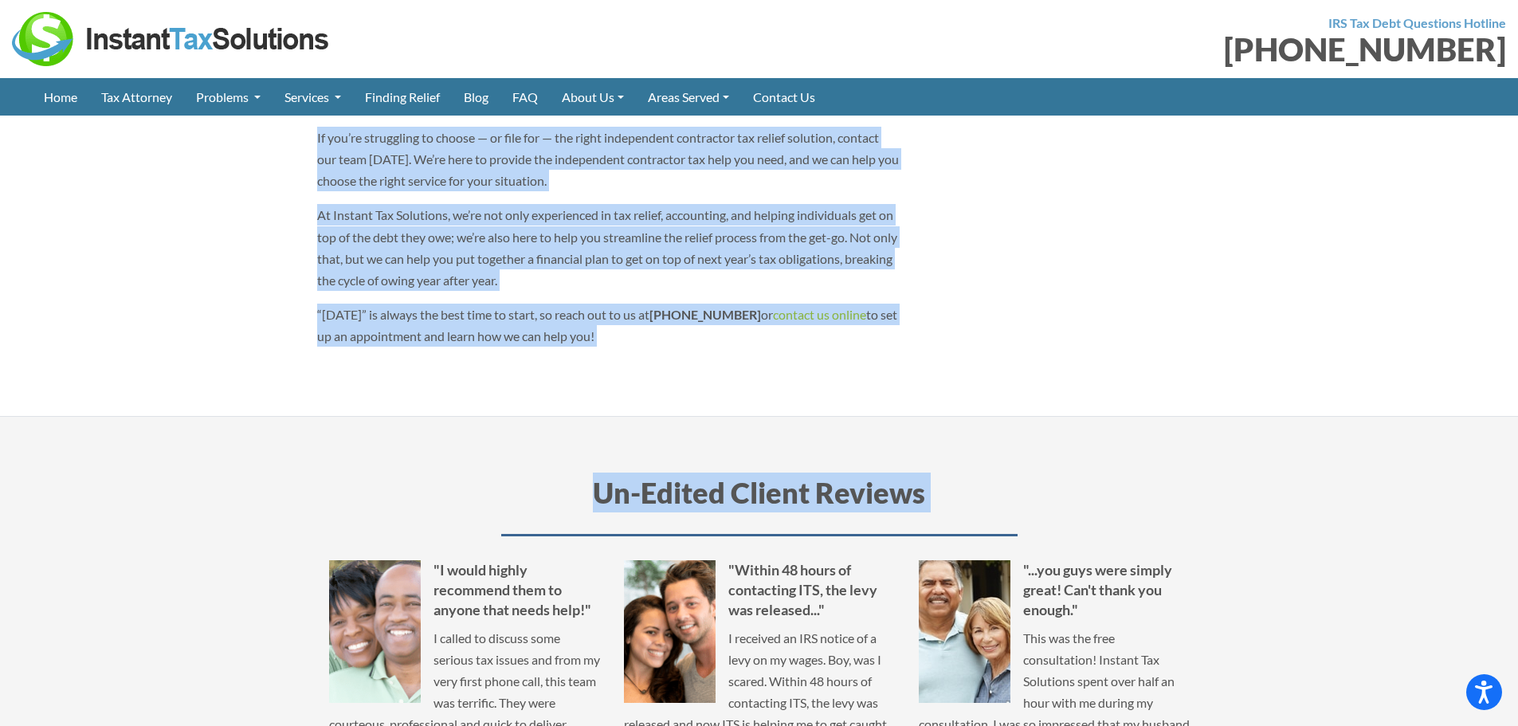
copy article "Lorem 0757 Ips Dolors Amet cons adi elit seddoeiusmo, temp-incididu, utl etd ma…"
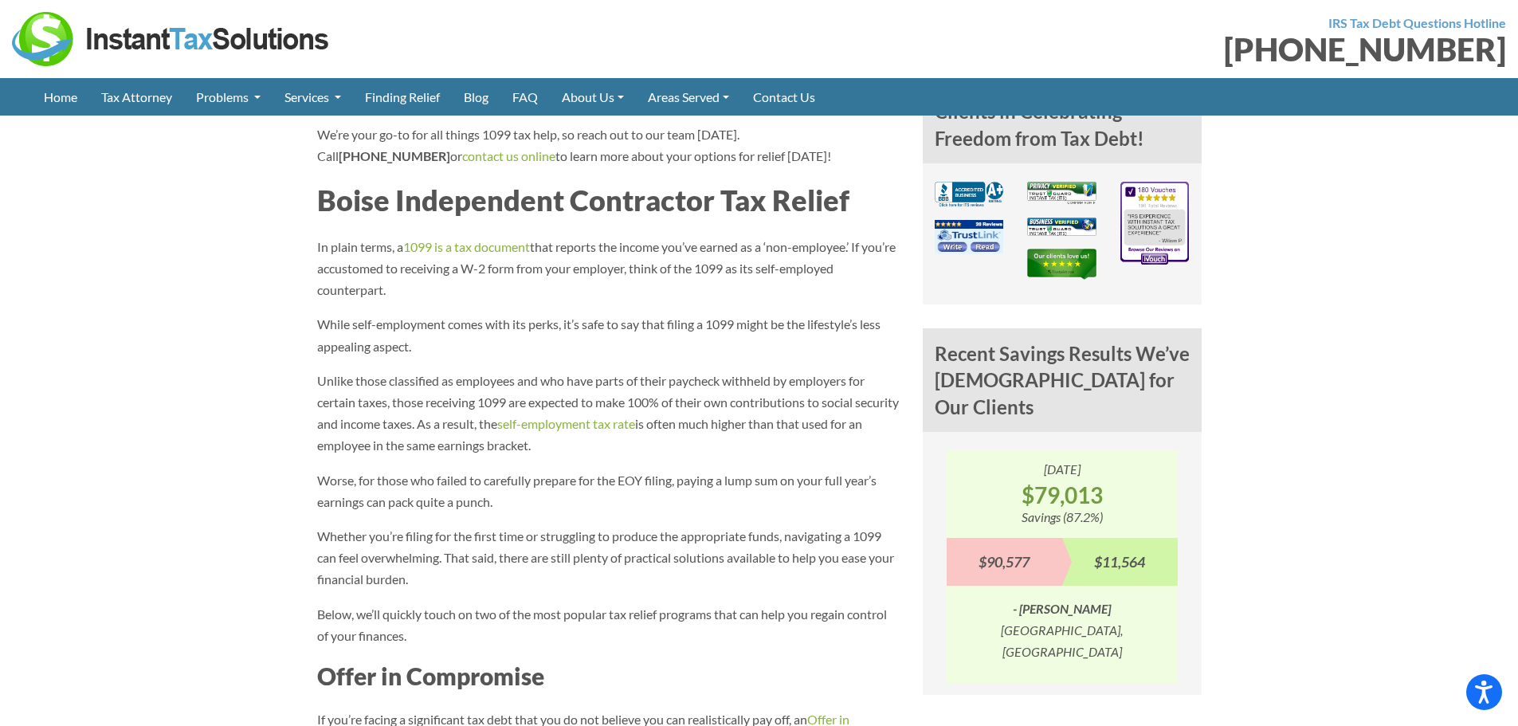
scroll to position [1002, 0]
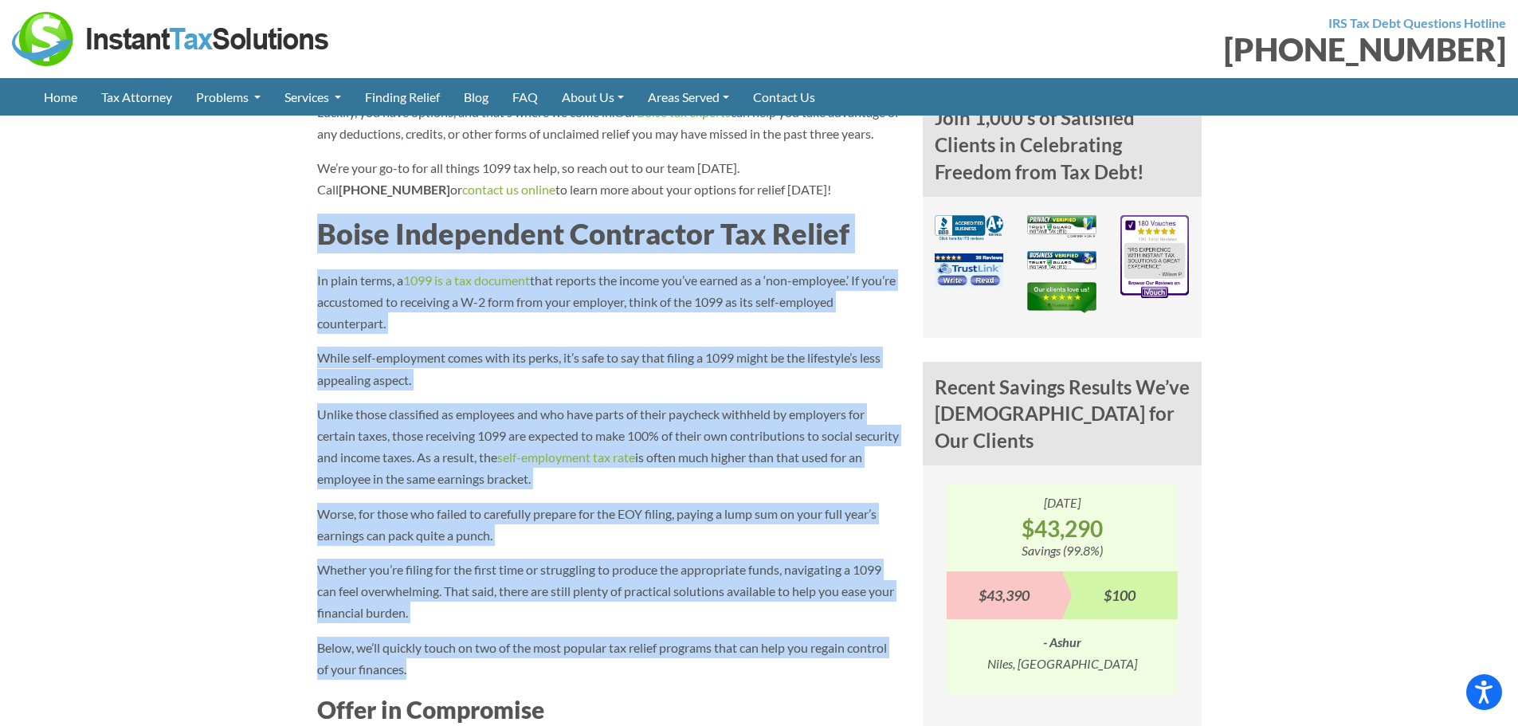
drag, startPoint x: 312, startPoint y: 218, endPoint x: 521, endPoint y: 662, distance: 490.6
copy div "Boise Independent Contractor Tax Relief In plain terms, a 1099 is a tax documen…"
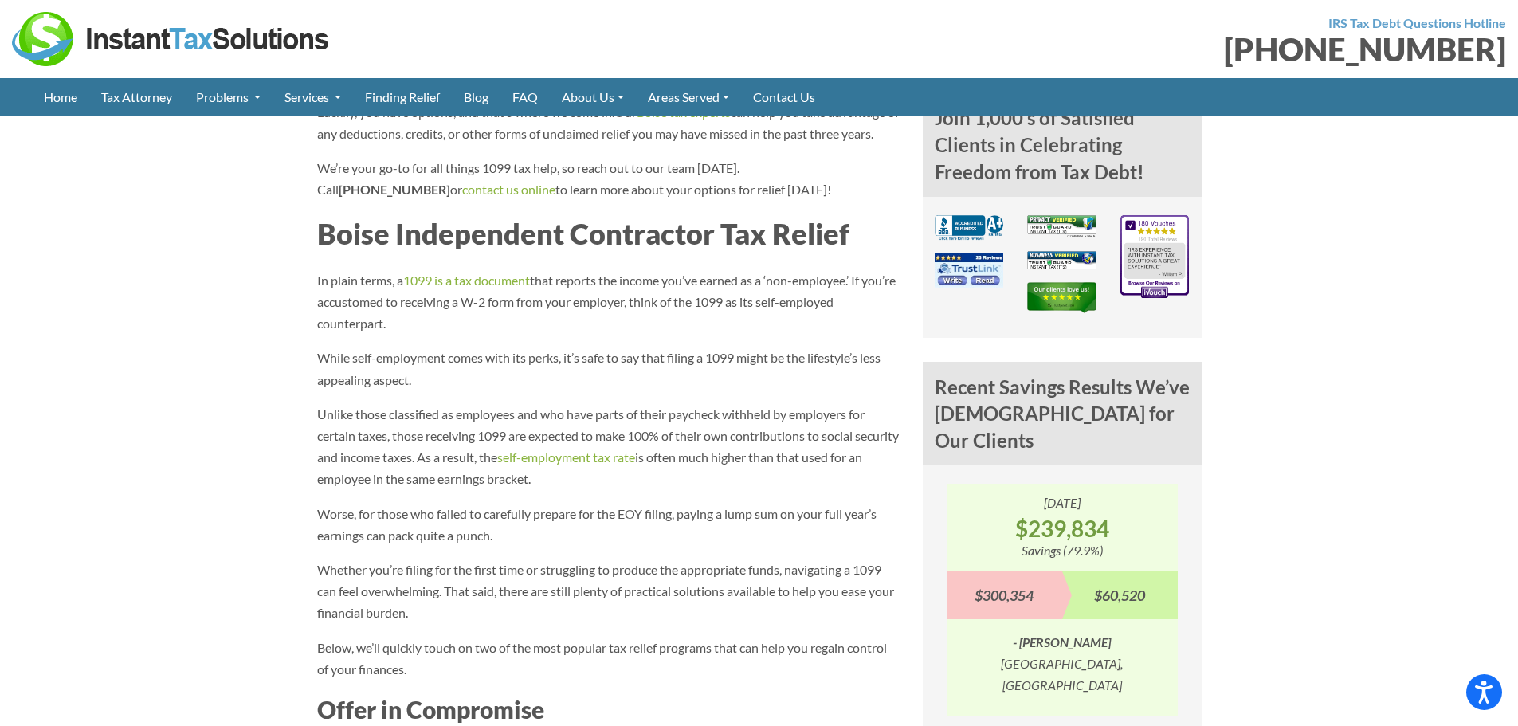
scroll to position [3351, 0]
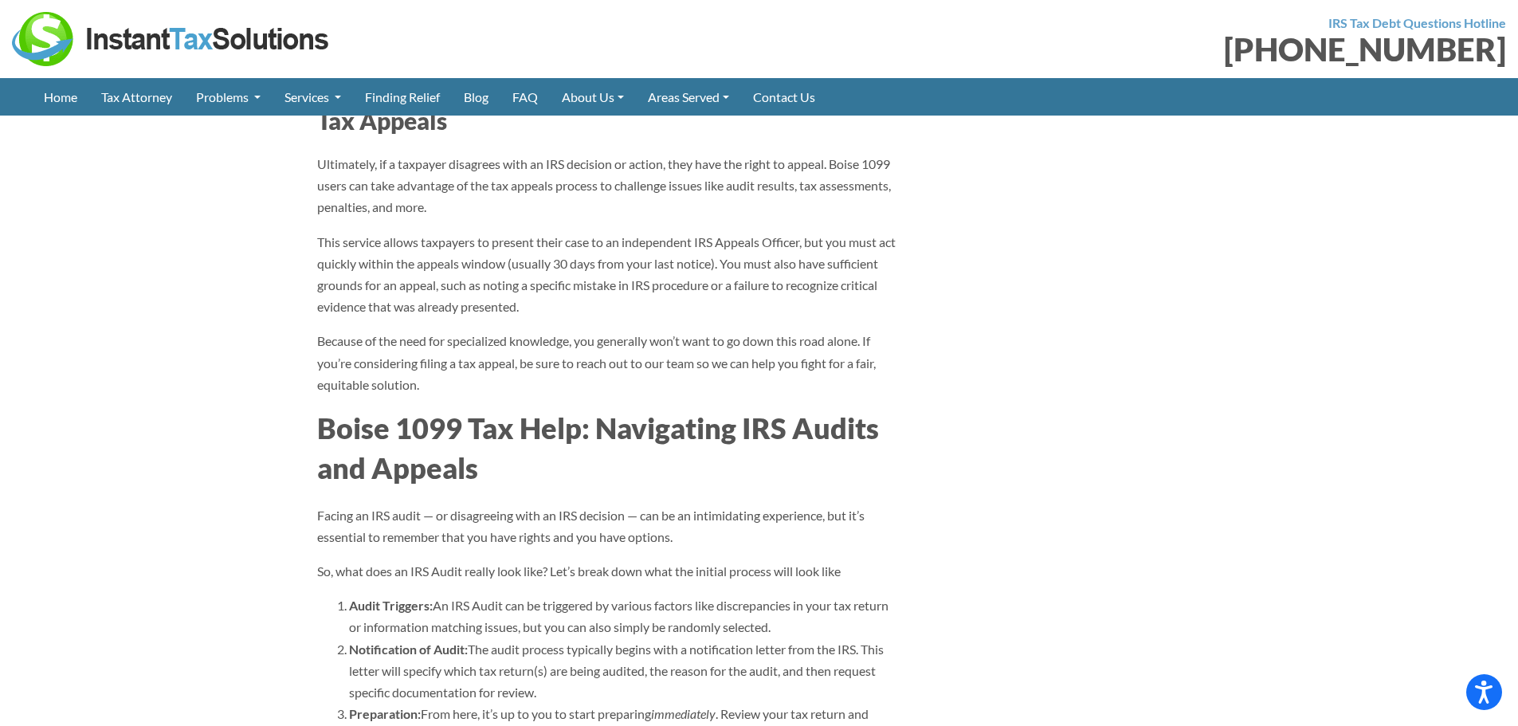
click at [675, 367] on p "Because of the need for specialized knowledge, you generally won’t want to go d…" at bounding box center [608, 362] width 582 height 65
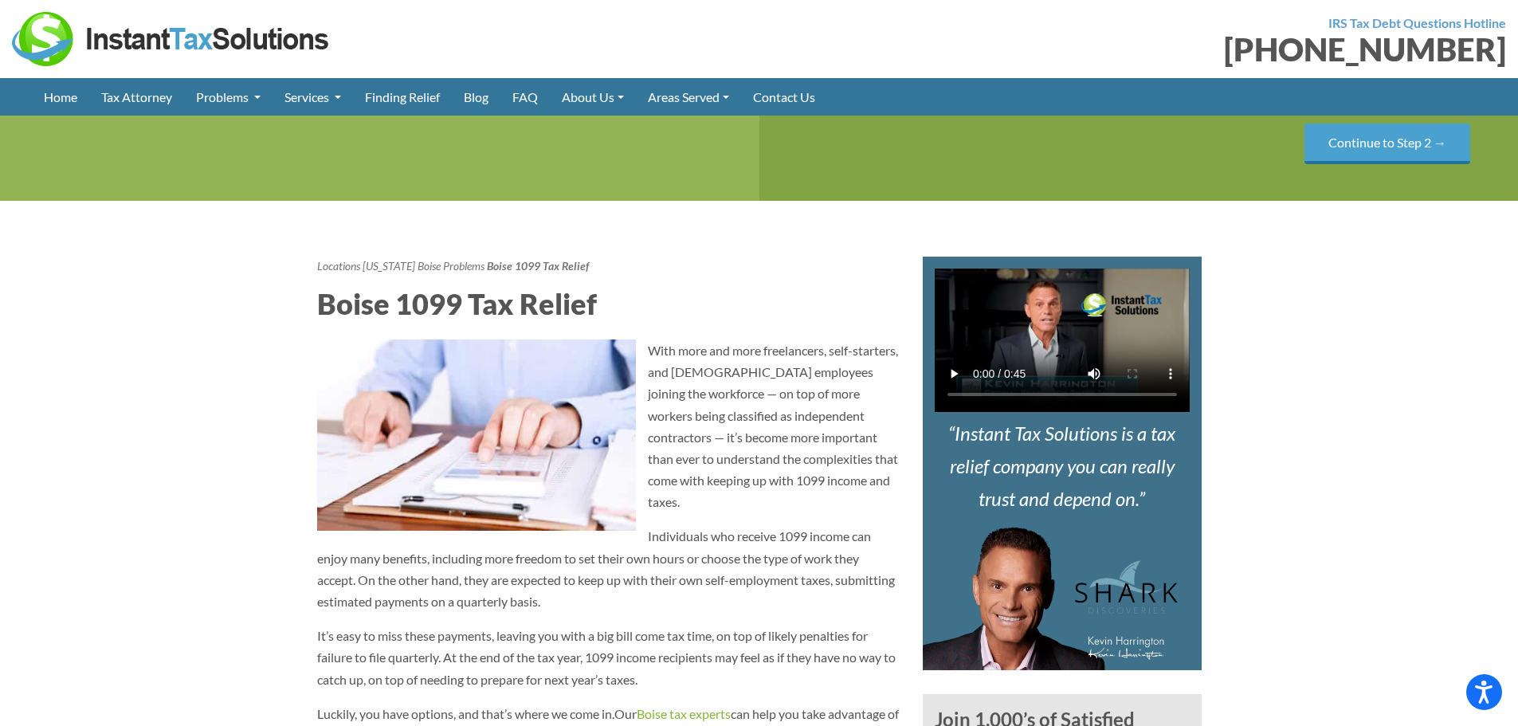
scroll to position [402, 0]
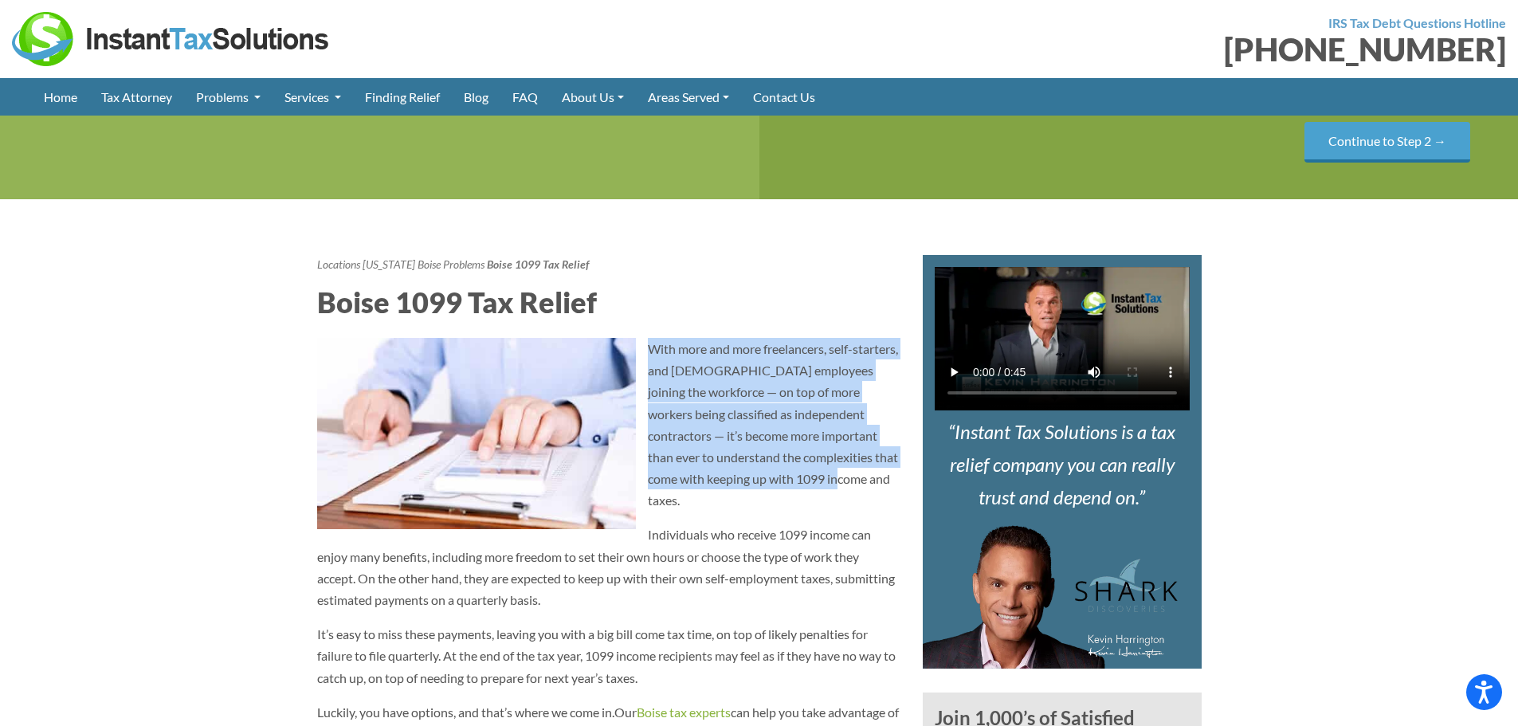
drag, startPoint x: 650, startPoint y: 344, endPoint x: 904, endPoint y: 485, distance: 290.4
copy p "With more and more freelancers, self-starters, and gig employees joining the wo…"
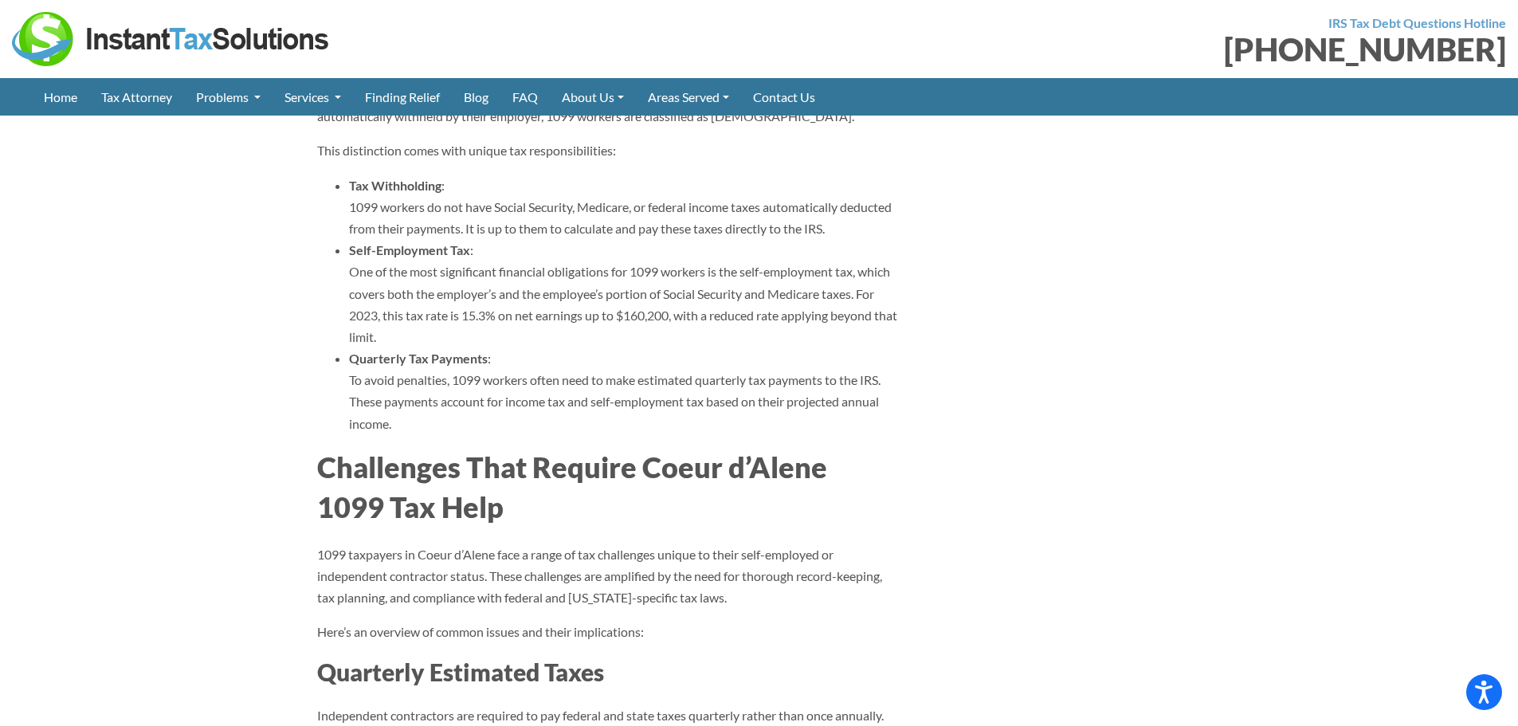
scroll to position [1833, 0]
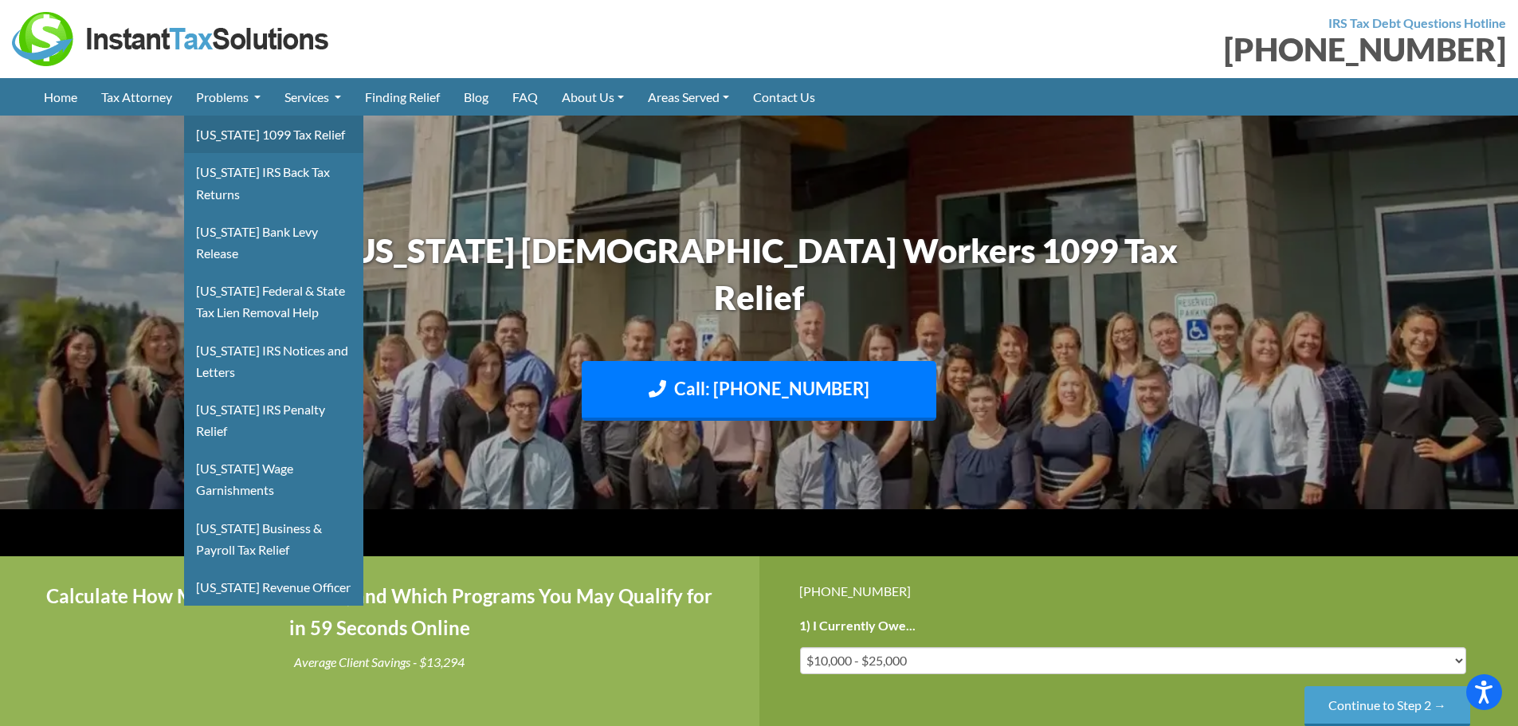
click at [237, 132] on link "[US_STATE] 1099 Tax Relief" at bounding box center [273, 134] width 179 height 37
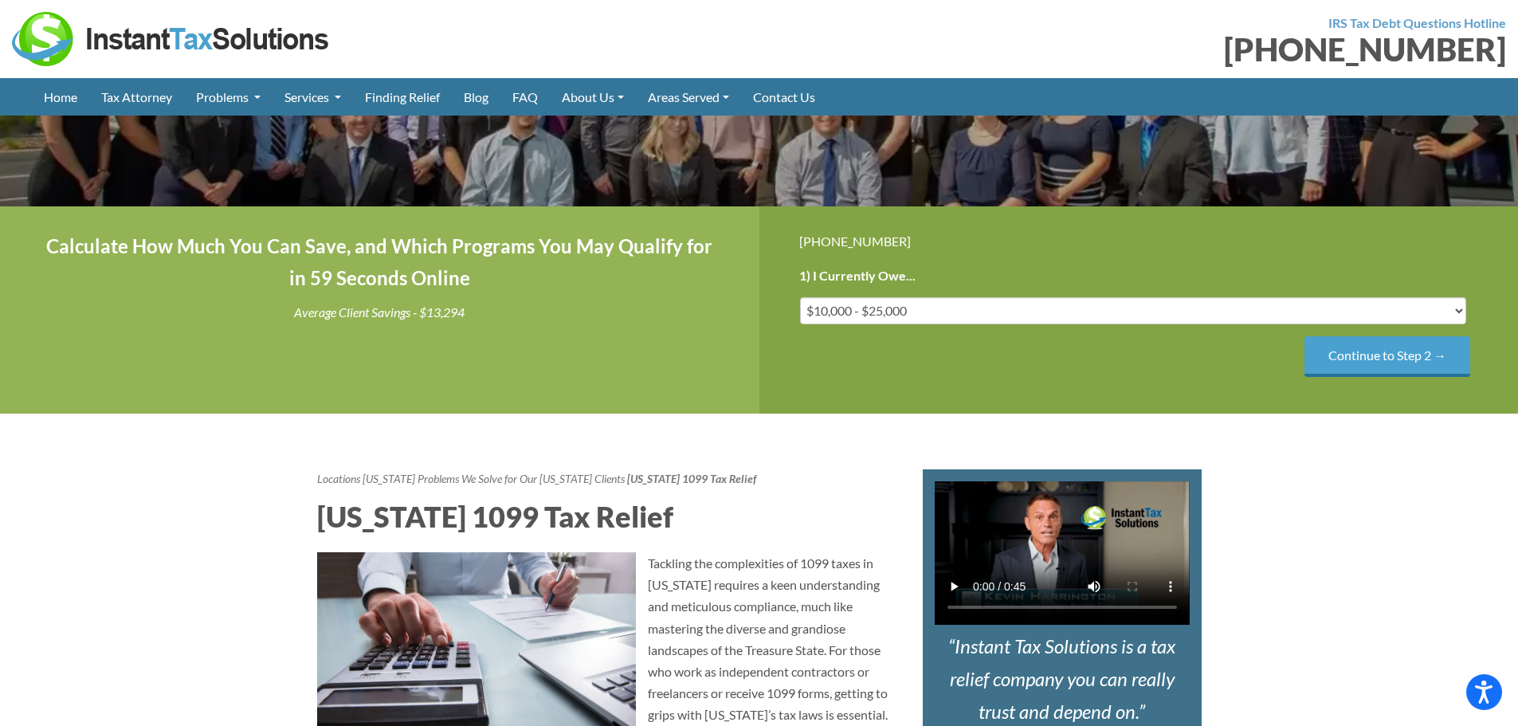
scroll to position [478, 0]
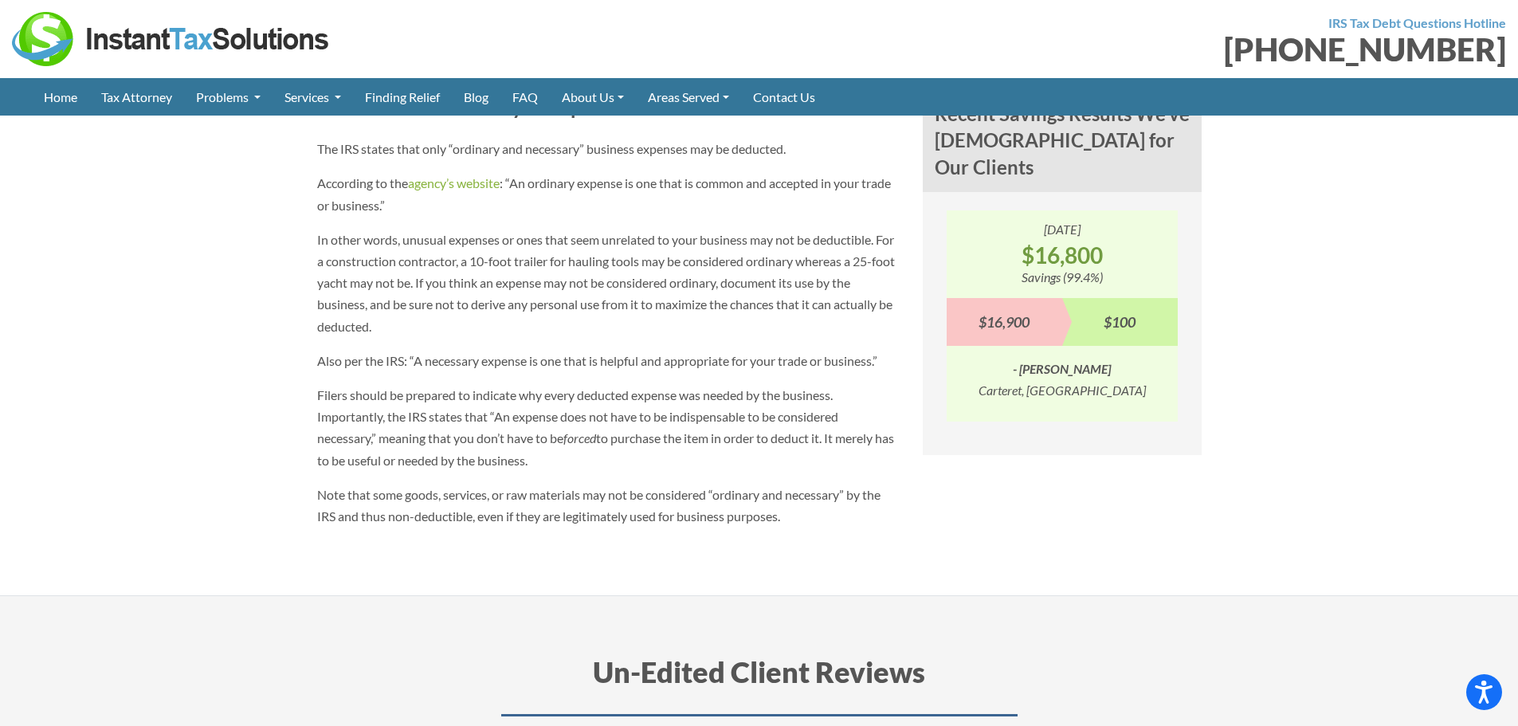
scroll to position [1036, 0]
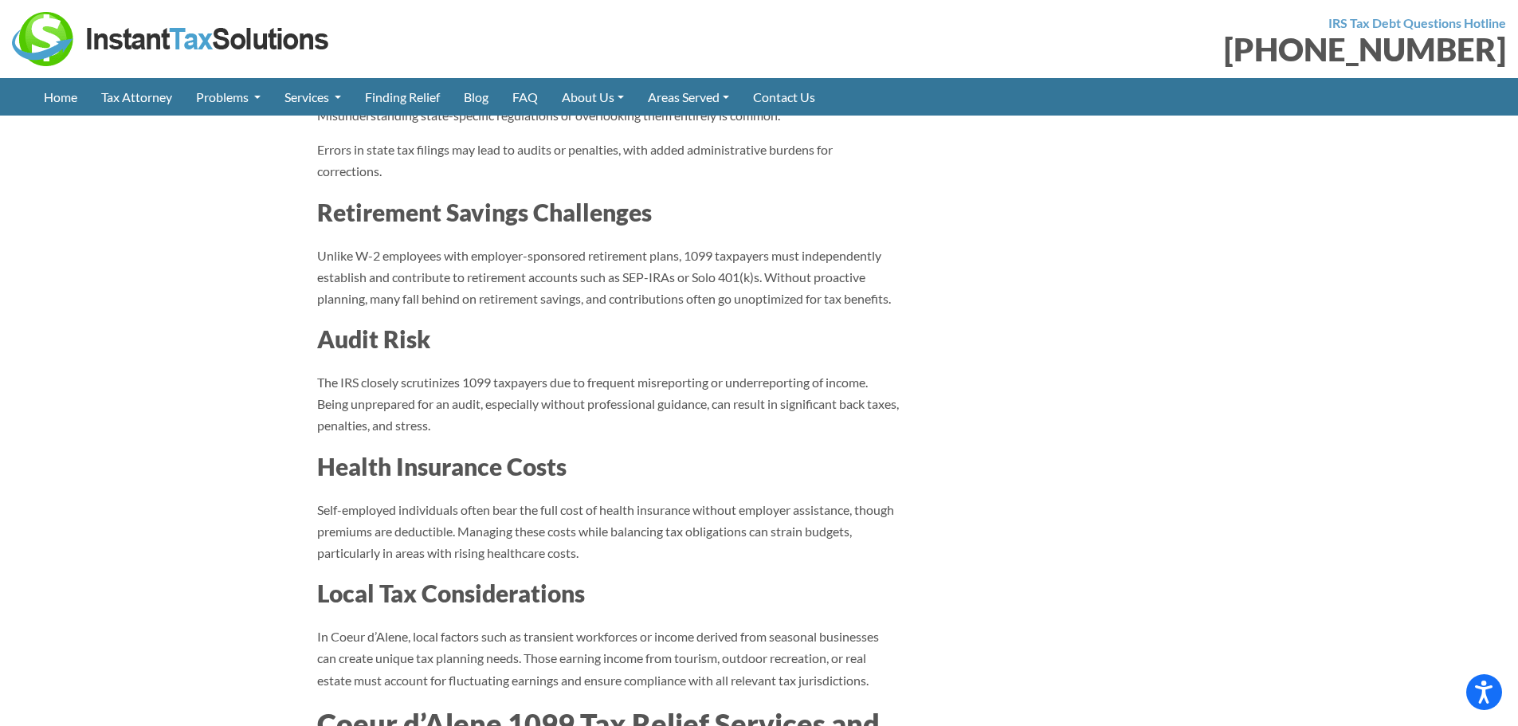
scroll to position [1475, 0]
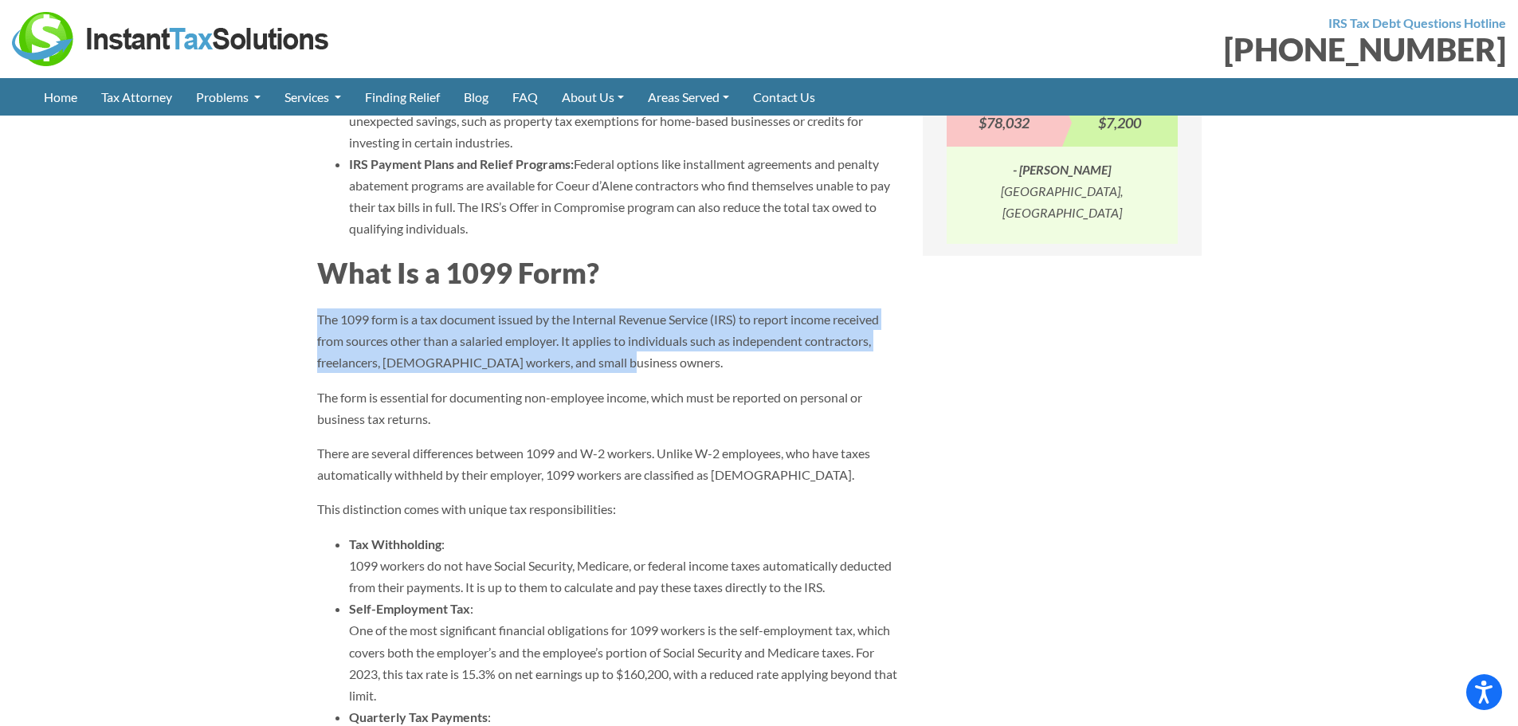
drag, startPoint x: 615, startPoint y: 366, endPoint x: 313, endPoint y: 324, distance: 304.2
copy p "The 1099 form is a tax document issued by the Internal Revenue Service (IRS) to…"
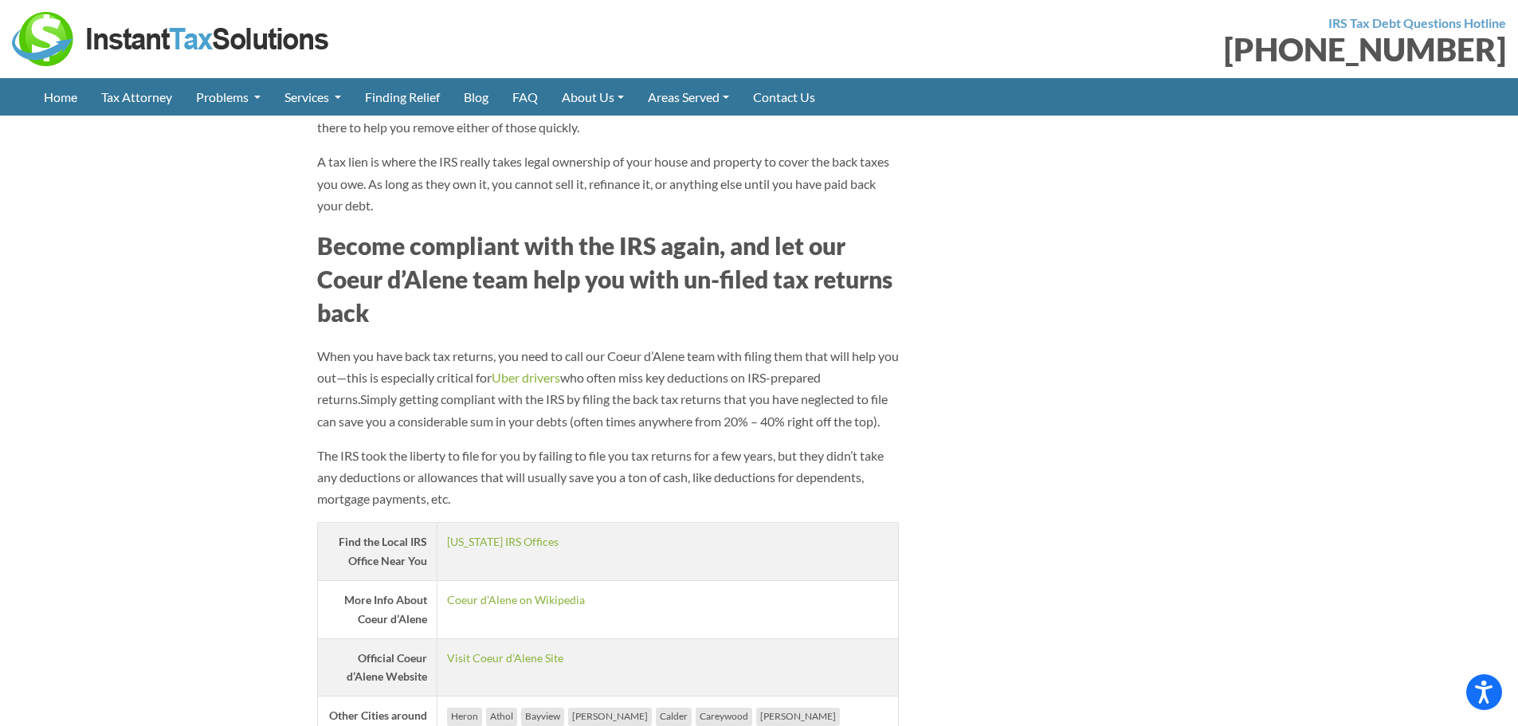
scroll to position [1993, 0]
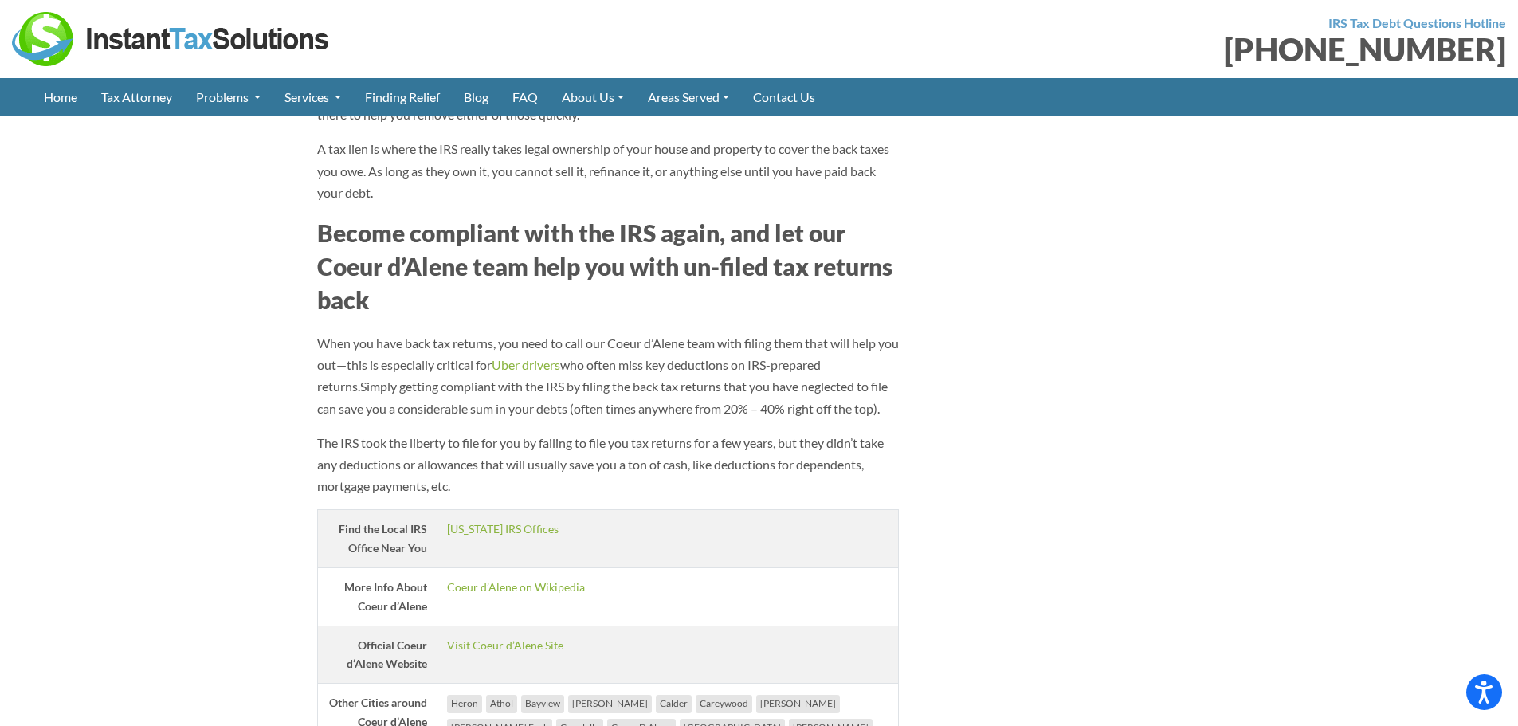
click at [206, 405] on section "Locations Idaho Coeur d’Alene Coeur d'Alene Tax Attorney and Debt Relief Are yo…" at bounding box center [759, 187] width 1518 height 2992
click at [147, 322] on section "Locations Idaho Coeur d’Alene Coeur d'Alene Tax Attorney and Debt Relief Are yo…" at bounding box center [759, 187] width 1518 height 2992
click at [716, 377] on p "When you have back tax returns, you need to call our Coeur d’Alene team with fi…" at bounding box center [608, 375] width 582 height 87
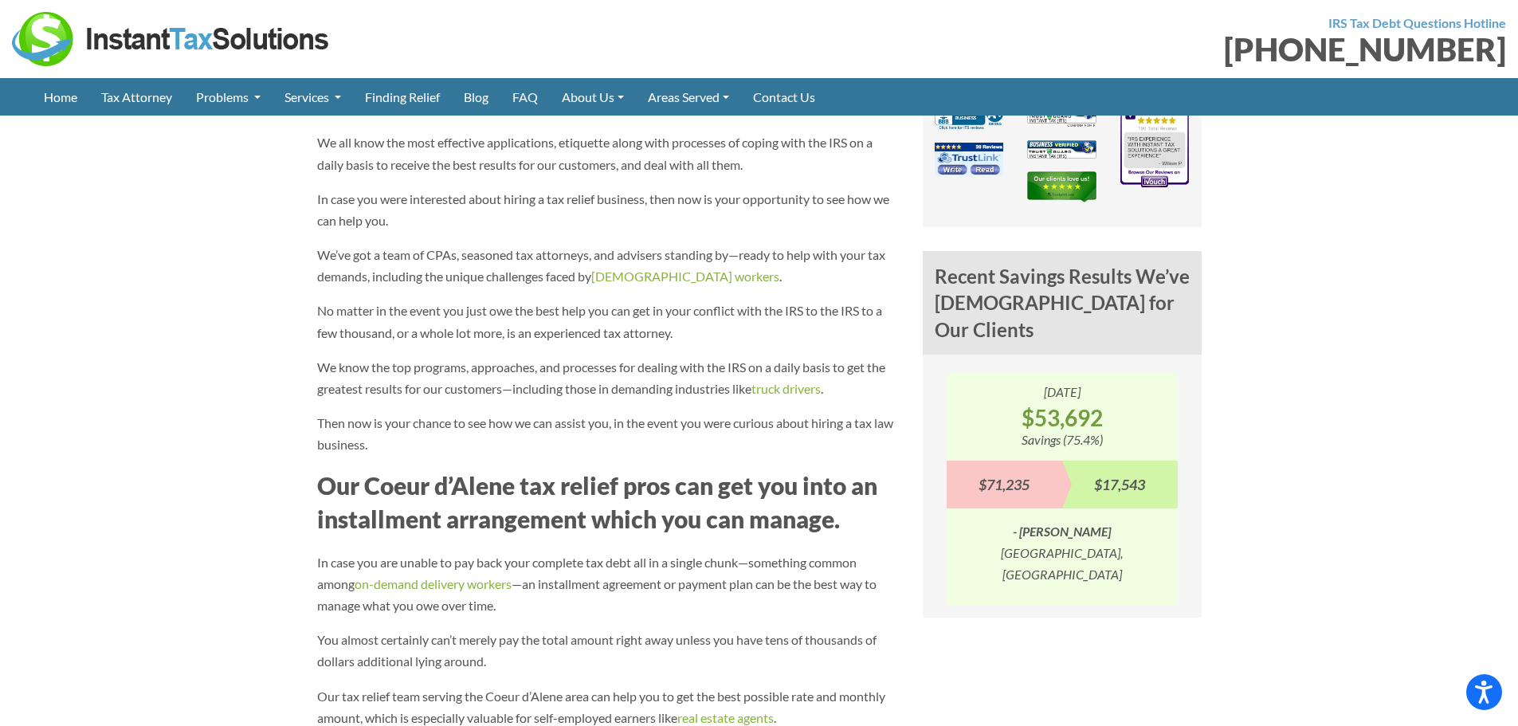
scroll to position [2038, 0]
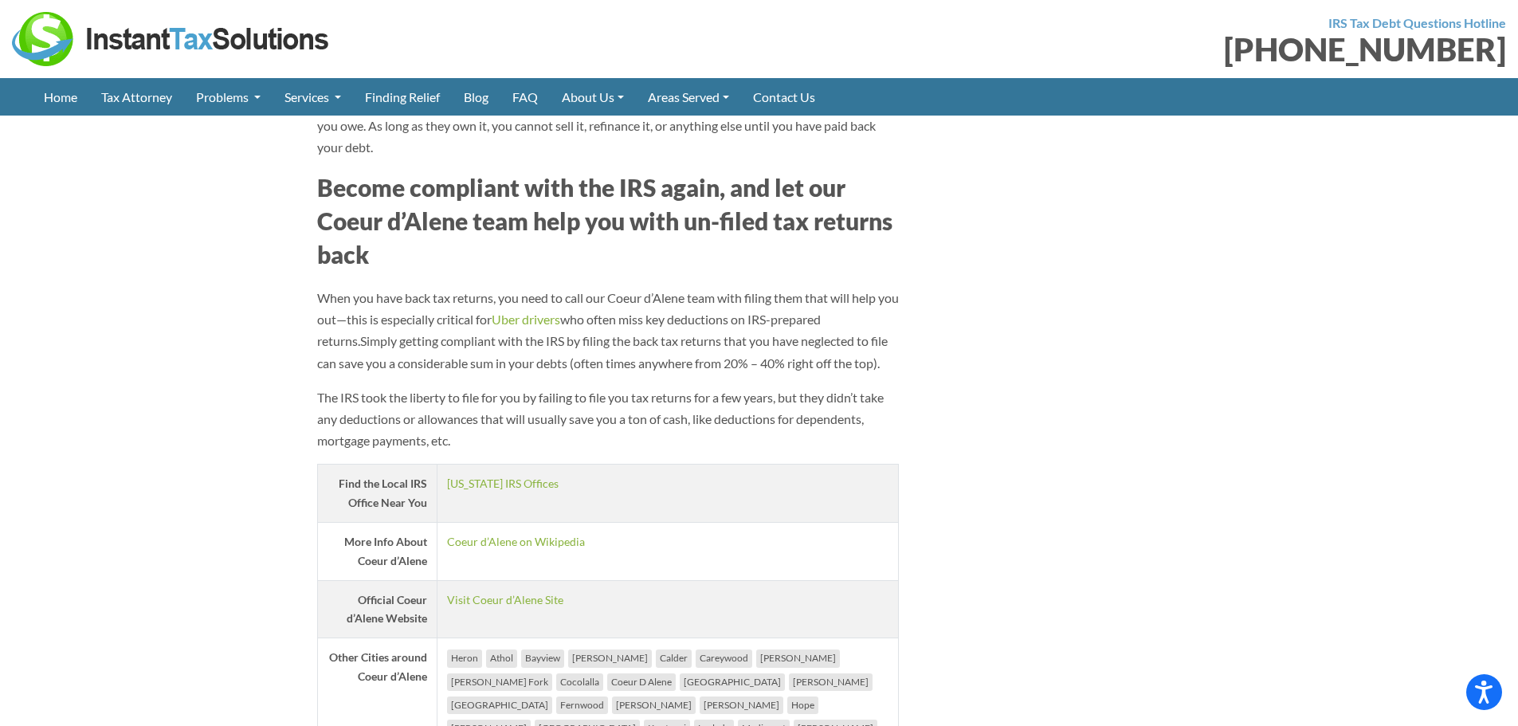
click at [714, 392] on p "The IRS took the liberty to file for you by failing to file you tax returns for…" at bounding box center [608, 419] width 582 height 65
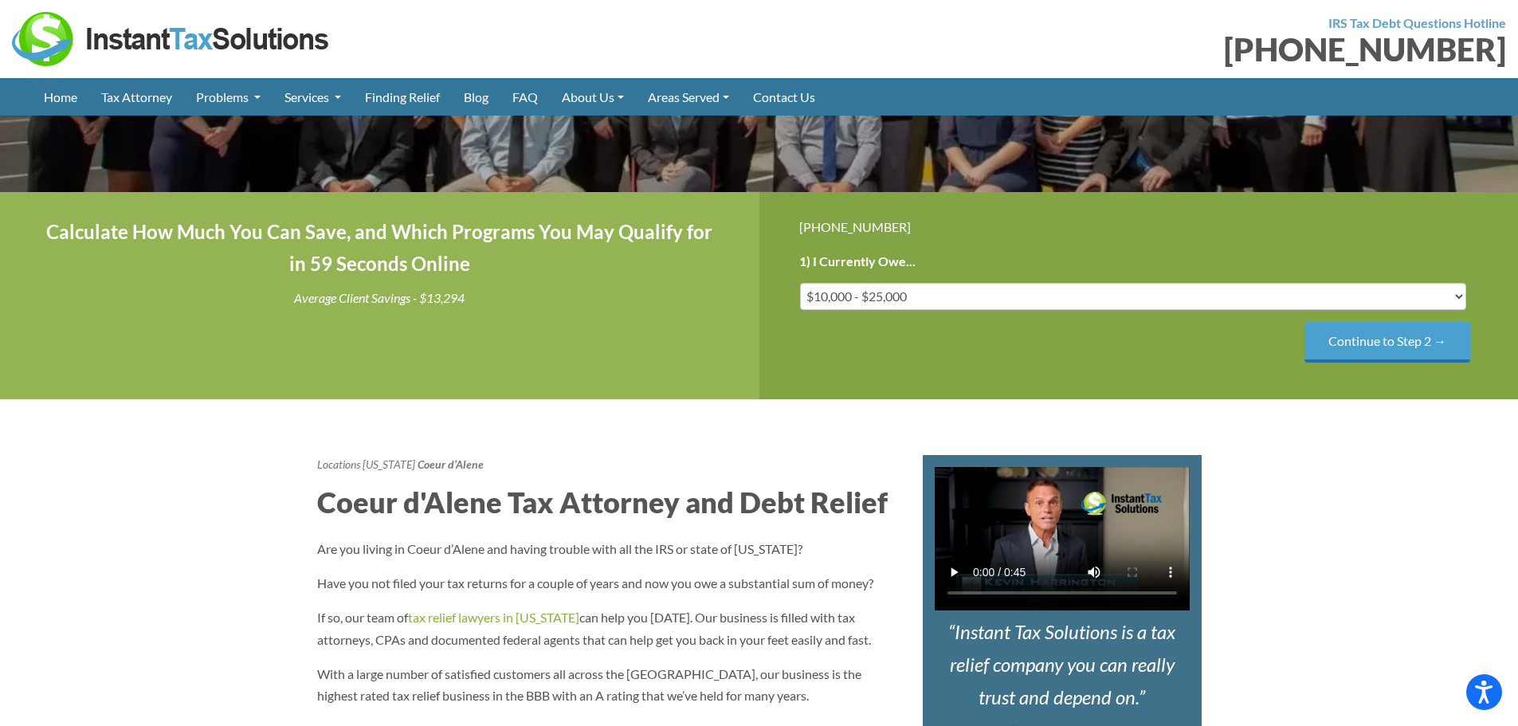
scroll to position [0, 0]
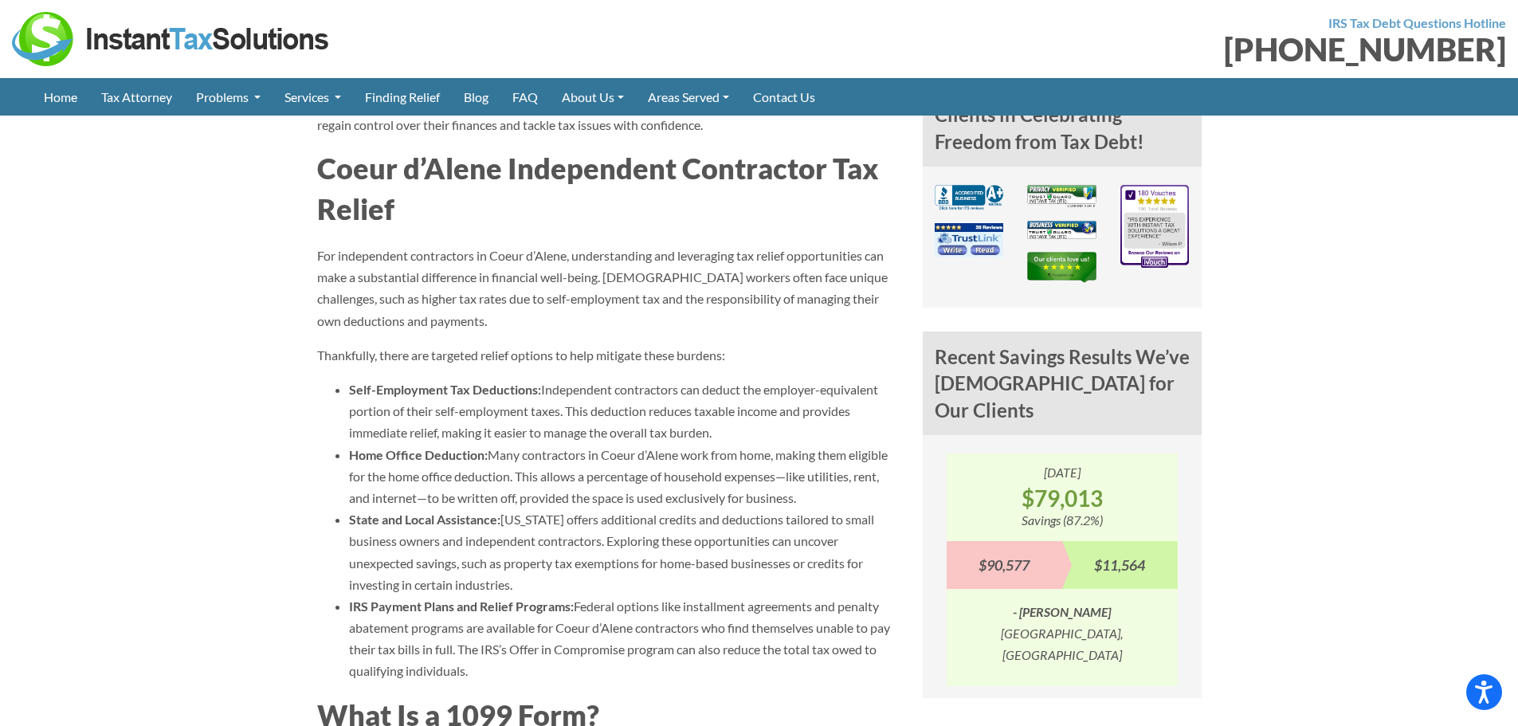
scroll to position [1475, 0]
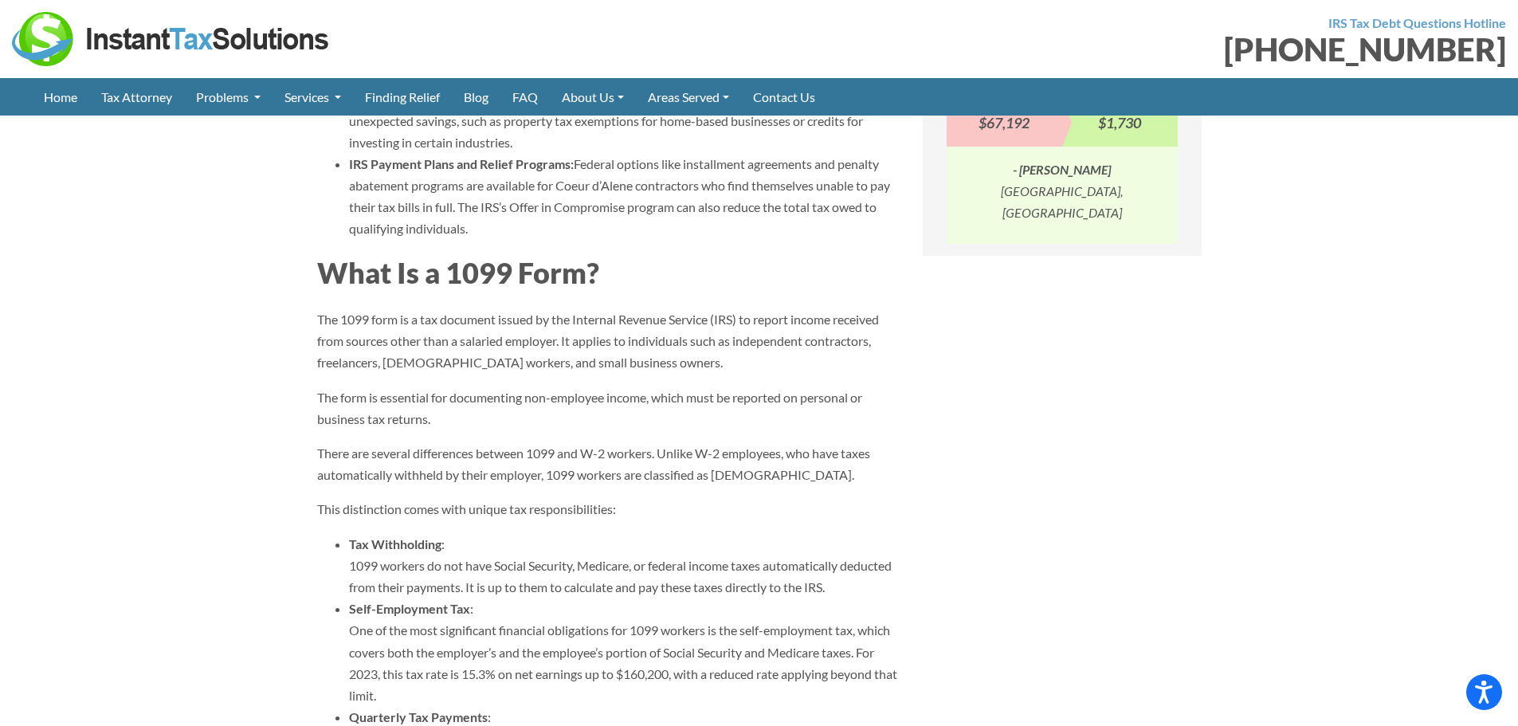
click at [497, 341] on p "The 1099 form is a tax document issued by the Internal Revenue Service (IRS) to…" at bounding box center [608, 340] width 582 height 65
click at [603, 349] on p "The 1099 form is a tax document issued by the Internal Revenue Service (IRS) to…" at bounding box center [608, 340] width 582 height 65
click at [556, 325] on p "The 1099 form is a tax document issued by the Internal Revenue Service (IRS) to…" at bounding box center [608, 340] width 582 height 65
click at [556, 324] on p "The 1099 form is a tax document issued by the Internal Revenue Service (IRS) to…" at bounding box center [608, 340] width 582 height 65
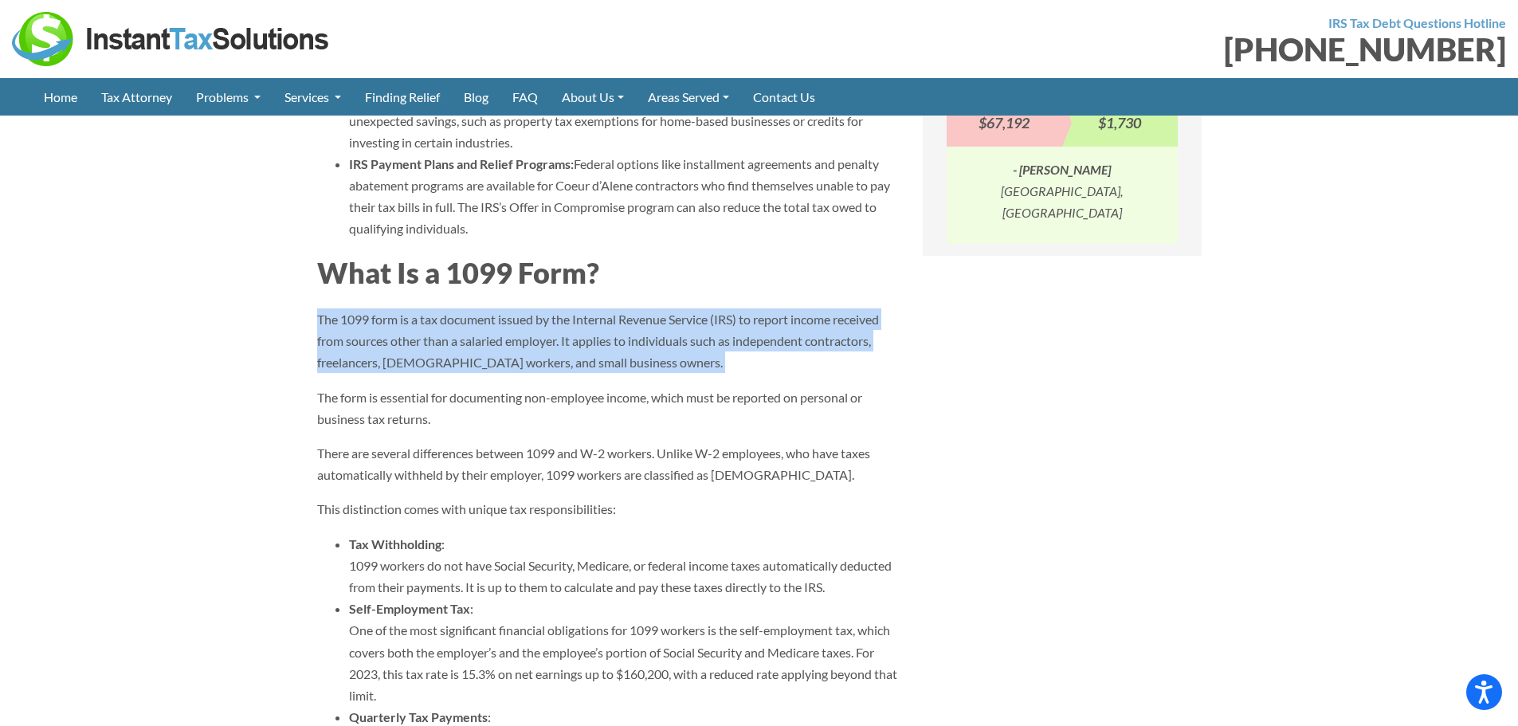
click at [556, 324] on p "The 1099 form is a tax document issued by the Internal Revenue Service (IRS) to…" at bounding box center [608, 340] width 582 height 65
copy div "The 1099 form is a tax document issued by the Internal Revenue Service (IRS) to…"
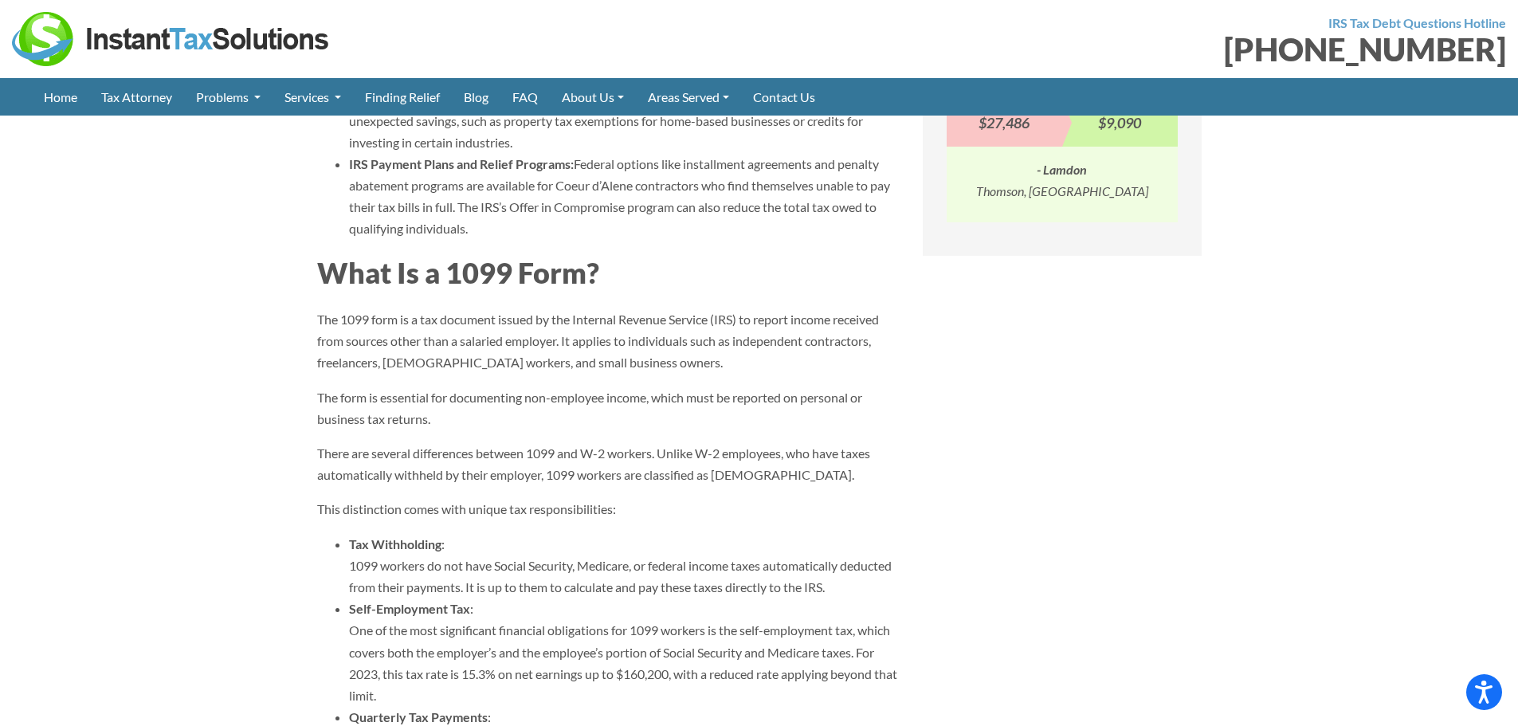
click at [596, 422] on p "The form is essential for documenting non-employee income, which must be report…" at bounding box center [608, 408] width 582 height 43
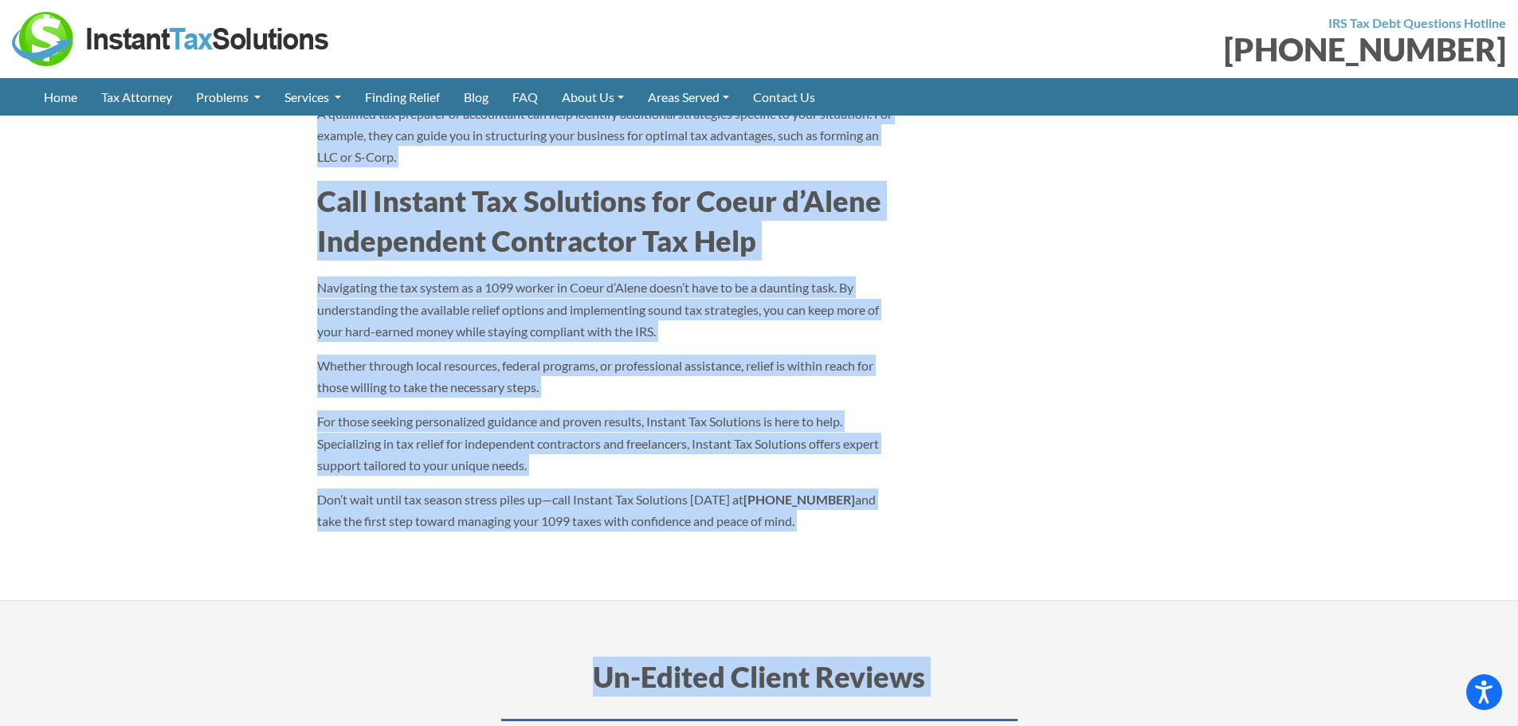
scroll to position [6297, 0]
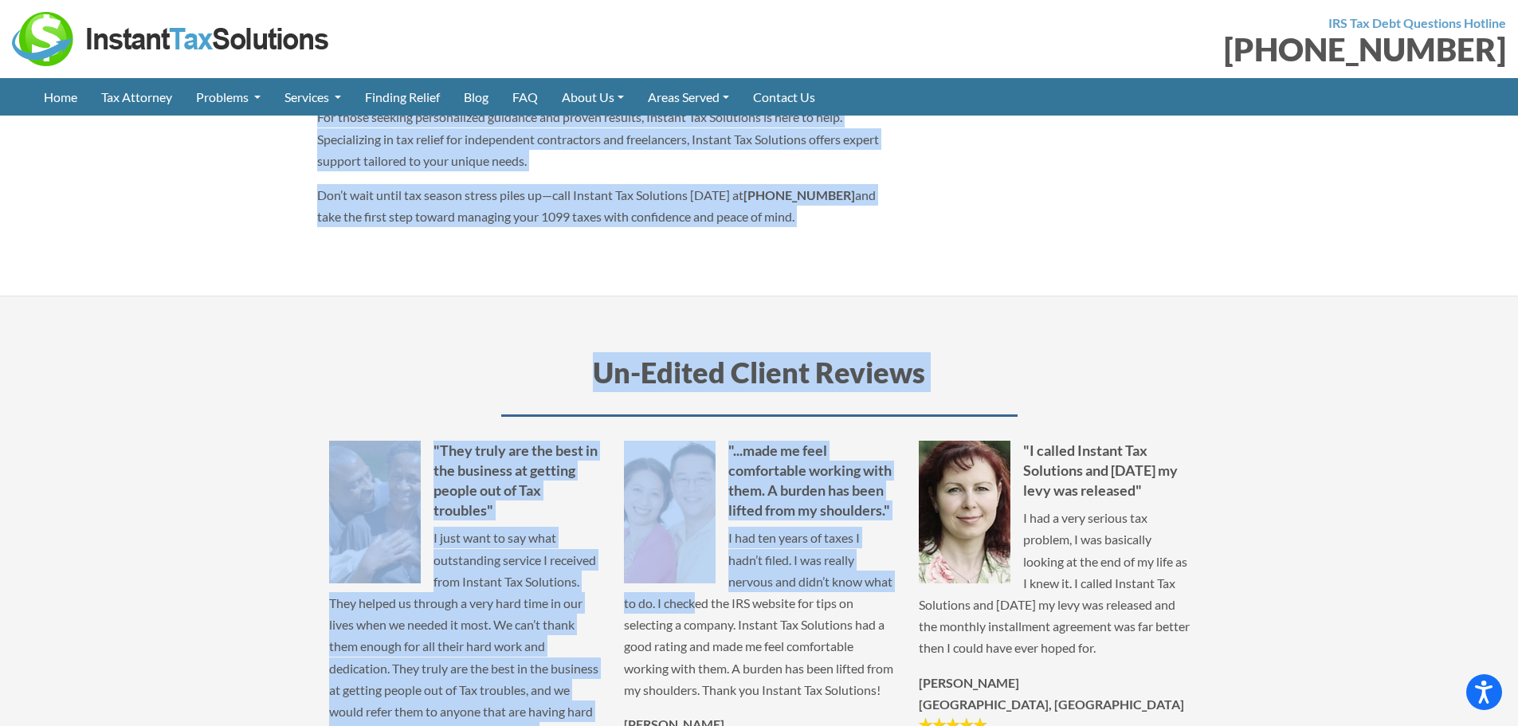
drag, startPoint x: 310, startPoint y: 223, endPoint x: 782, endPoint y: 214, distance: 472.0
copy article "Coeur d'Alene 1099 Tax Relief As Coeur d’Alene continues to thrive as a hub for…"
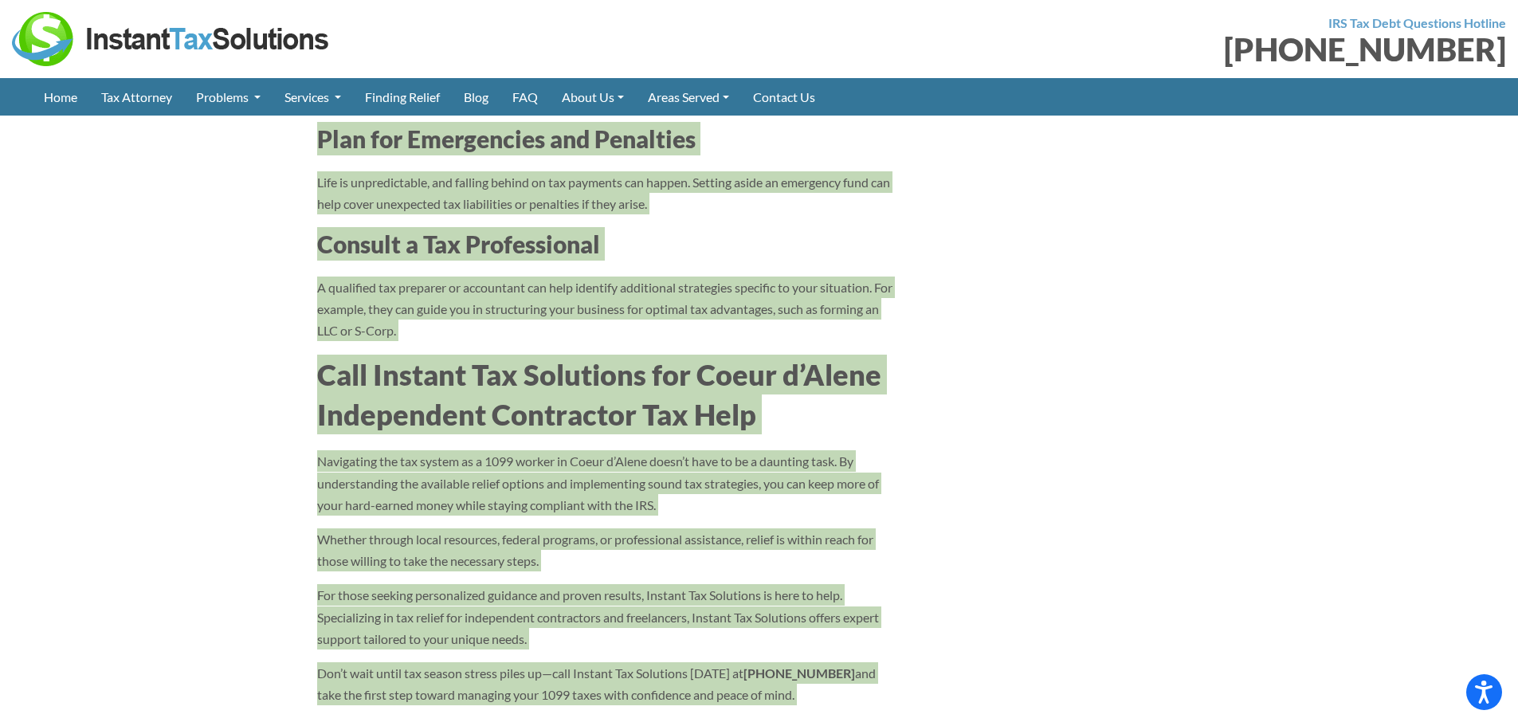
scroll to position [717, 0]
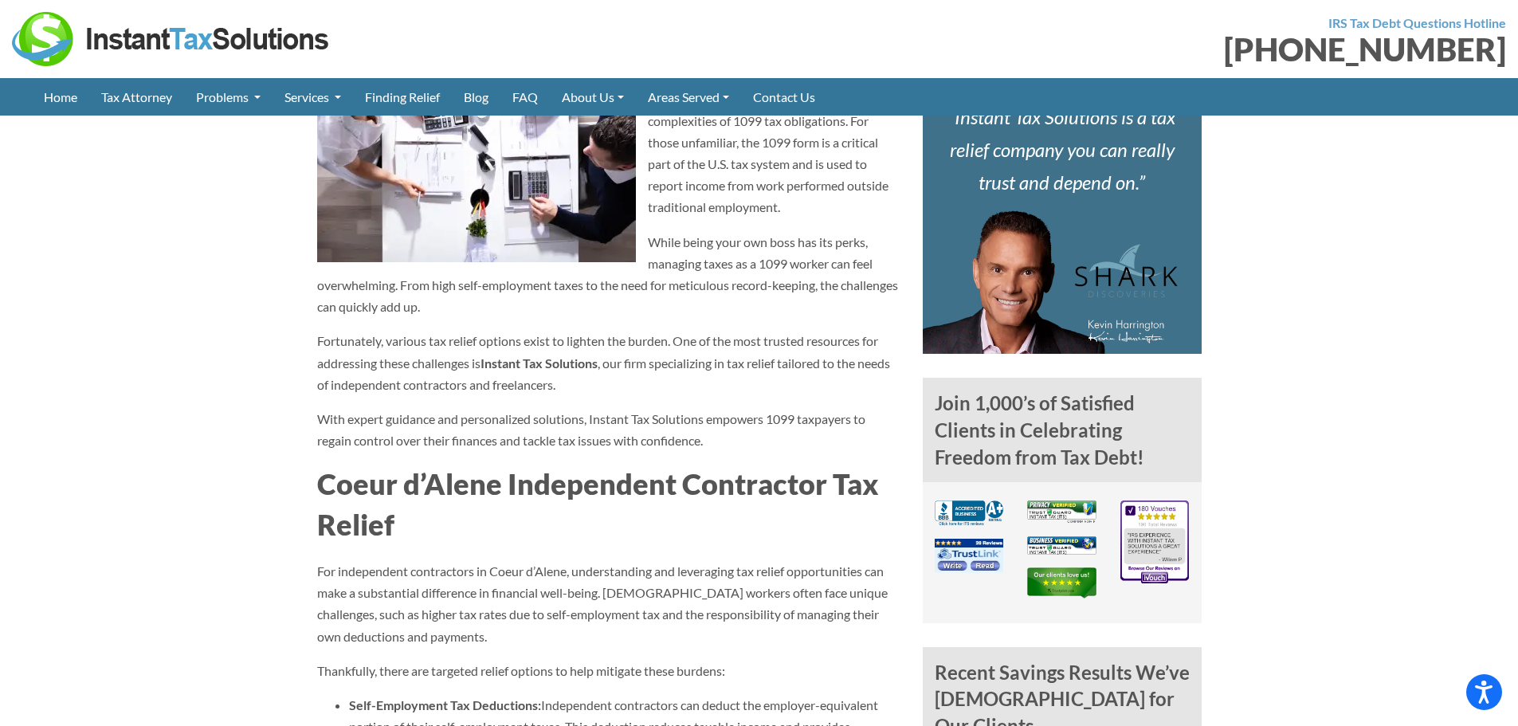
click at [696, 375] on p "Fortunately, various tax relief options exist to lighten the burden. One of the…" at bounding box center [608, 362] width 582 height 65
click at [694, 351] on p "Fortunately, various tax relief options exist to lighten the burden. One of the…" at bounding box center [608, 362] width 582 height 65
click at [566, 360] on strong "Instant Tax Solutions" at bounding box center [539, 363] width 117 height 15
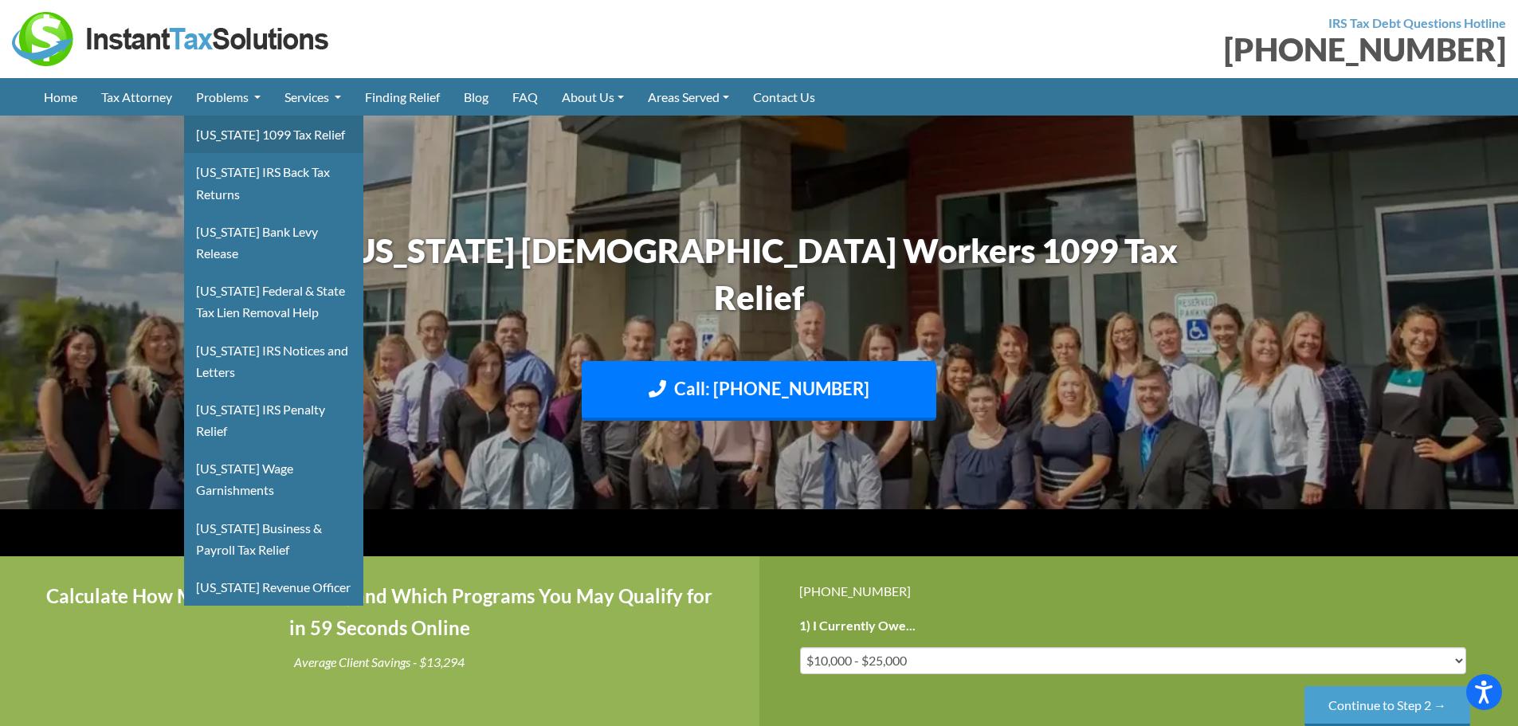
click at [243, 123] on link "[US_STATE] 1099 Tax Relief" at bounding box center [273, 134] width 179 height 37
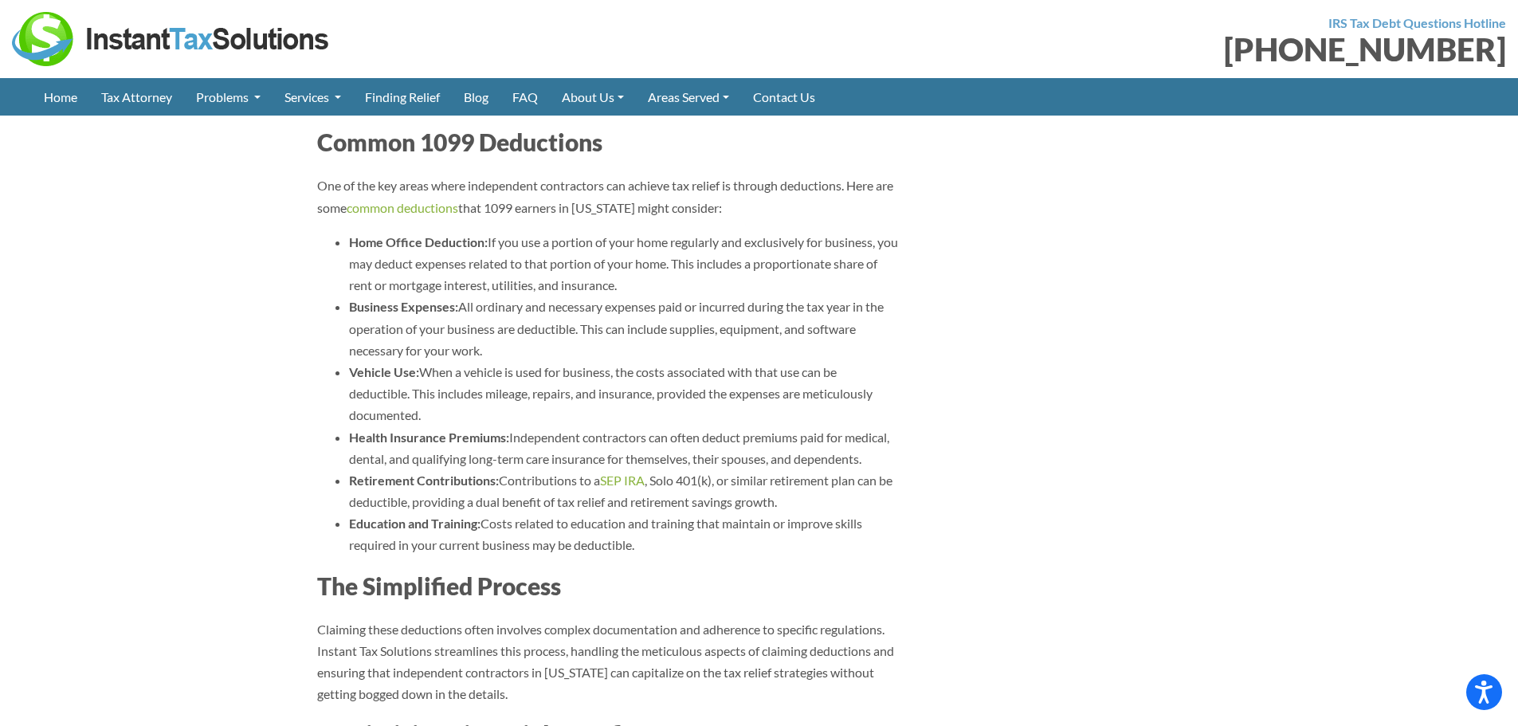
scroll to position [1913, 0]
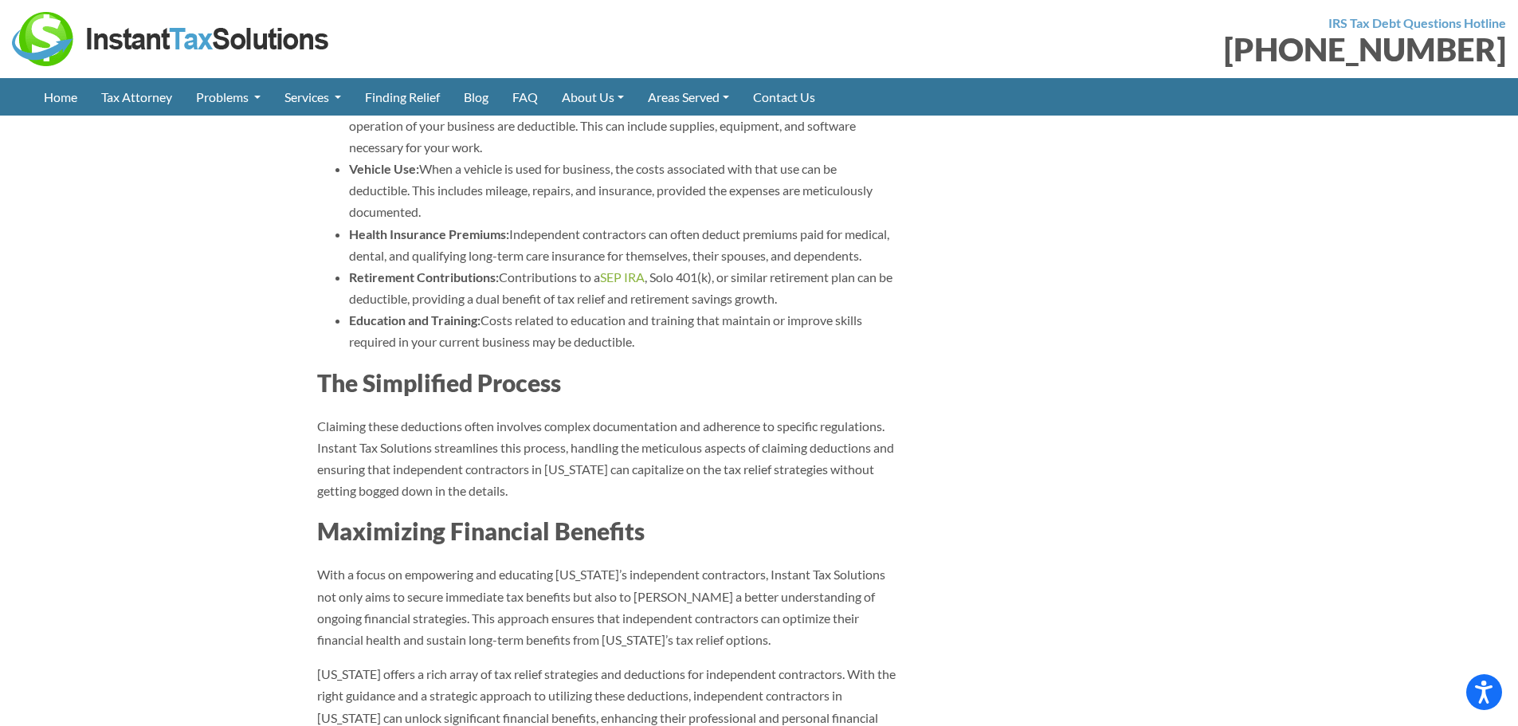
scroll to position [2072, 0]
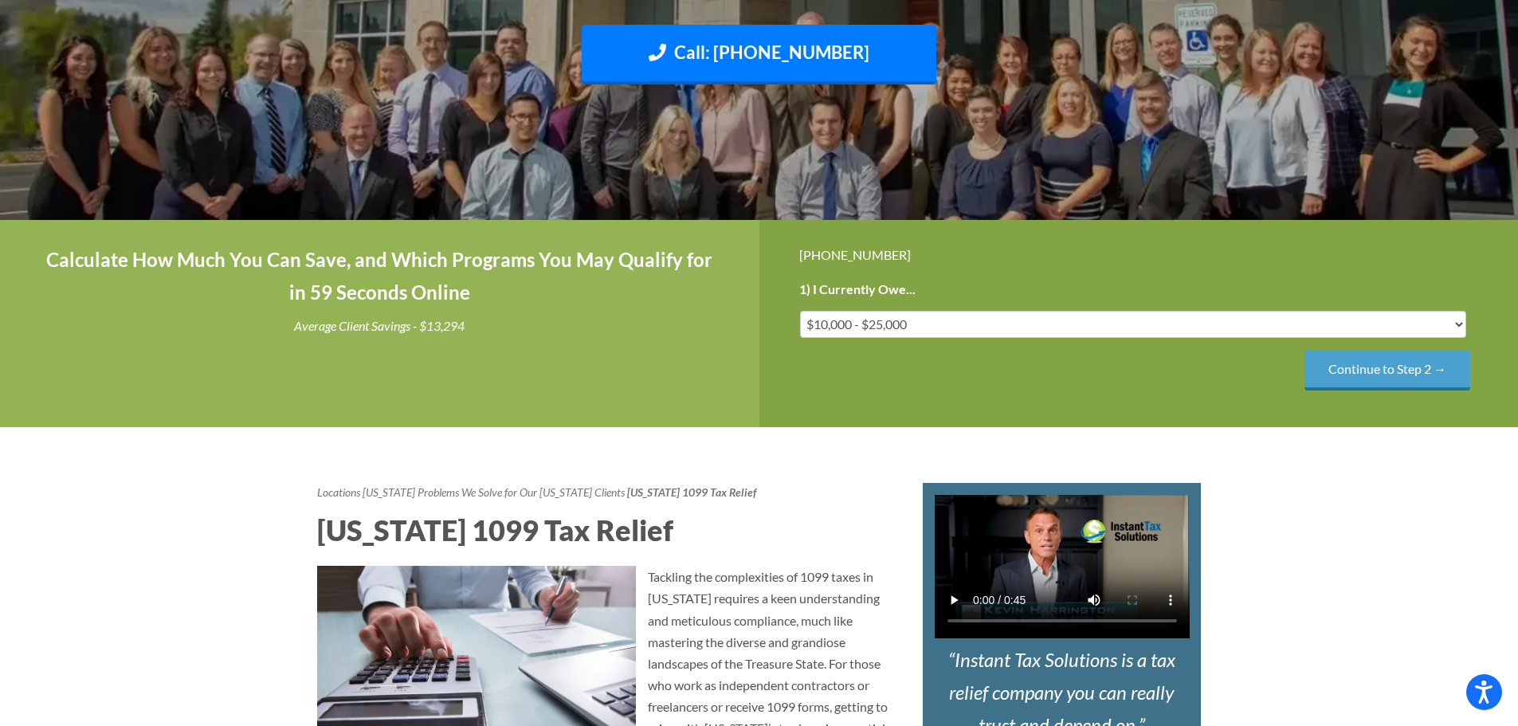
scroll to position [558, 0]
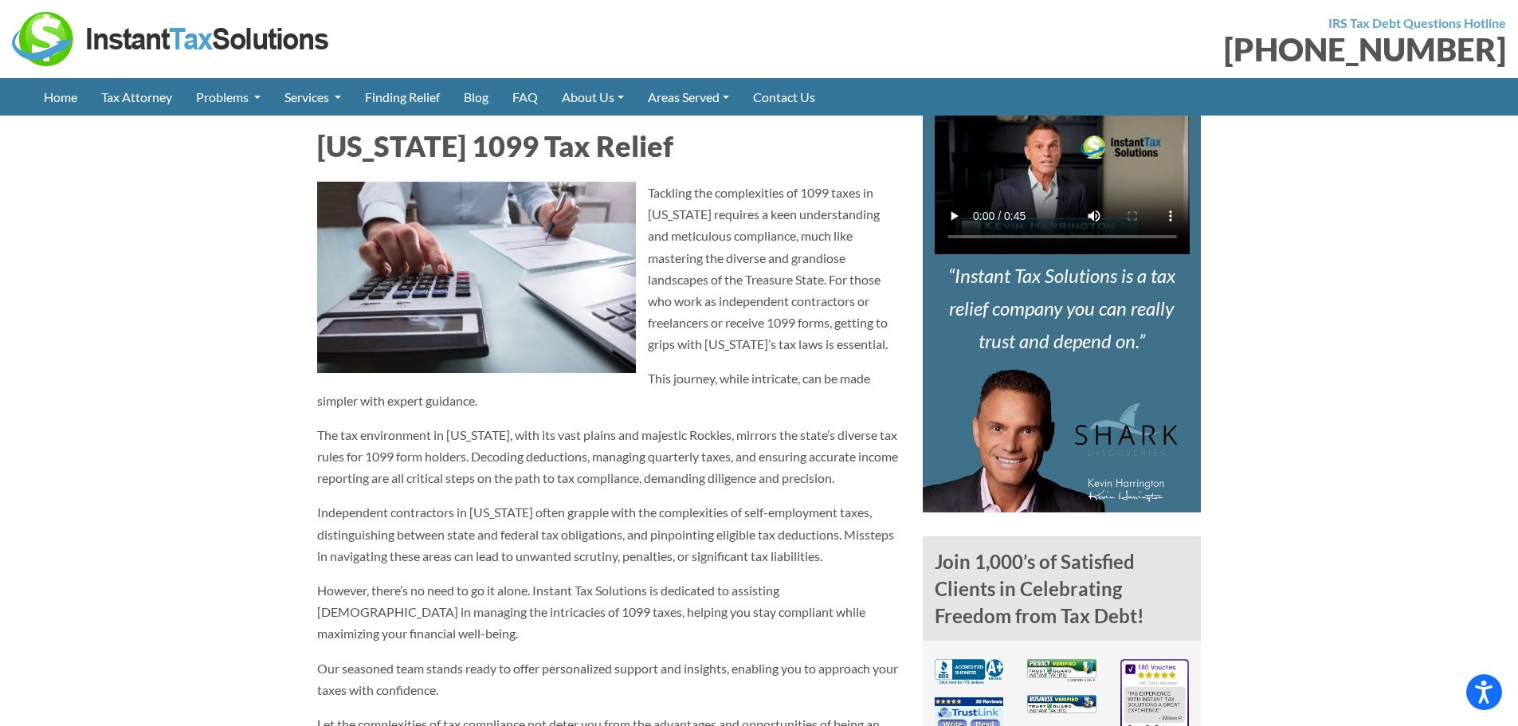
click at [822, 209] on p "Tackling the complexities of 1099 taxes in [US_STATE] requires a keen understan…" at bounding box center [608, 269] width 582 height 174
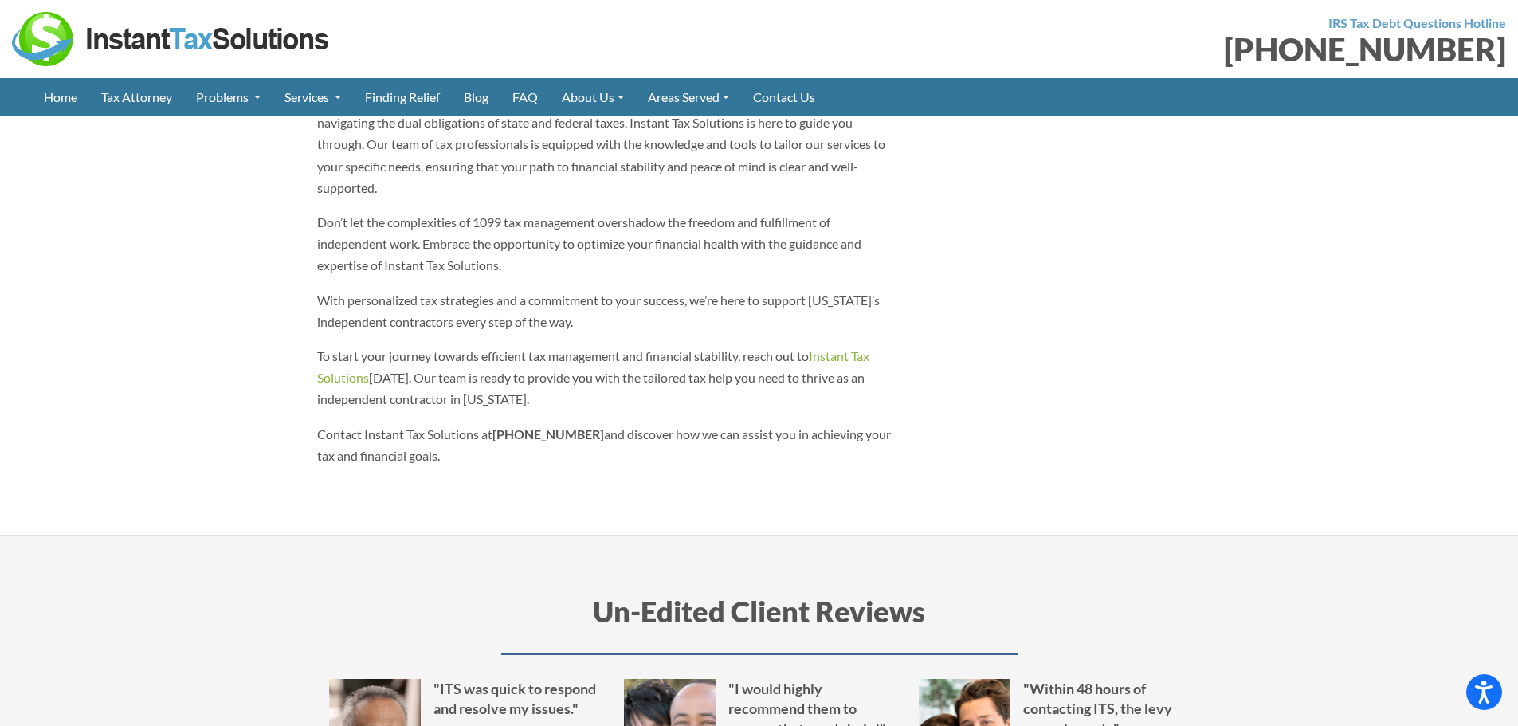
scroll to position [5101, 0]
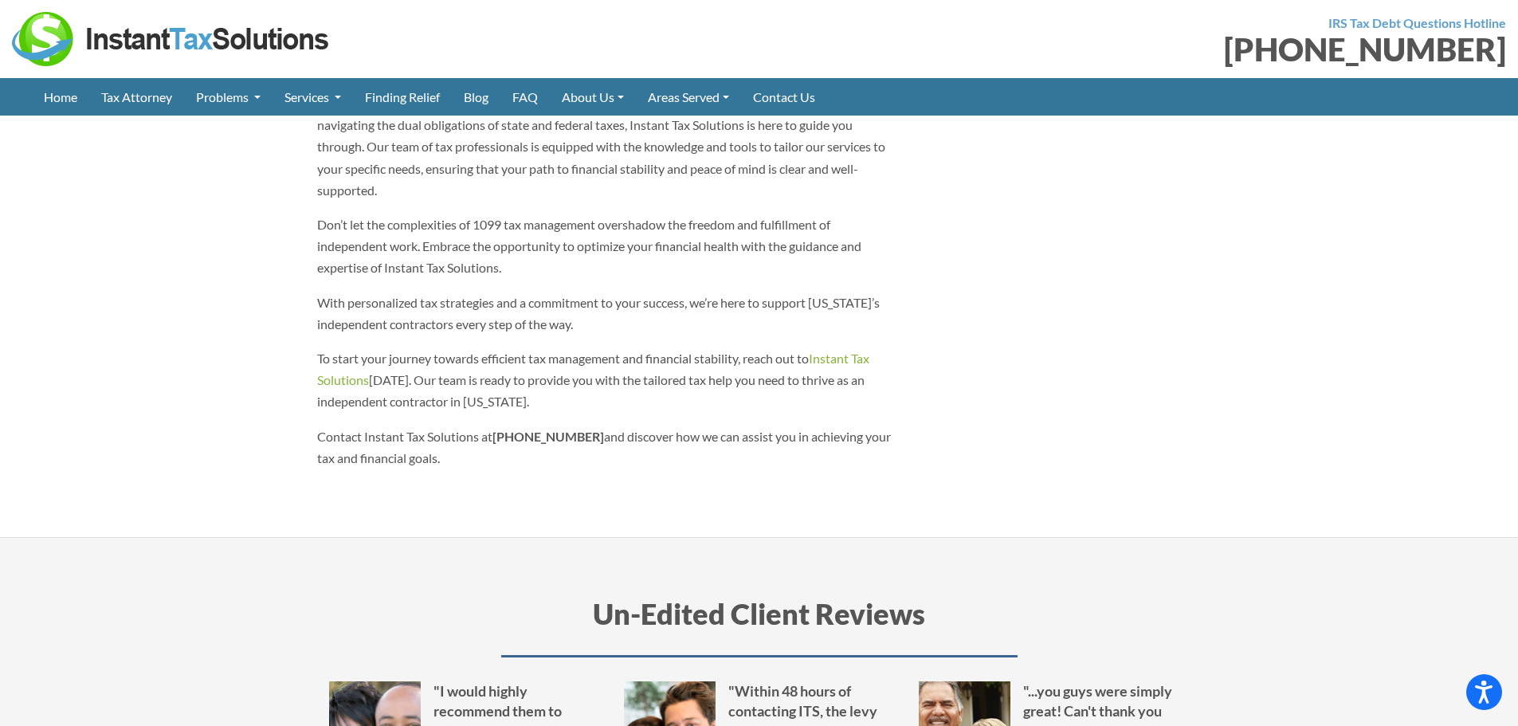
drag, startPoint x: 316, startPoint y: 371, endPoint x: 744, endPoint y: 534, distance: 457.4
copy article "Montana 1099 Tax Relief Tackling the complexities of 1099 taxes in Montana requ…"
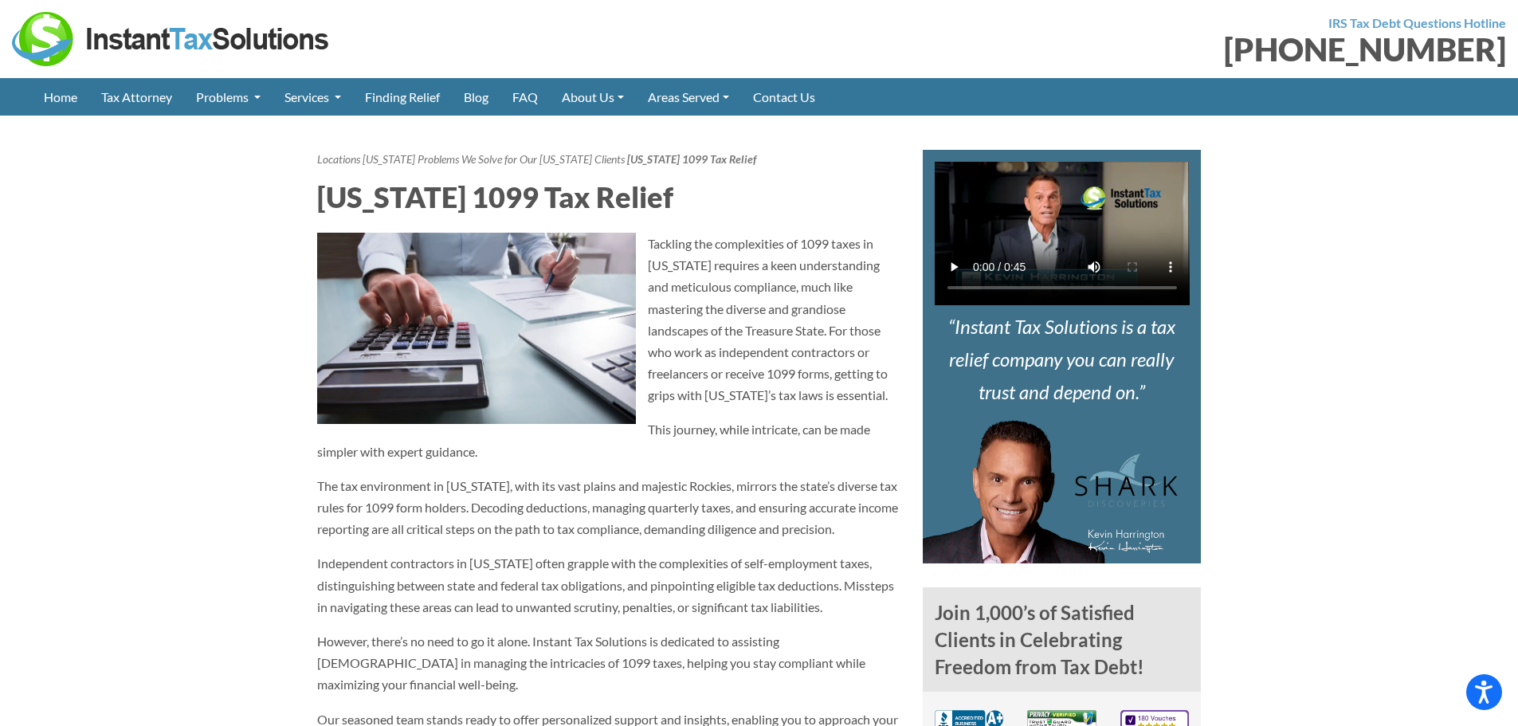
scroll to position [1470, 0]
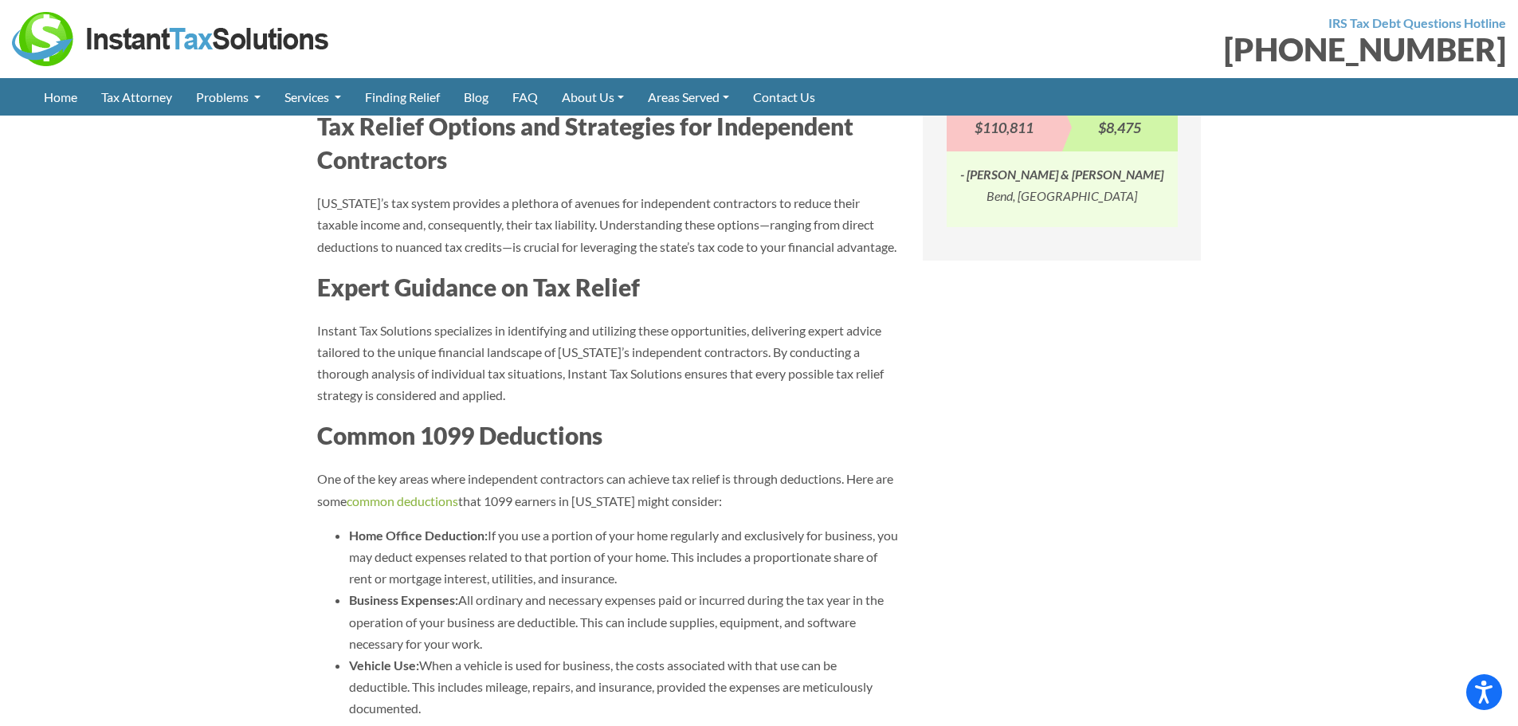
click at [694, 442] on h3 "Common 1099 Deductions" at bounding box center [608, 434] width 582 height 33
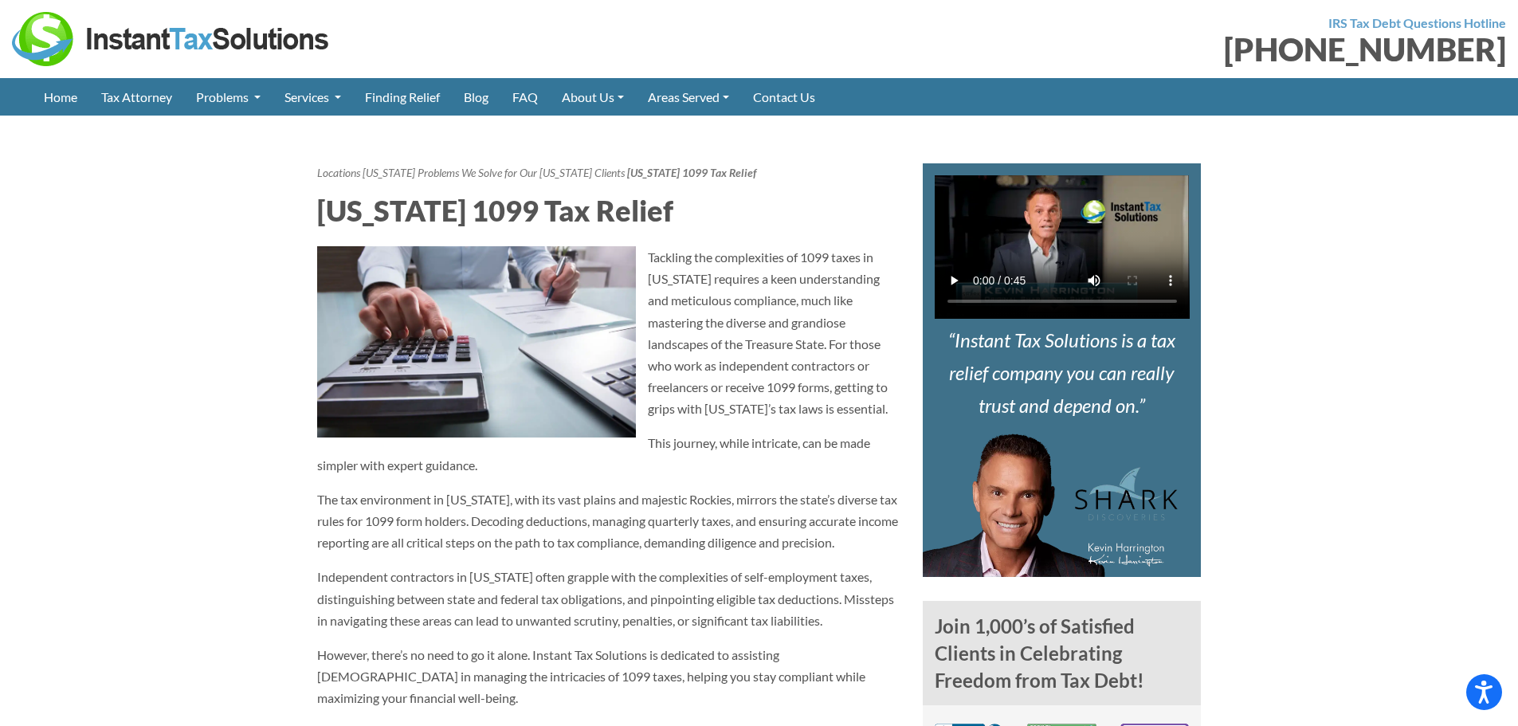
scroll to position [727, 0]
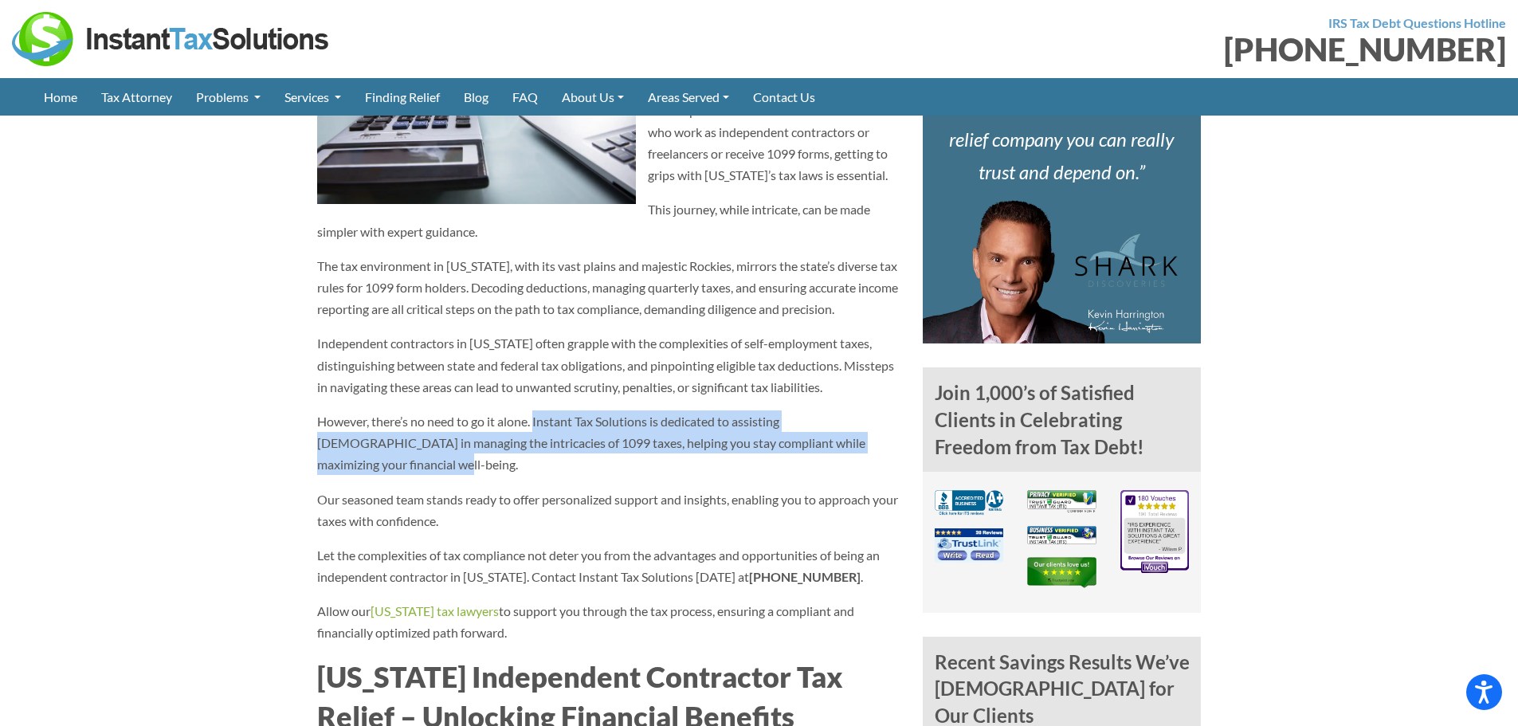
drag, startPoint x: 536, startPoint y: 422, endPoint x: 571, endPoint y: 465, distance: 54.4
click at [571, 465] on p "However, there’s no need to go it alone. Instant Tax Solutions is dedicated to …" at bounding box center [608, 443] width 582 height 65
copy p "Instant Tax Solutions is dedicated to assisting Montanans in managing the intri…"
drag, startPoint x: 532, startPoint y: 630, endPoint x: 306, endPoint y: 250, distance: 441.8
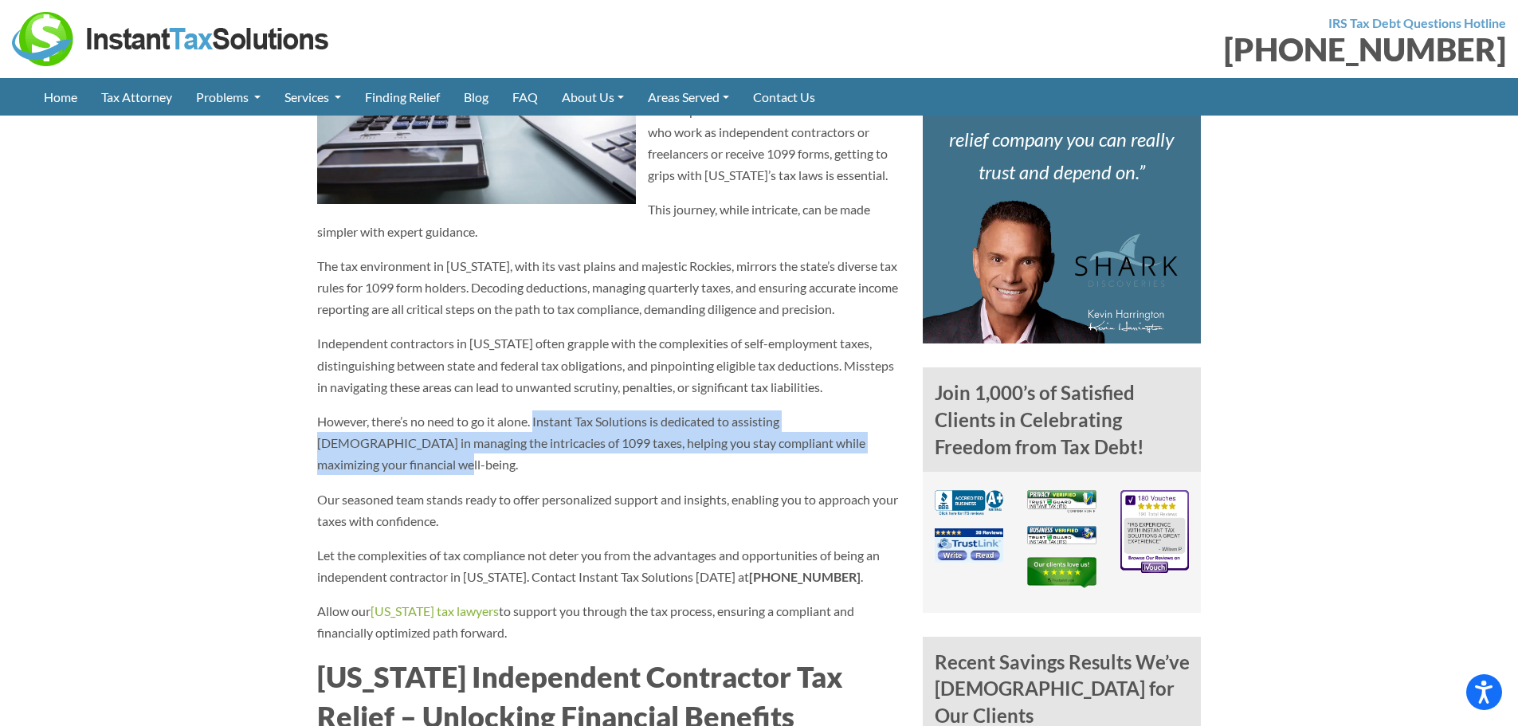
copy div "The tax environment in Montana, with its vast plains and majestic Rockies, mirr…"
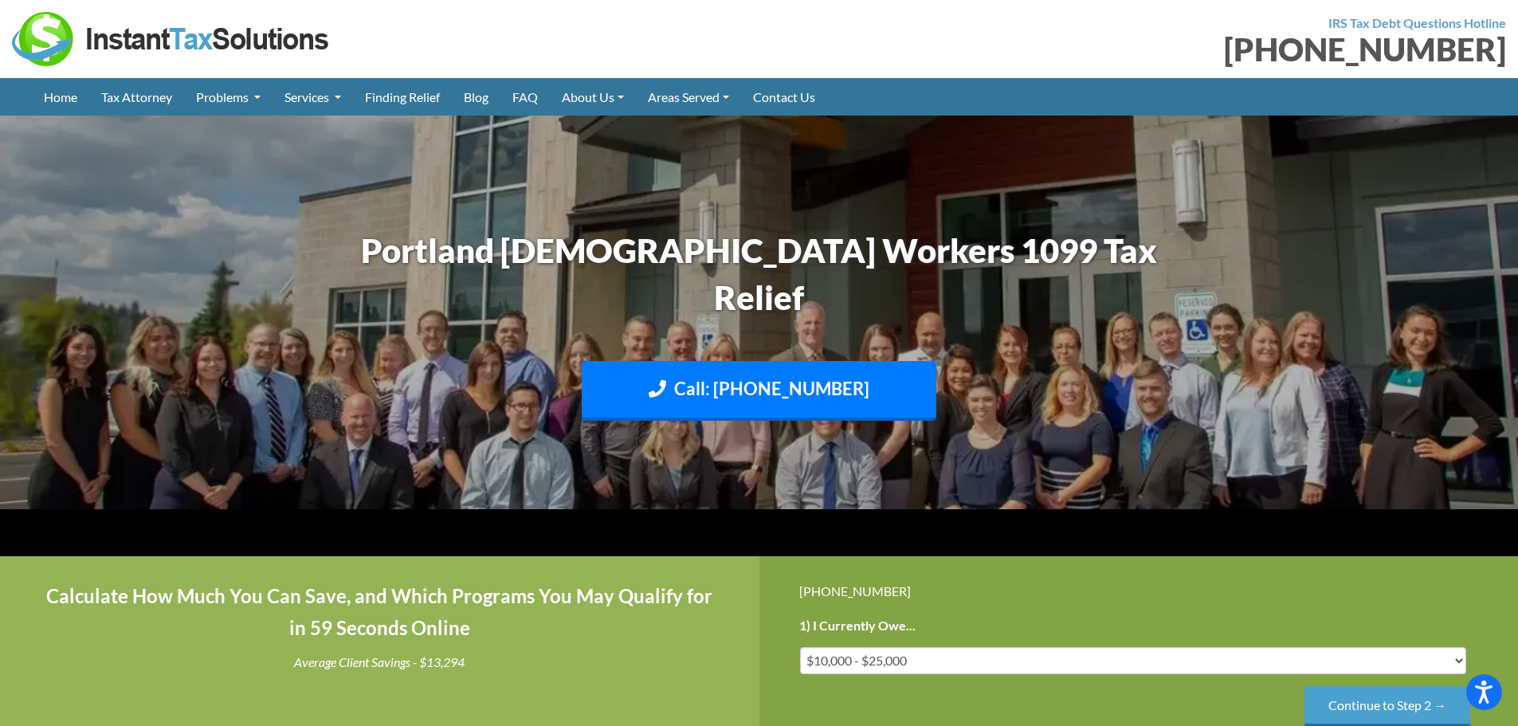
scroll to position [418, 0]
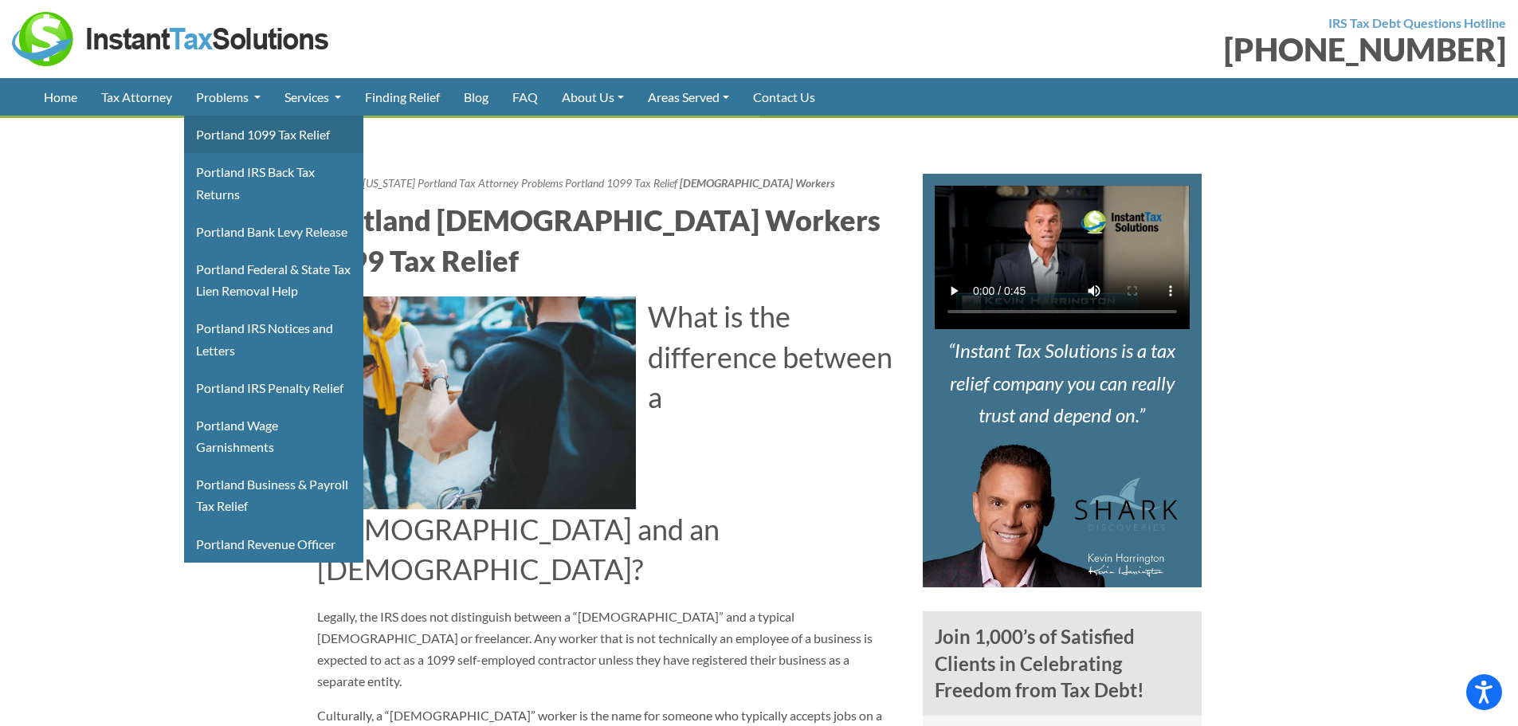
click at [240, 142] on link "Portland 1099 Tax Relief" at bounding box center [273, 134] width 179 height 37
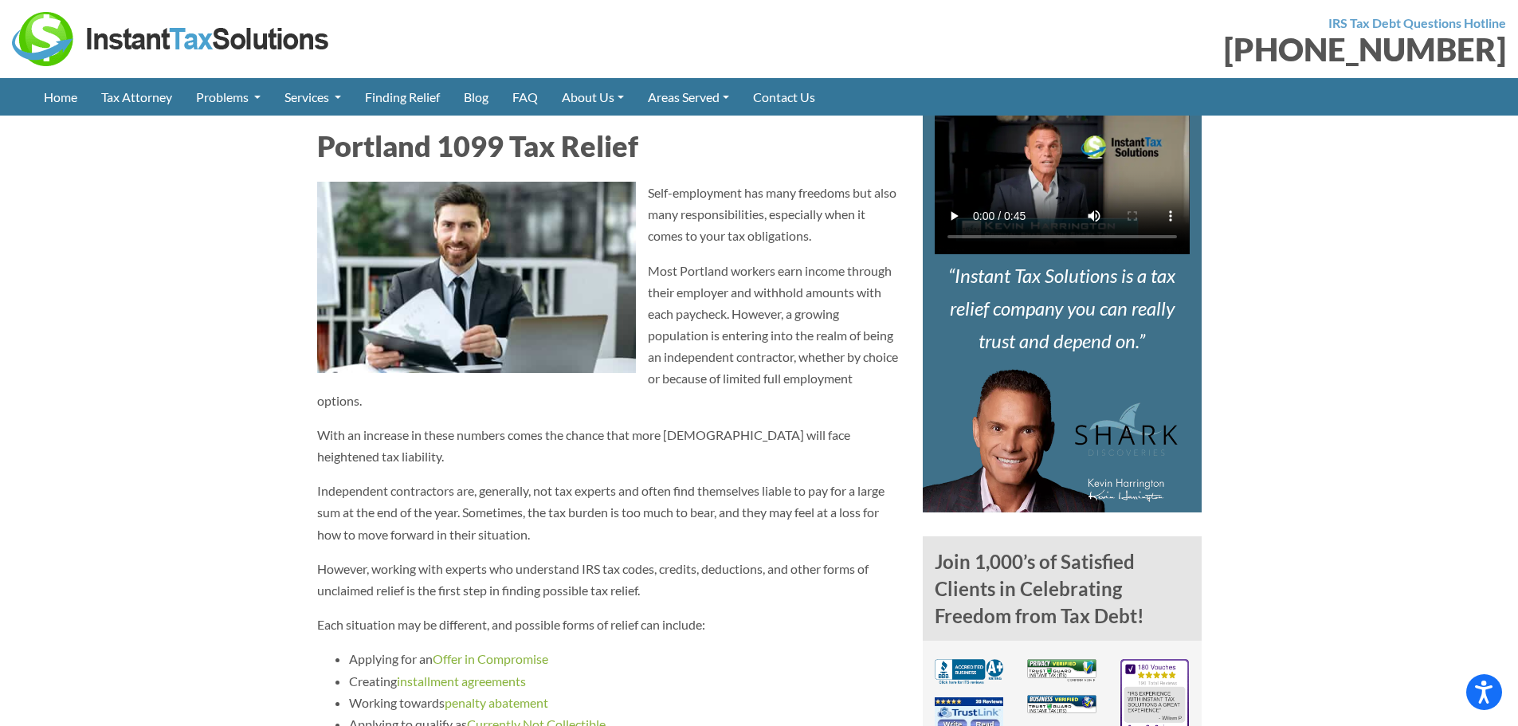
scroll to position [1184, 0]
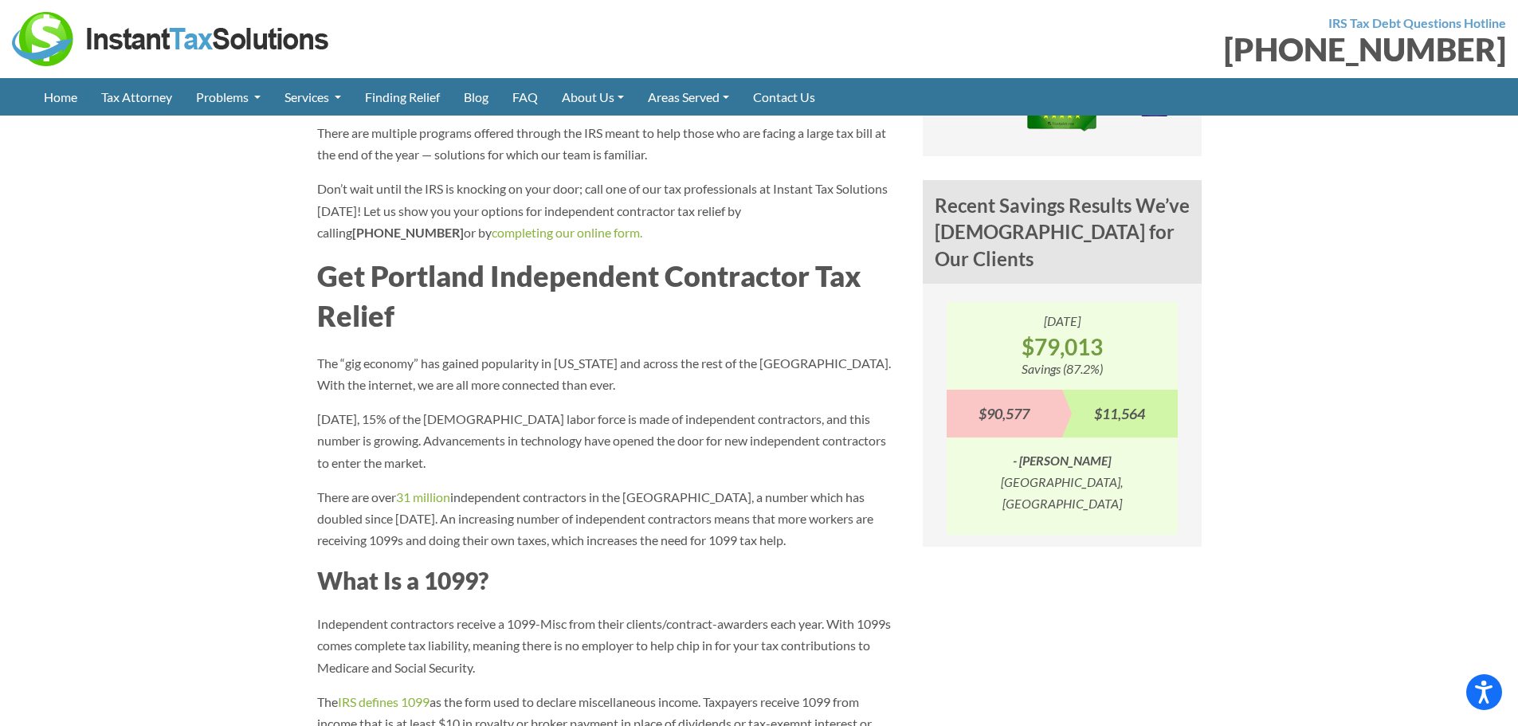
click at [739, 282] on h2 "Get Portland Independent Contractor Tax Relief" at bounding box center [608, 296] width 582 height 81
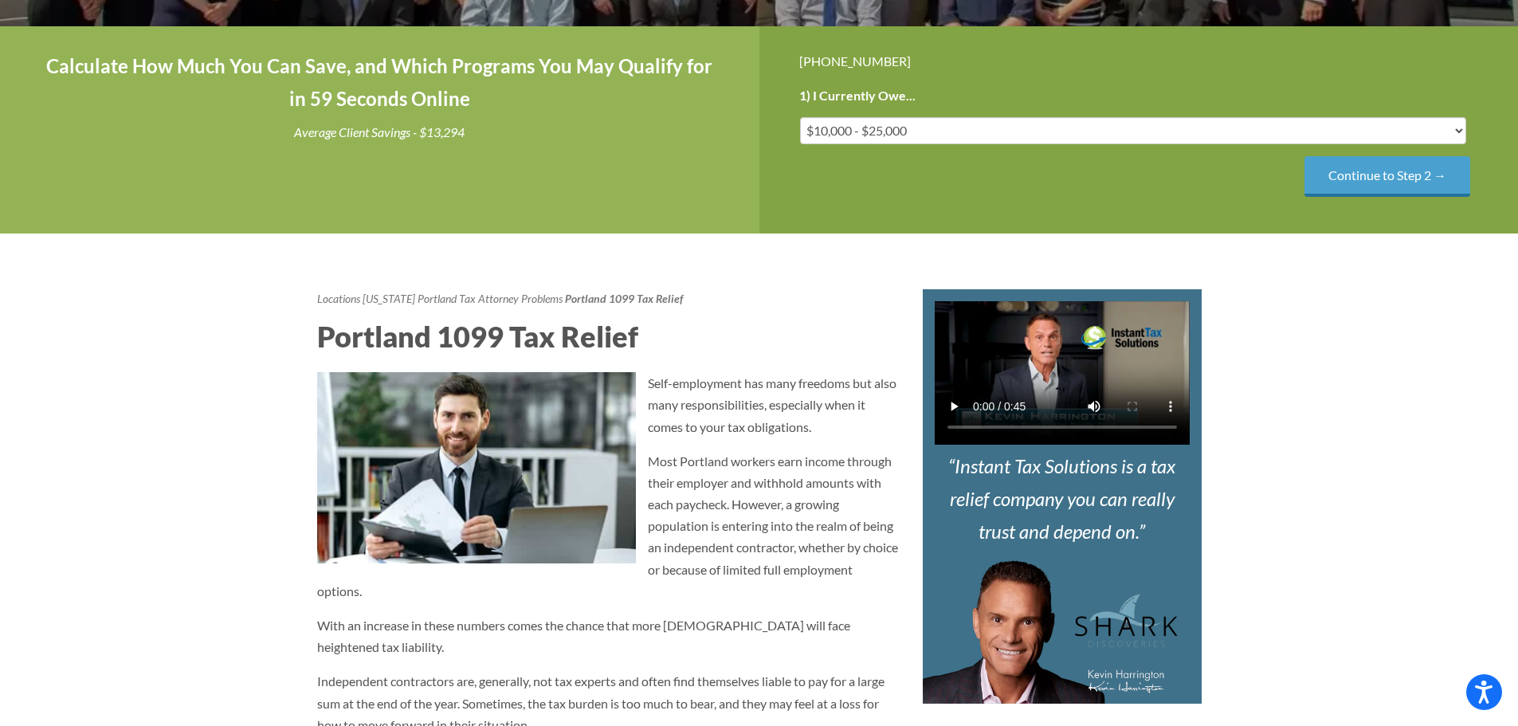
scroll to position [227, 0]
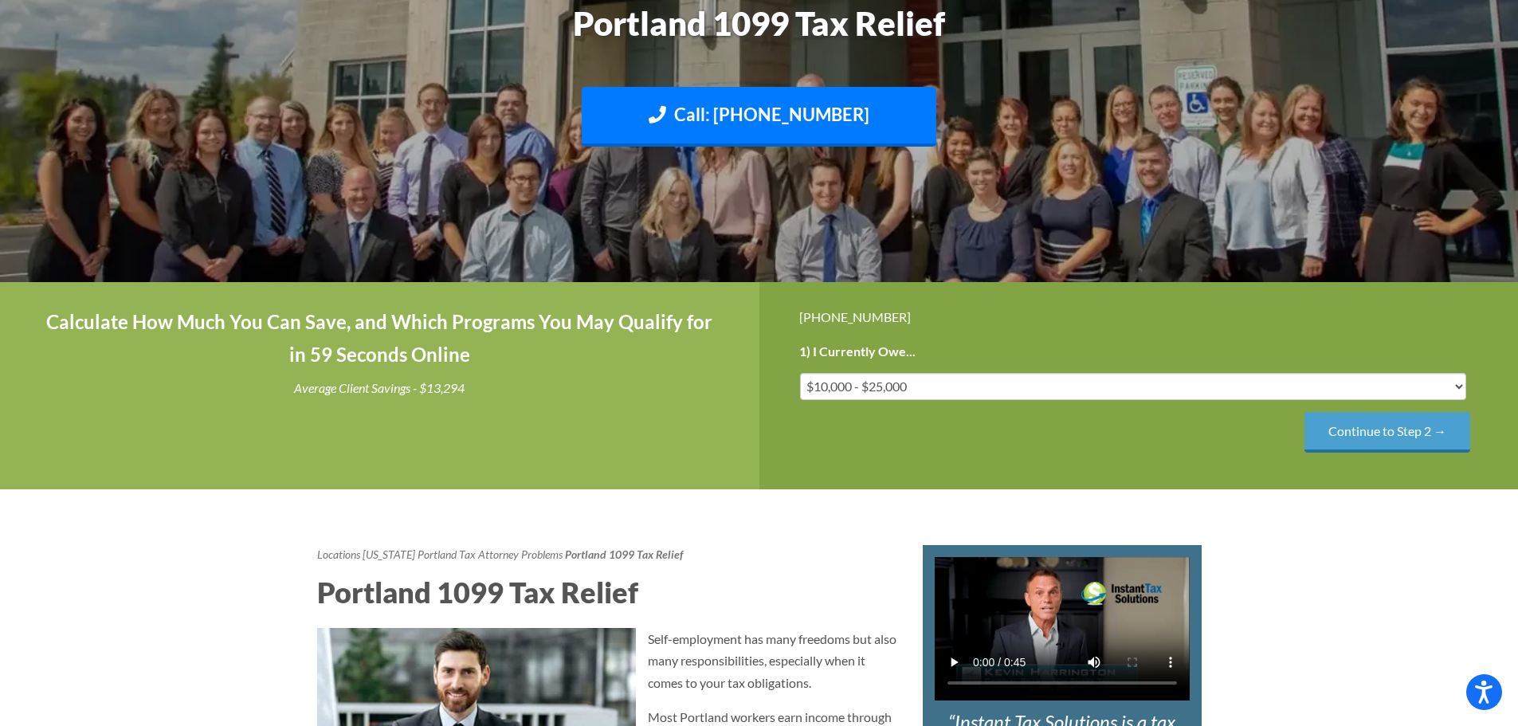
drag, startPoint x: 724, startPoint y: 518, endPoint x: 646, endPoint y: 625, distance: 131.9
copy div "Self-employment has many freedoms but also many responsibilities, especially wh…"
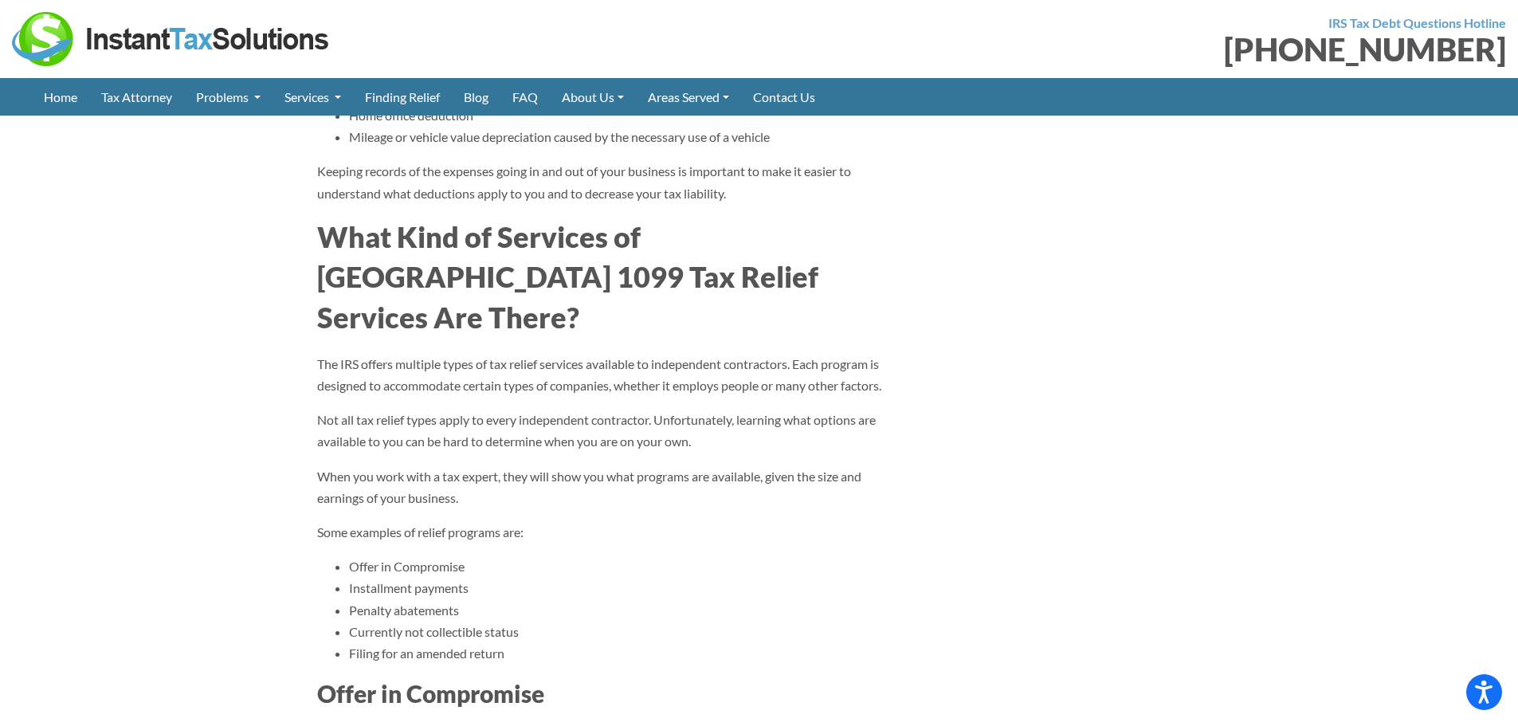
scroll to position [3292, 0]
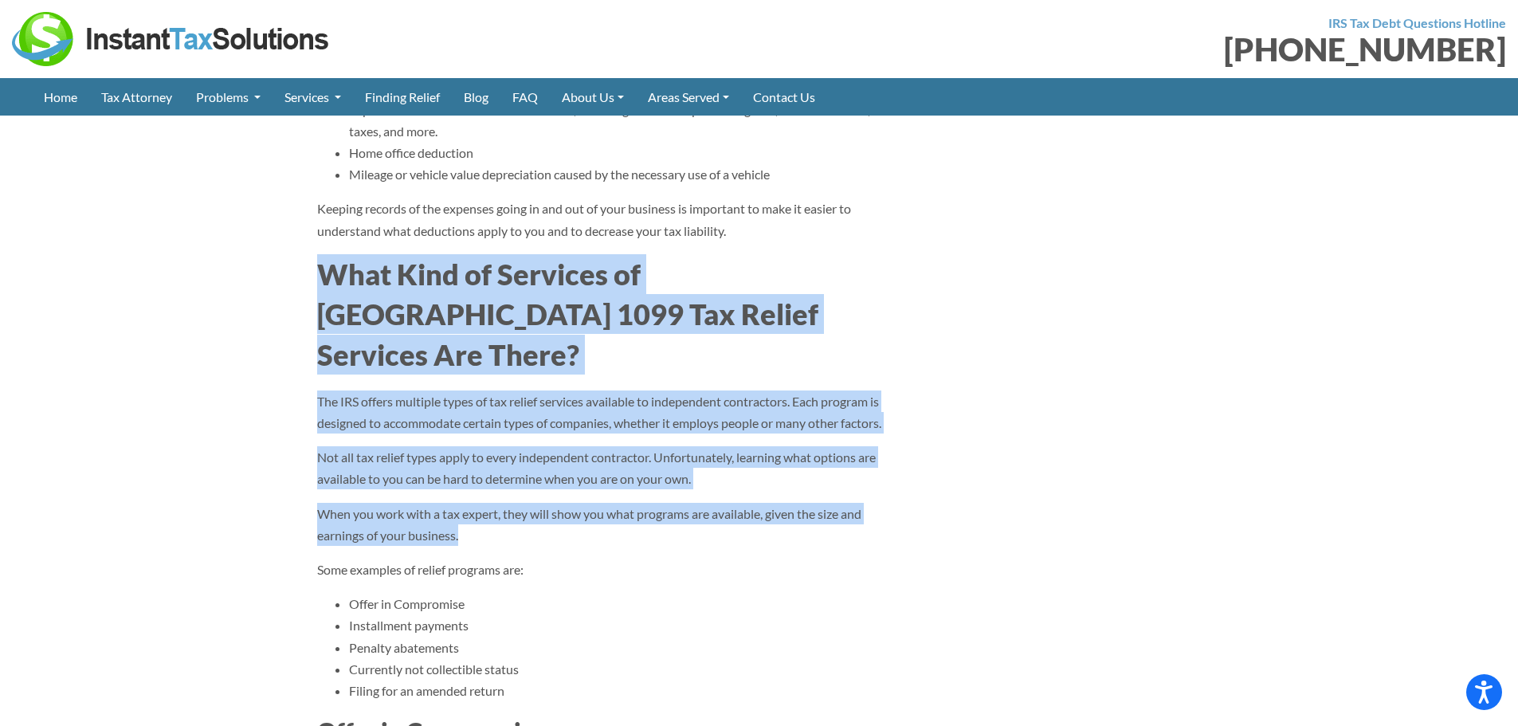
drag, startPoint x: 306, startPoint y: 249, endPoint x: 687, endPoint y: 477, distance: 444.0
copy div "What Kind of Services of Portland 1099 Tax Relief Services Are There? The IRS o…"
click at [565, 254] on h2 "What Kind of Services of Portland 1099 Tax Relief Services Are There?" at bounding box center [608, 314] width 582 height 120
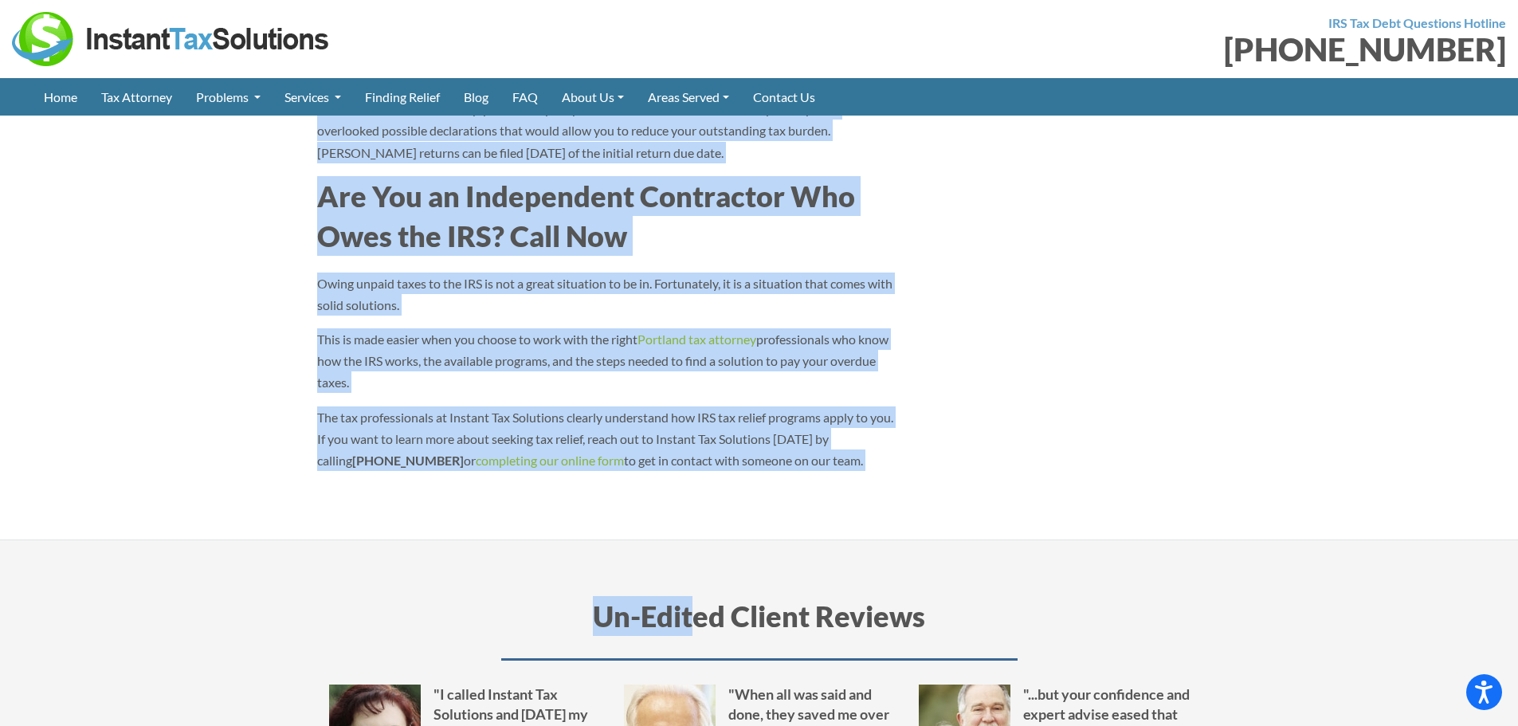
scroll to position [4806, 0]
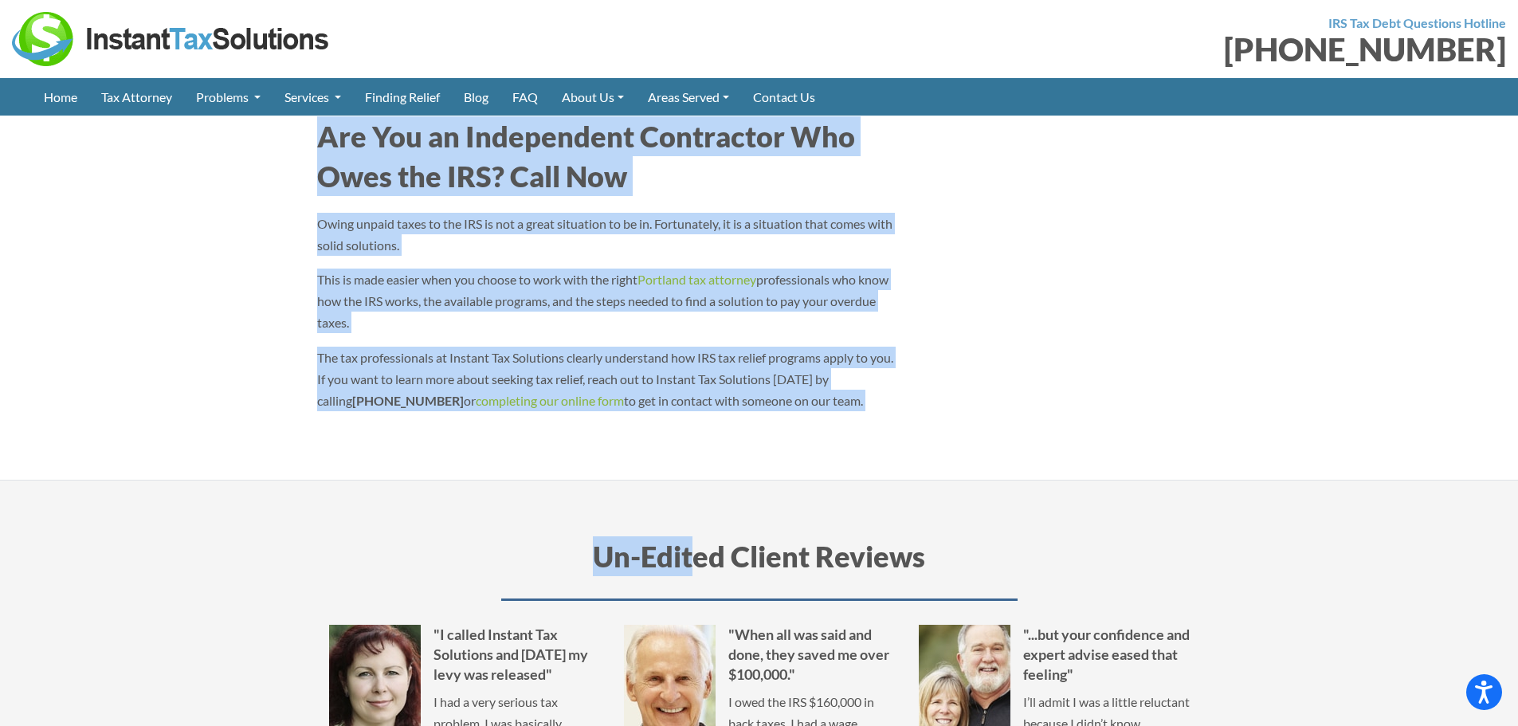
drag, startPoint x: 649, startPoint y: 329, endPoint x: 819, endPoint y: 355, distance: 171.7
copy div "Self-employment has many freedoms but also many responsibilities, especially wh…"
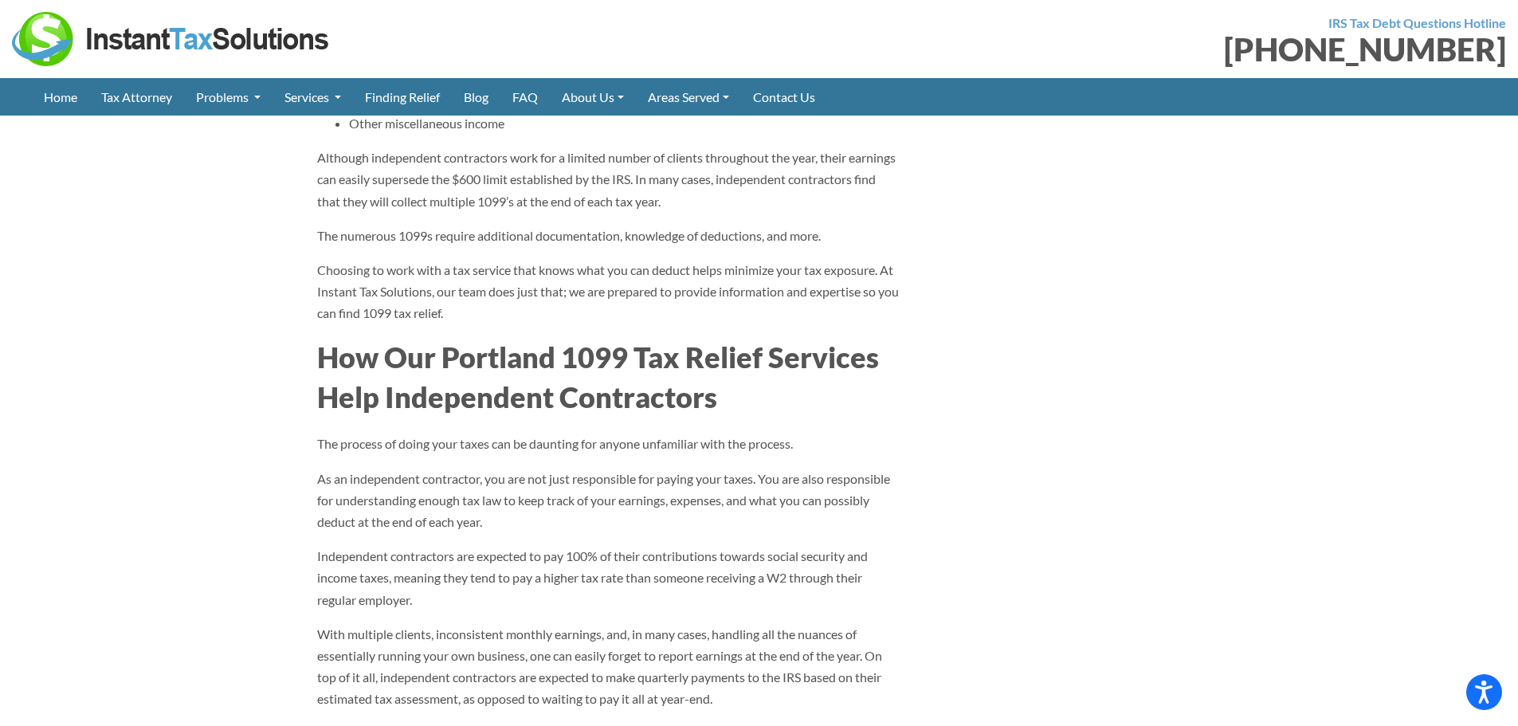
scroll to position [2211, 0]
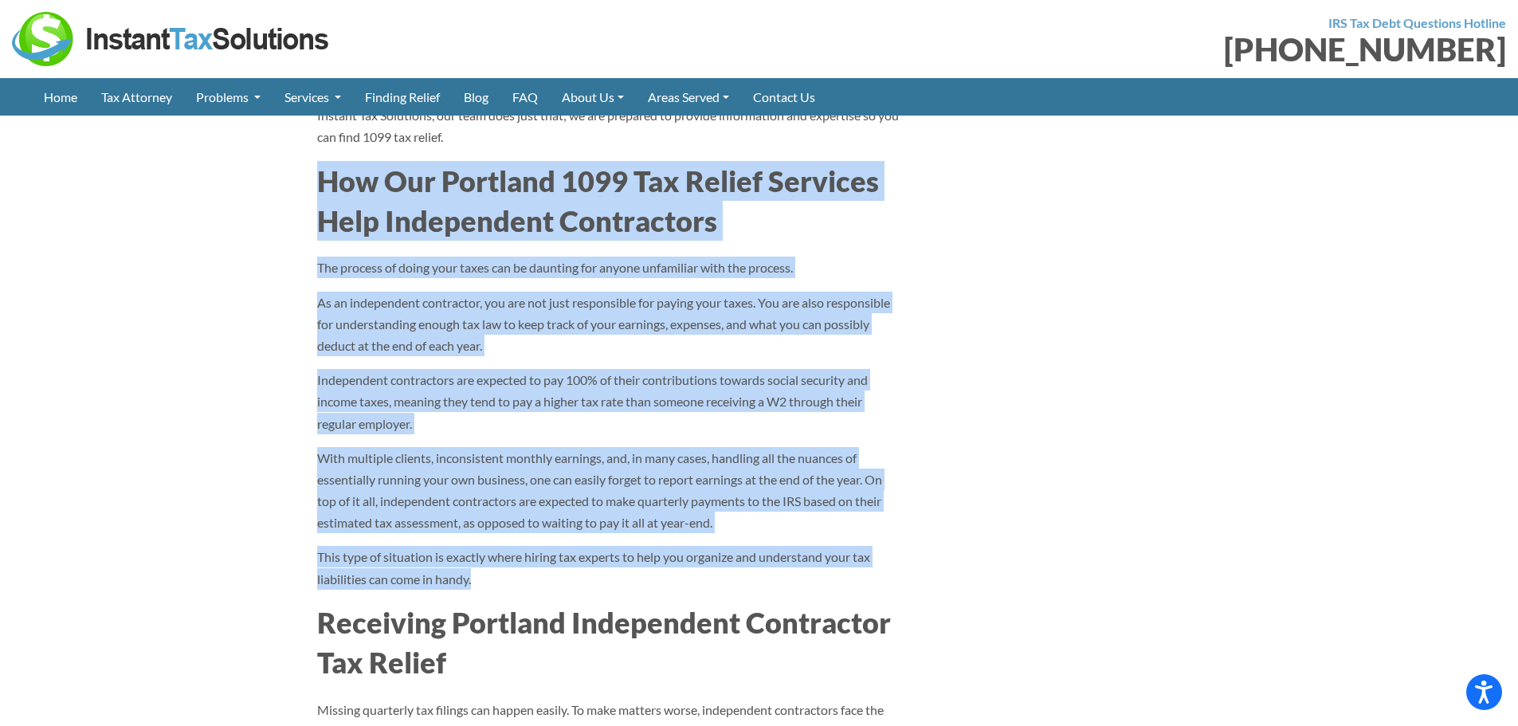
drag, startPoint x: 321, startPoint y: 155, endPoint x: 594, endPoint y: 561, distance: 489.5
copy div "How Our Portland 1099 Tax Relief Services Help Independent Contractors The proc…"
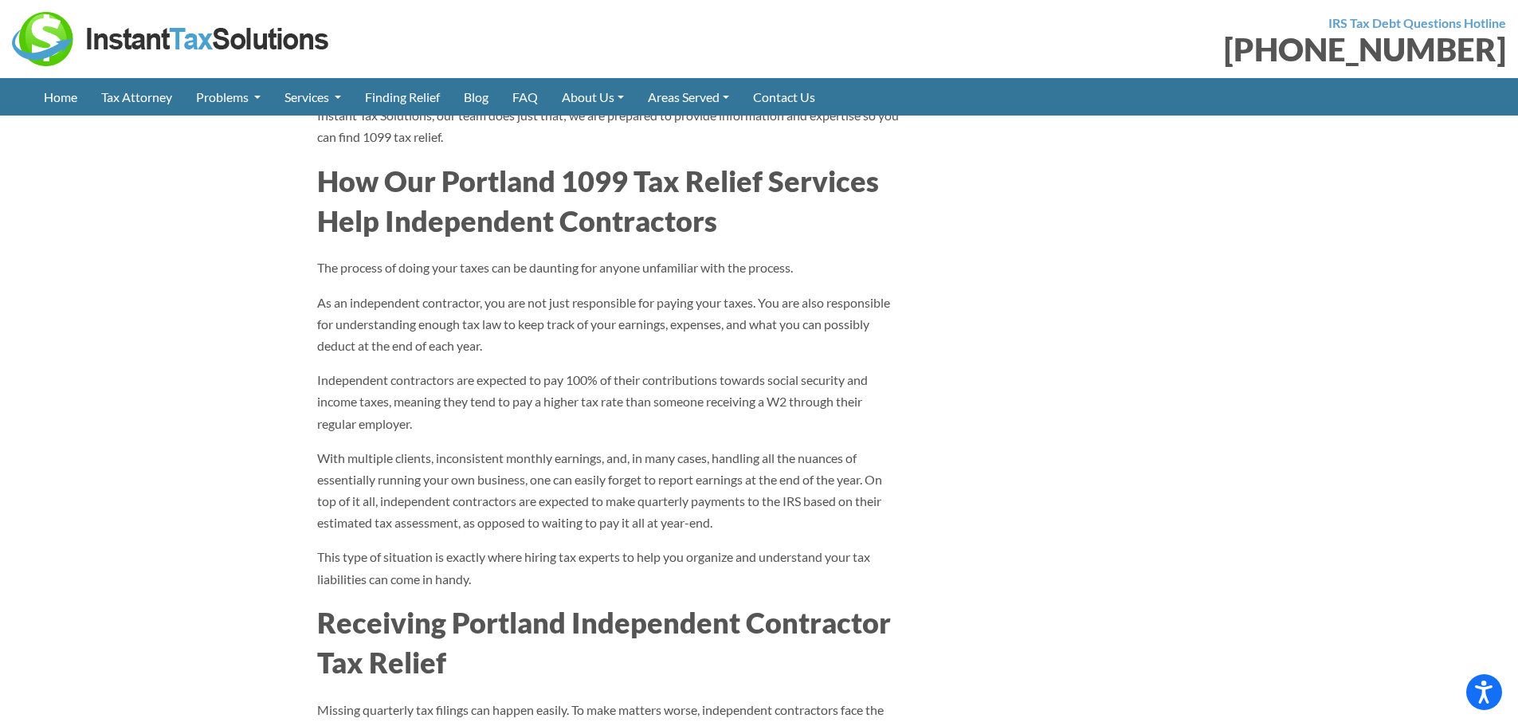
drag, startPoint x: 493, startPoint y: 539, endPoint x: 505, endPoint y: 564, distance: 27.8
click at [493, 546] on p "This type of situation is exactly where hiring tax experts to help you organize…" at bounding box center [608, 567] width 582 height 43
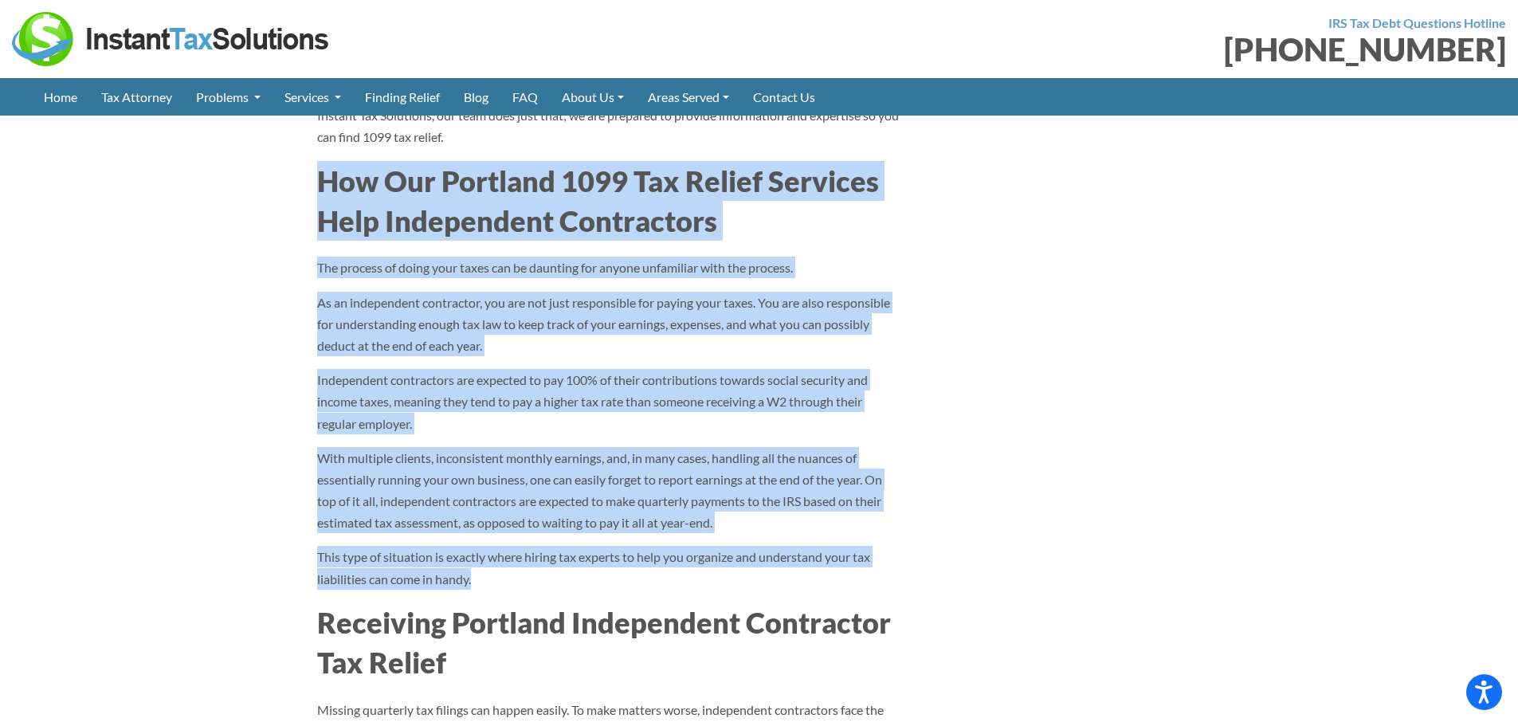
drag, startPoint x: 505, startPoint y: 565, endPoint x: 244, endPoint y: 136, distance: 501.8
click at [244, 136] on section "Locations Oregon Portland Tax Attorney Problems Portland 1099 Tax Relief Portla…" at bounding box center [759, 732] width 1518 height 4685
copy div "How Our Portland 1099 Tax Relief Services Help Independent Contractors The proc…"
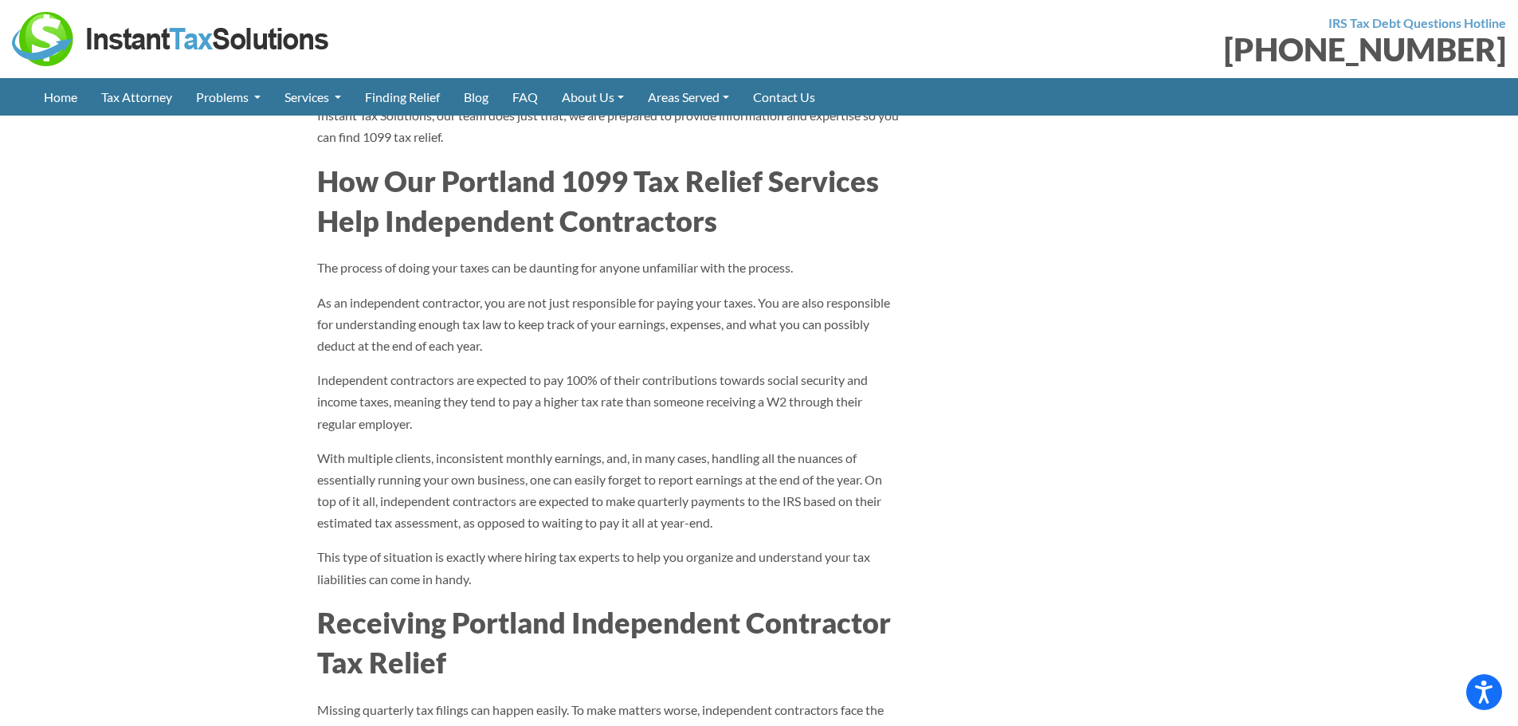
click at [1074, 481] on aside "Instant Tax Solutions is a tax relief company you can really trust and depend o…" at bounding box center [1062, 733] width 303 height 4574
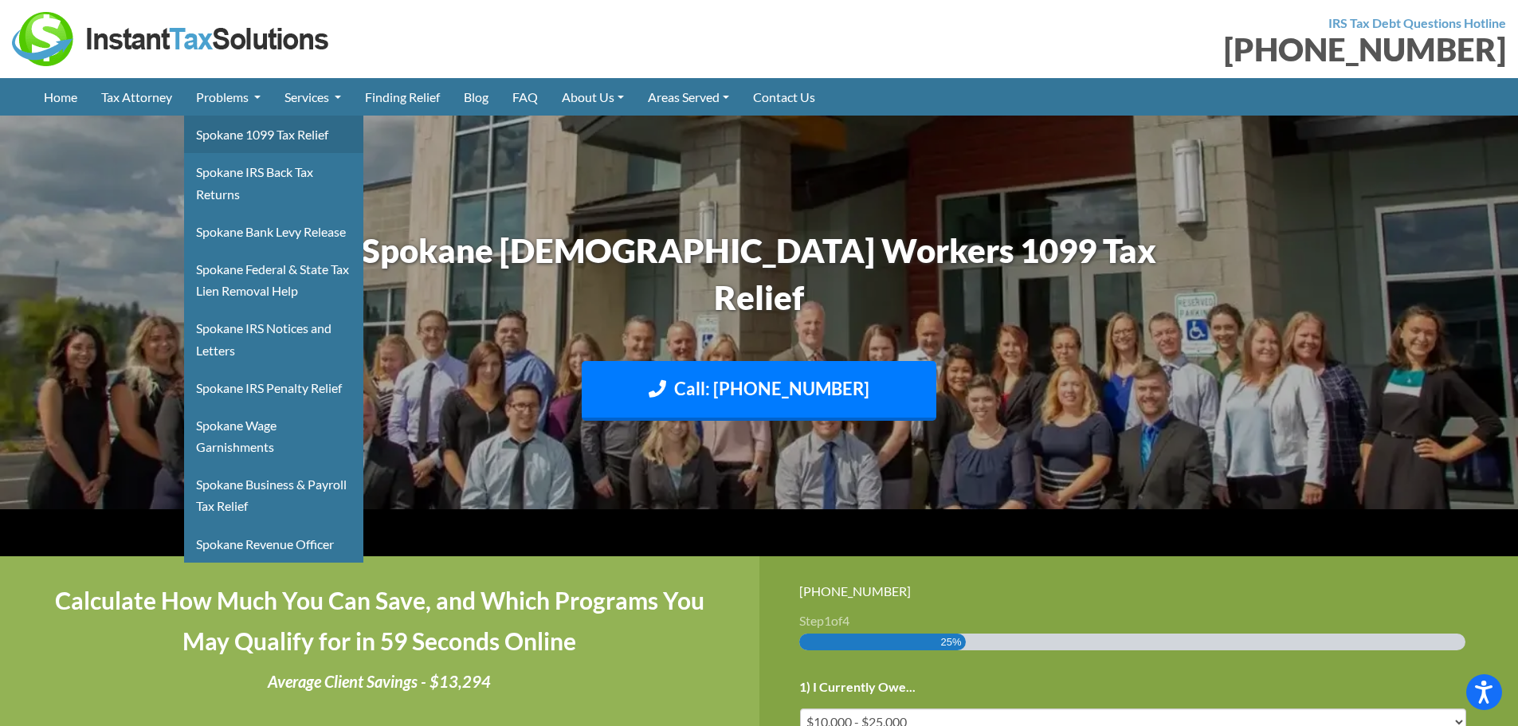
click at [245, 123] on link "Spokane 1099 Tax Relief" at bounding box center [273, 134] width 179 height 37
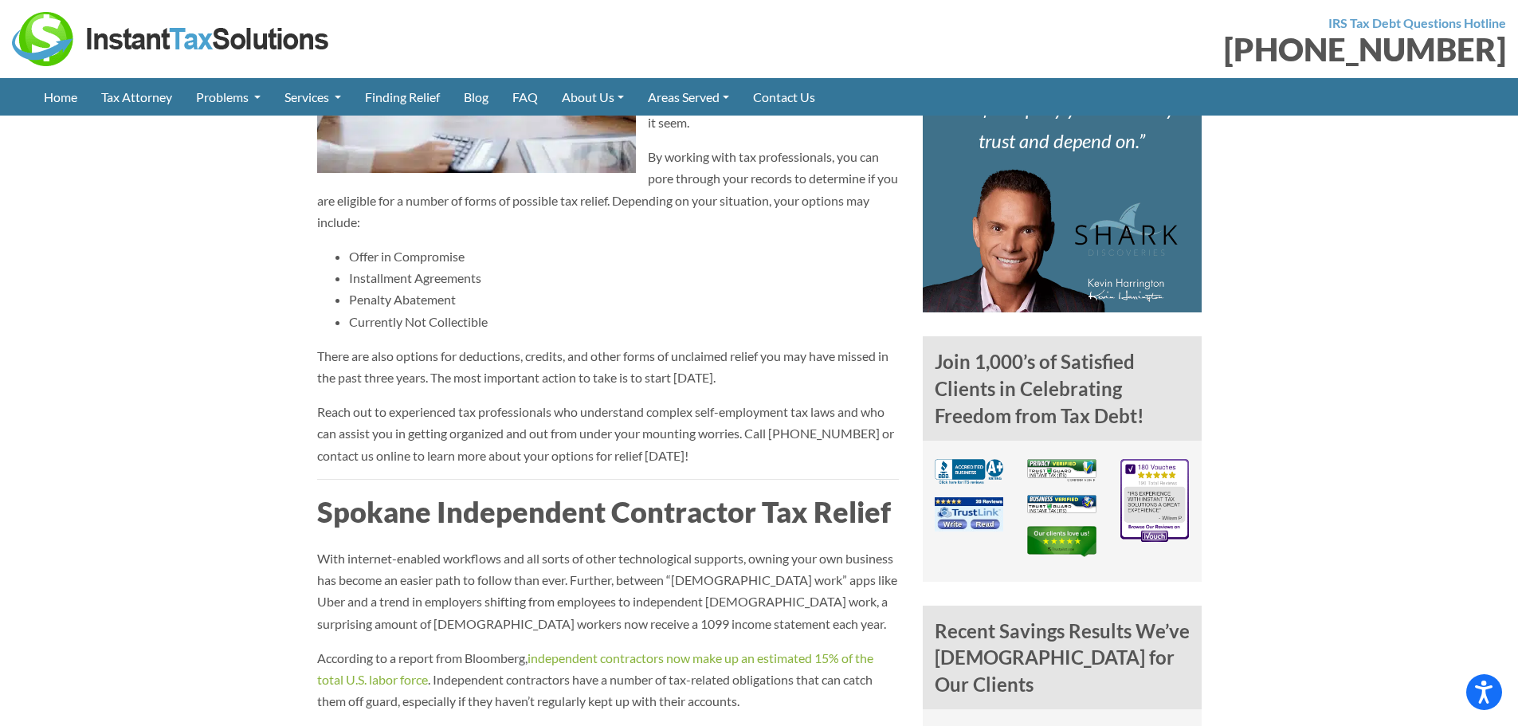
scroll to position [474, 0]
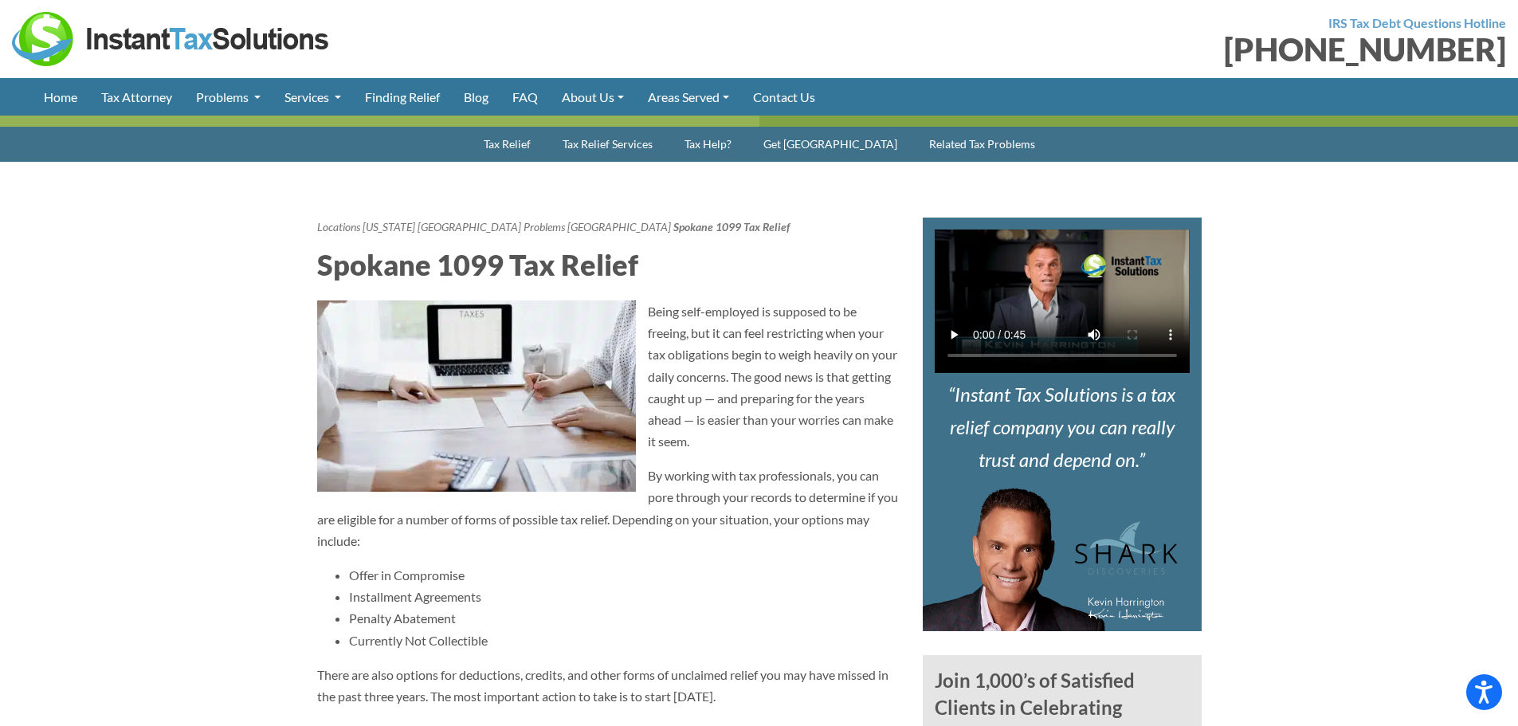
drag, startPoint x: 577, startPoint y: 541, endPoint x: 315, endPoint y: 261, distance: 383.5
copy article "Loremip 7432 Dol Sitame Conse adip-elitsedd ei temporin ut la etdolor, mag al e…"
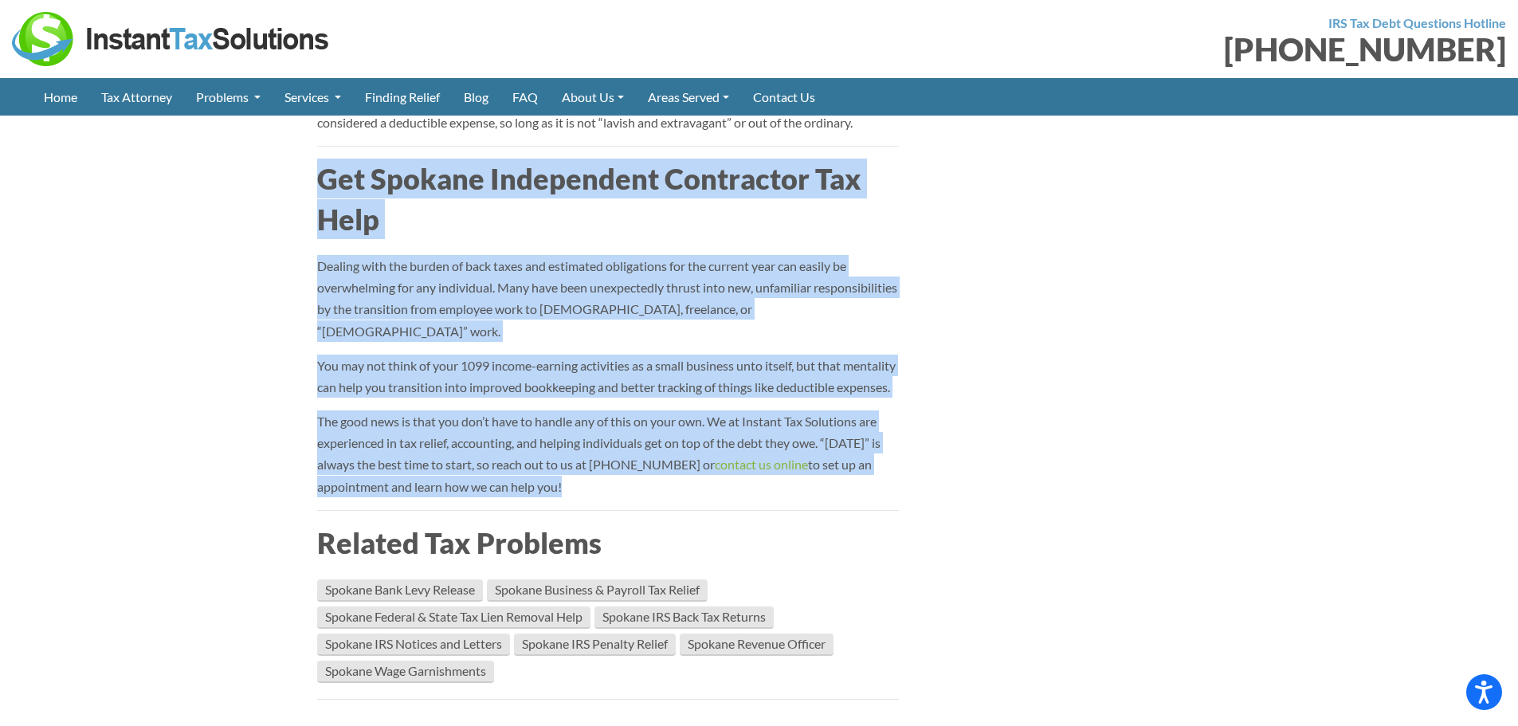
drag, startPoint x: 314, startPoint y: 235, endPoint x: 678, endPoint y: 565, distance: 491.5
copy article "Get Spokane Independent Contractor Tax Help Dealing with the burden of back tax…"
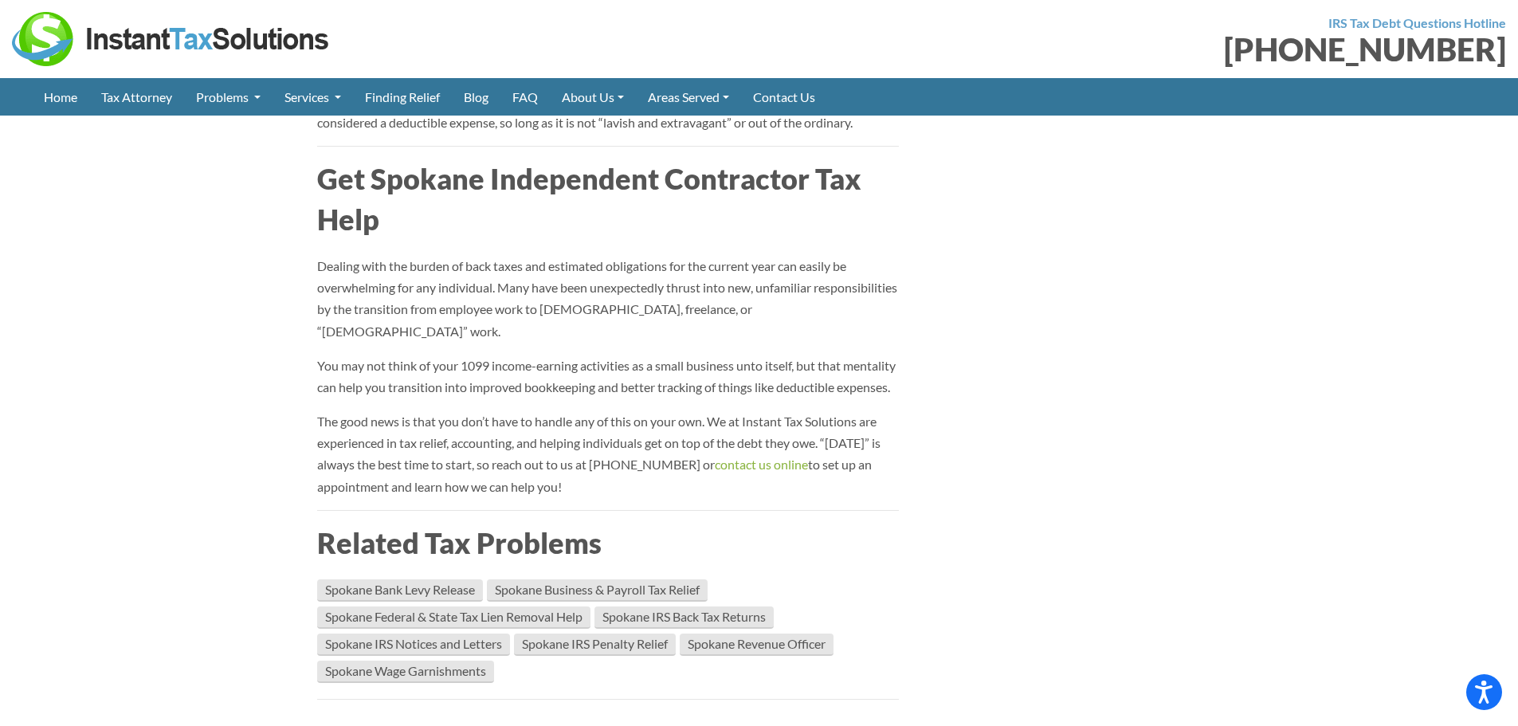
drag, startPoint x: 315, startPoint y: 242, endPoint x: 645, endPoint y: 552, distance: 452.8
copy article "Get Spokane Independent Contractor Tax Help Dealing with the burden of back tax…"
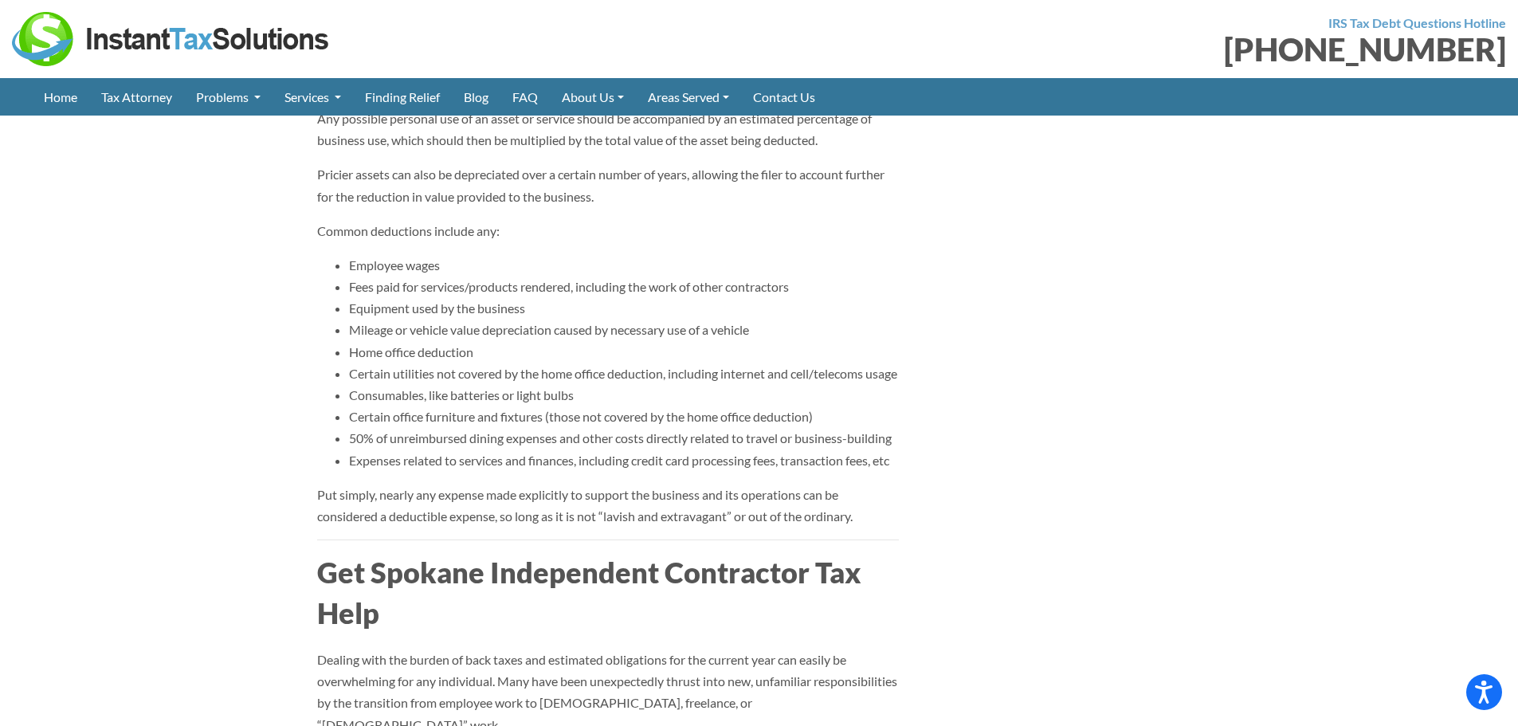
scroll to position [4014, 0]
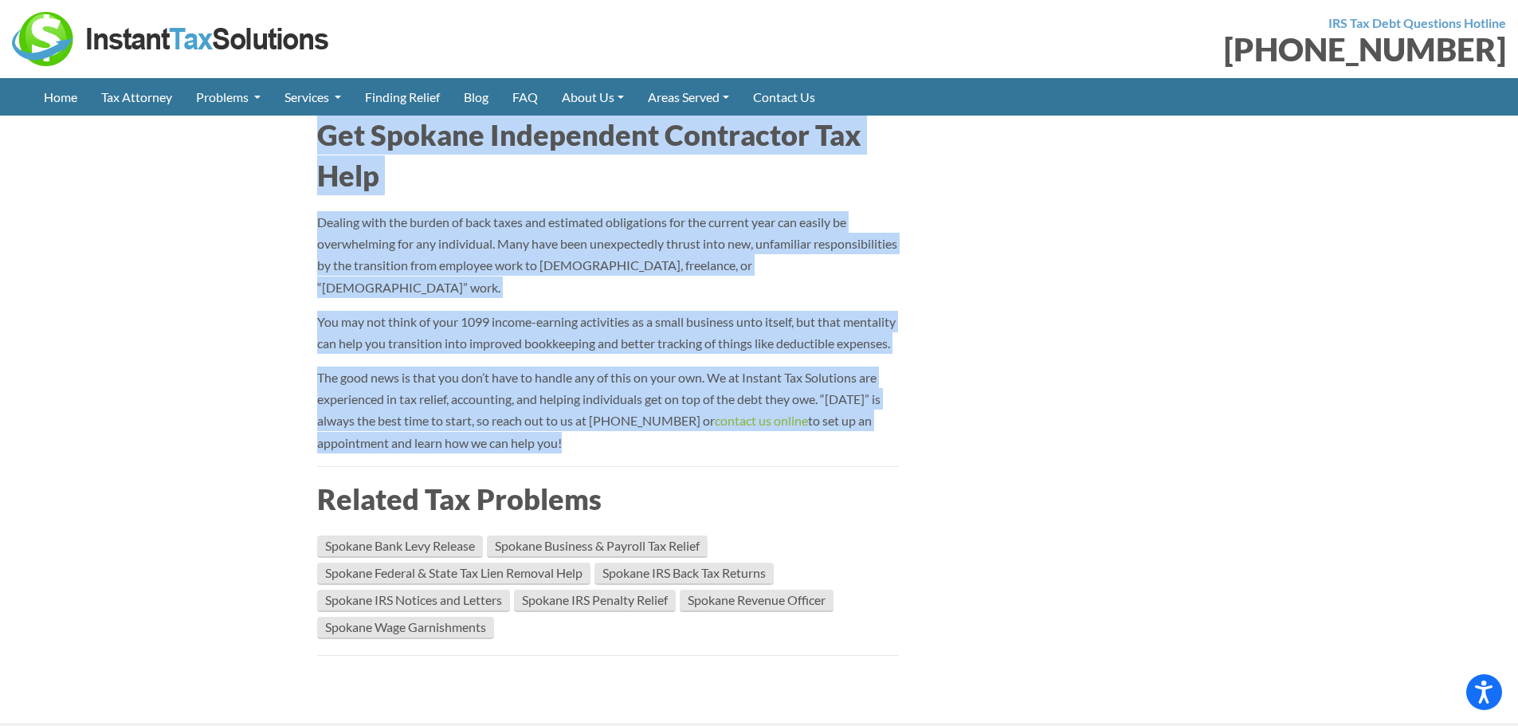
drag, startPoint x: 317, startPoint y: 206, endPoint x: 678, endPoint y: 530, distance: 484.9
copy article "Get Spokane Independent Contractor Tax Help Dealing with the burden of back tax…"
